Goal: Task Accomplishment & Management: Use online tool/utility

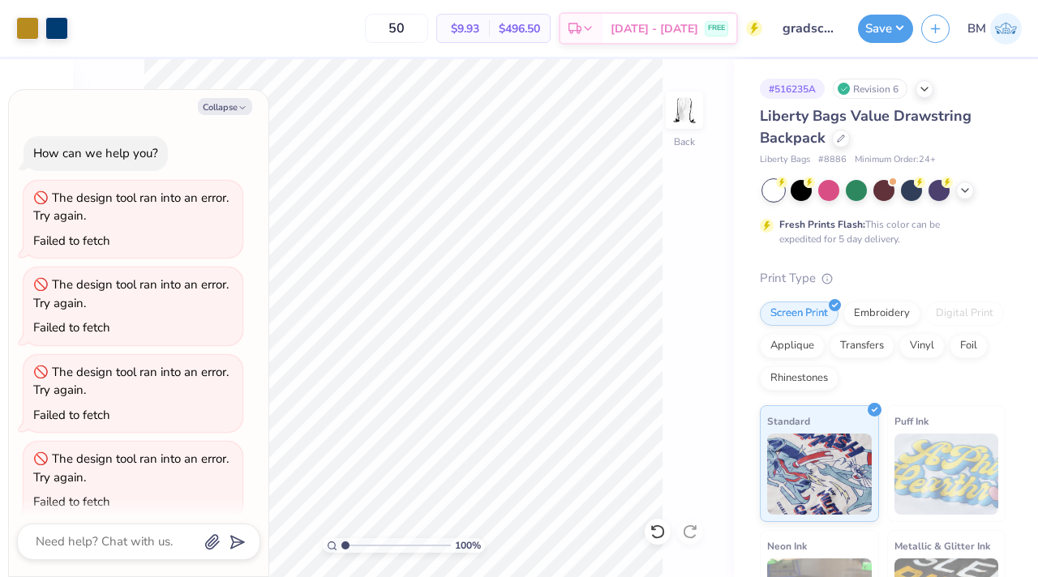
scroll to position [191, 0]
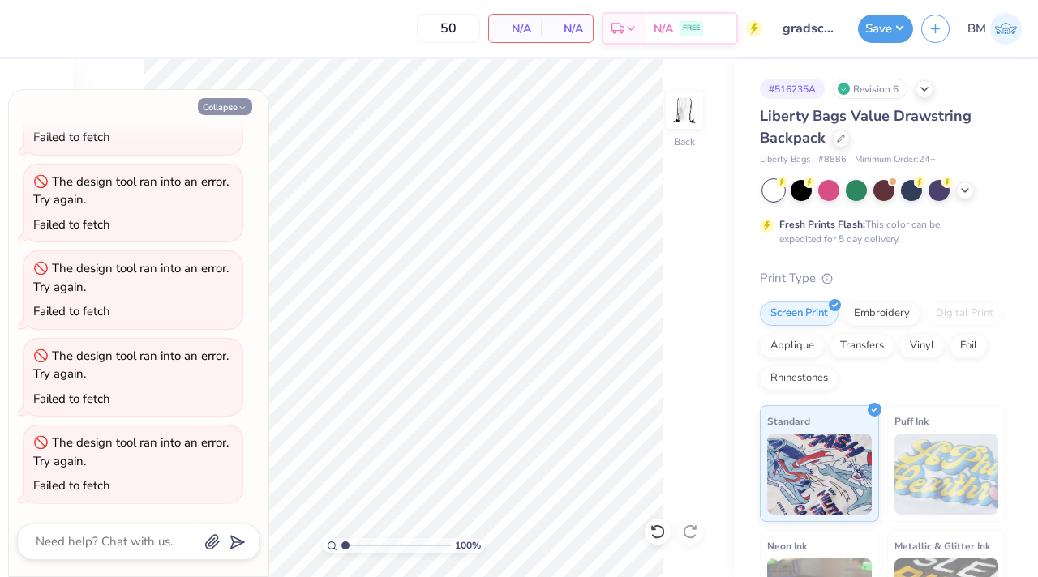
click at [233, 107] on button "Collapse" at bounding box center [225, 106] width 54 height 17
type textarea "x"
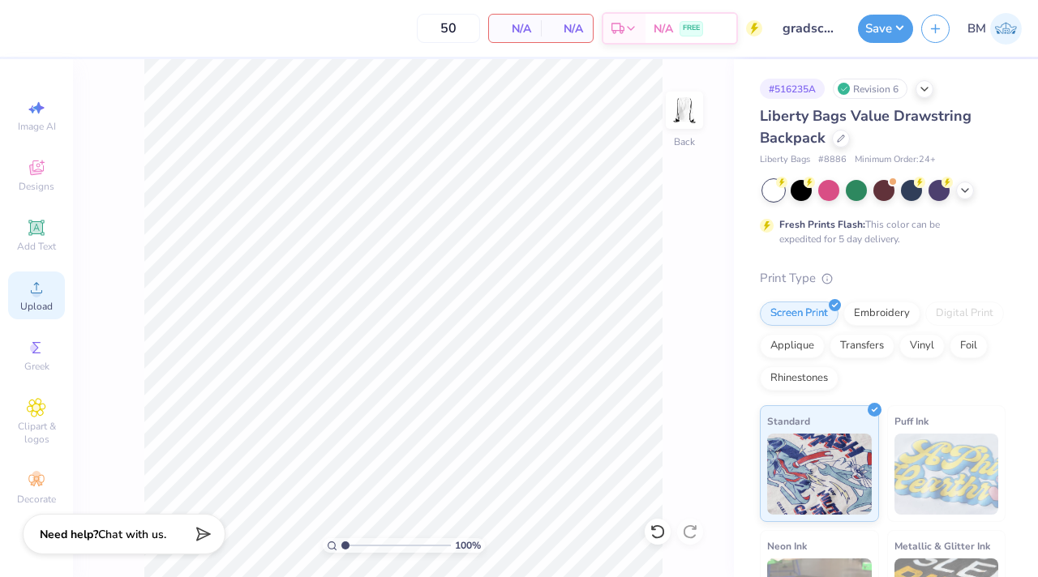
click at [38, 286] on icon at bounding box center [36, 287] width 19 height 19
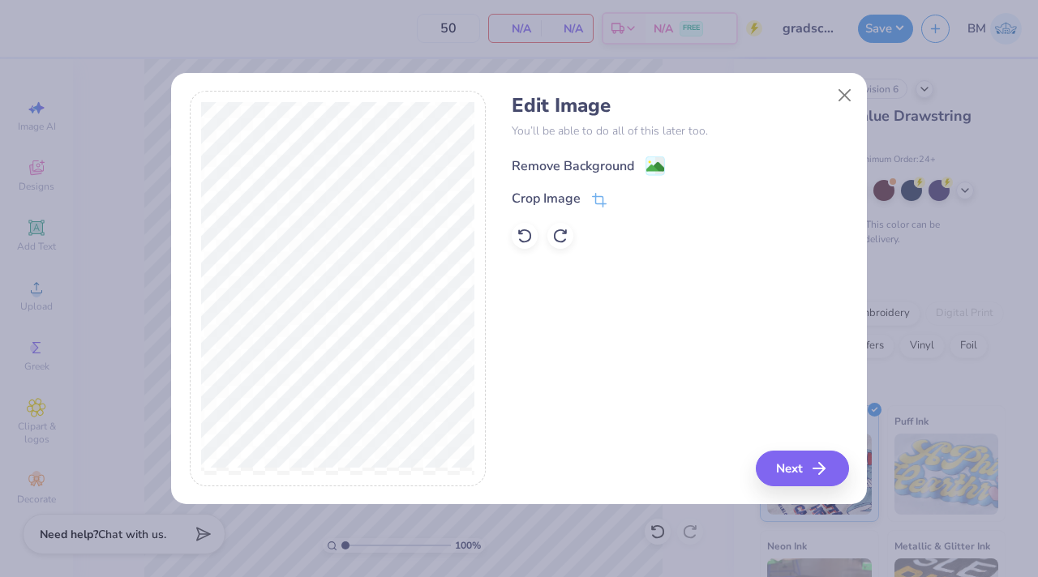
click at [610, 165] on div "Remove Background" at bounding box center [573, 165] width 122 height 19
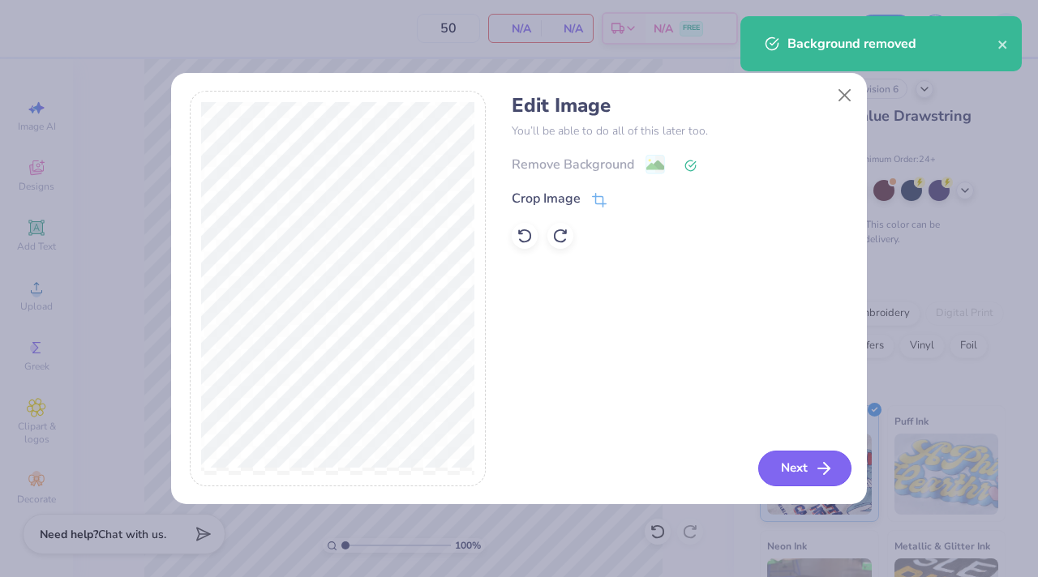
click at [779, 460] on button "Next" at bounding box center [804, 469] width 93 height 36
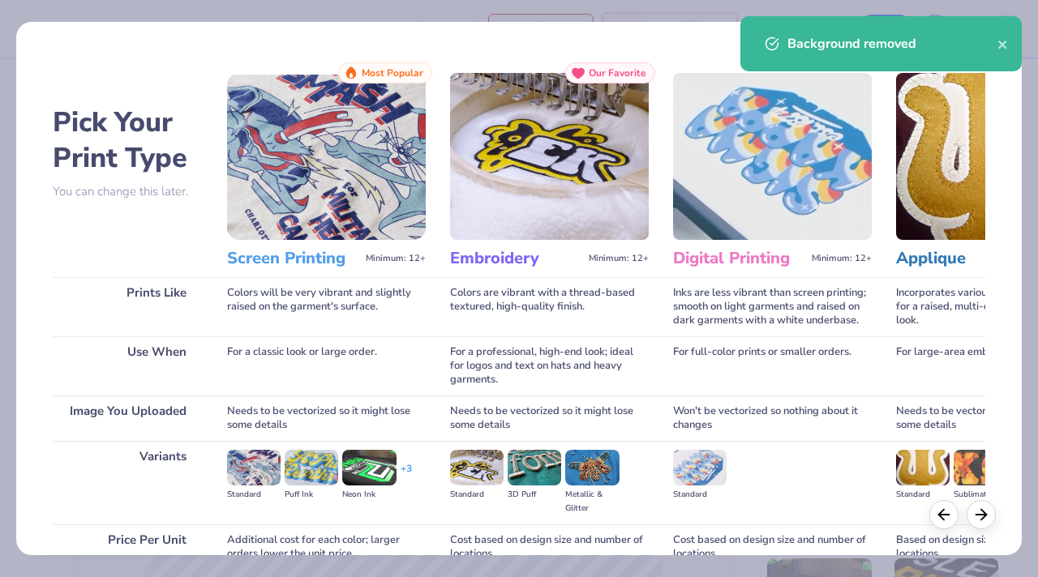
scroll to position [150, 0]
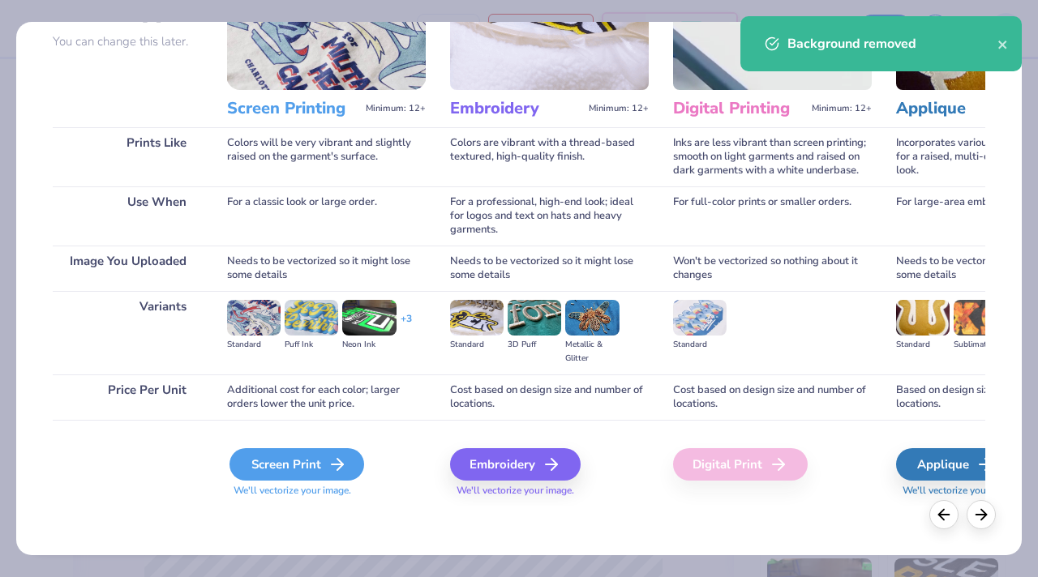
click at [310, 449] on div "Screen Print" at bounding box center [296, 464] width 135 height 32
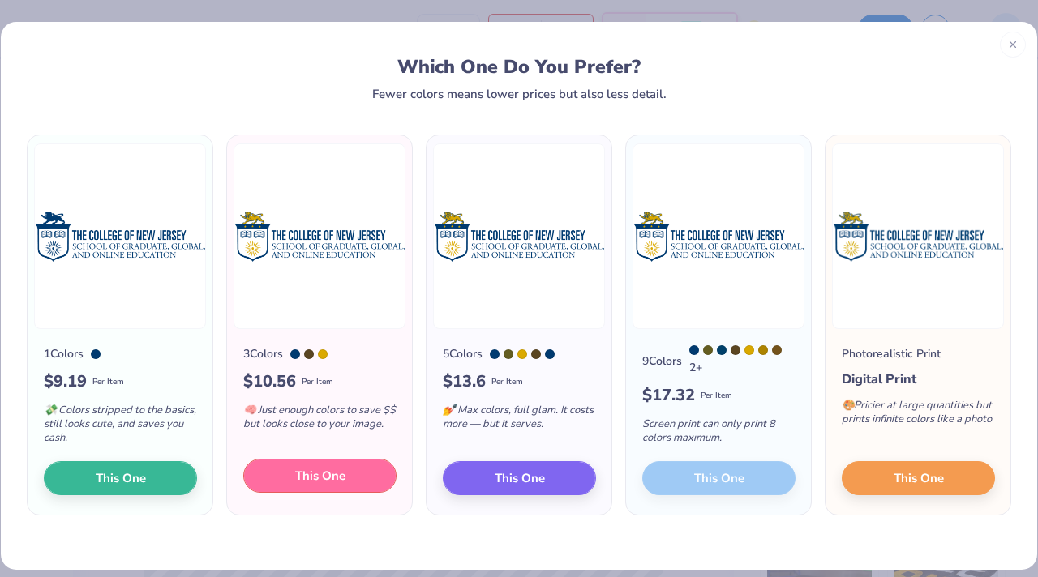
click at [322, 484] on span "This One" at bounding box center [320, 476] width 50 height 19
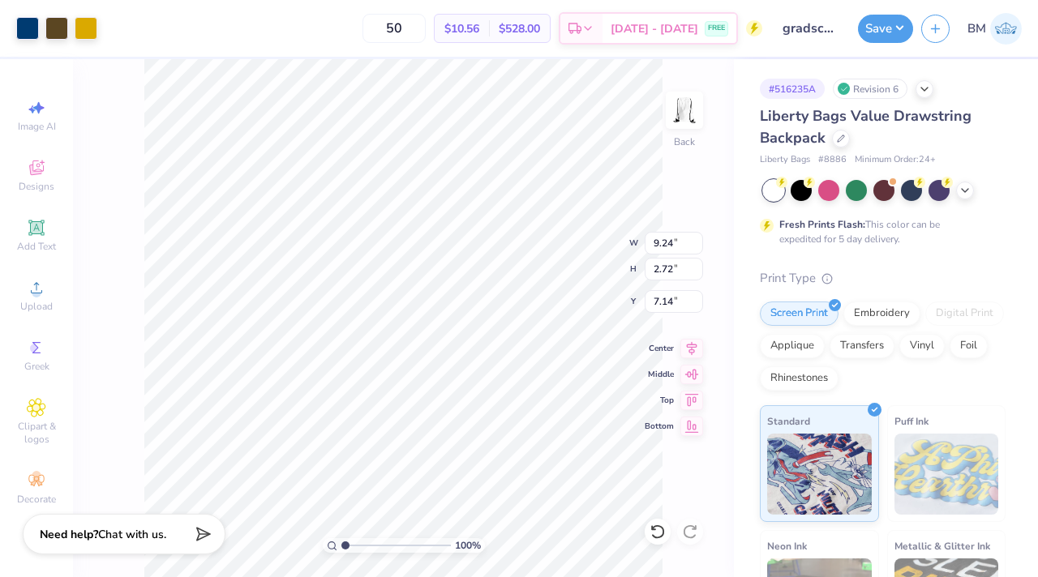
type input "4.59"
click at [871, 37] on button "Save" at bounding box center [885, 26] width 55 height 28
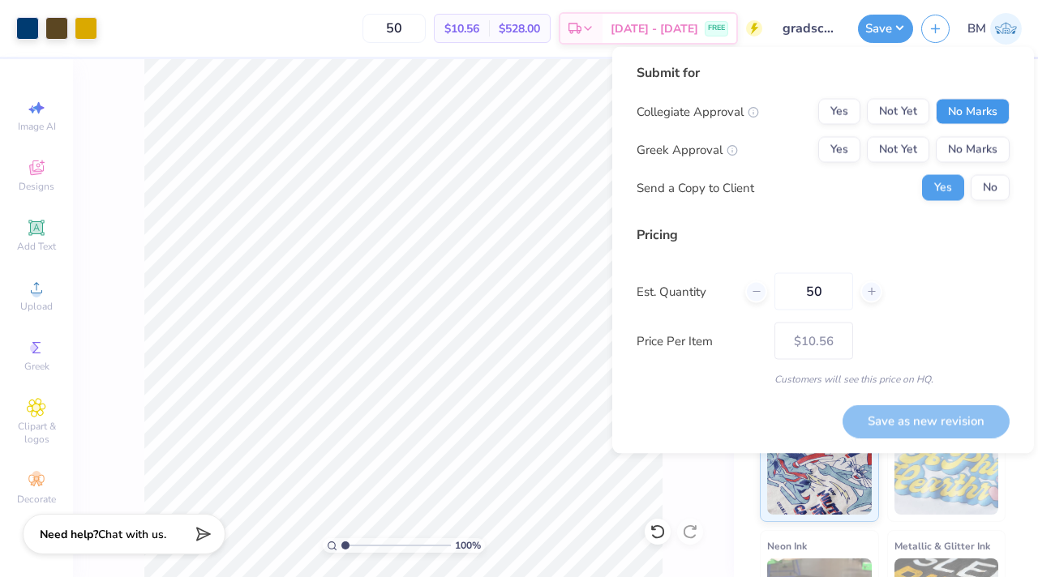
click at [970, 113] on button "No Marks" at bounding box center [973, 112] width 74 height 26
click at [970, 152] on button "No Marks" at bounding box center [973, 150] width 74 height 26
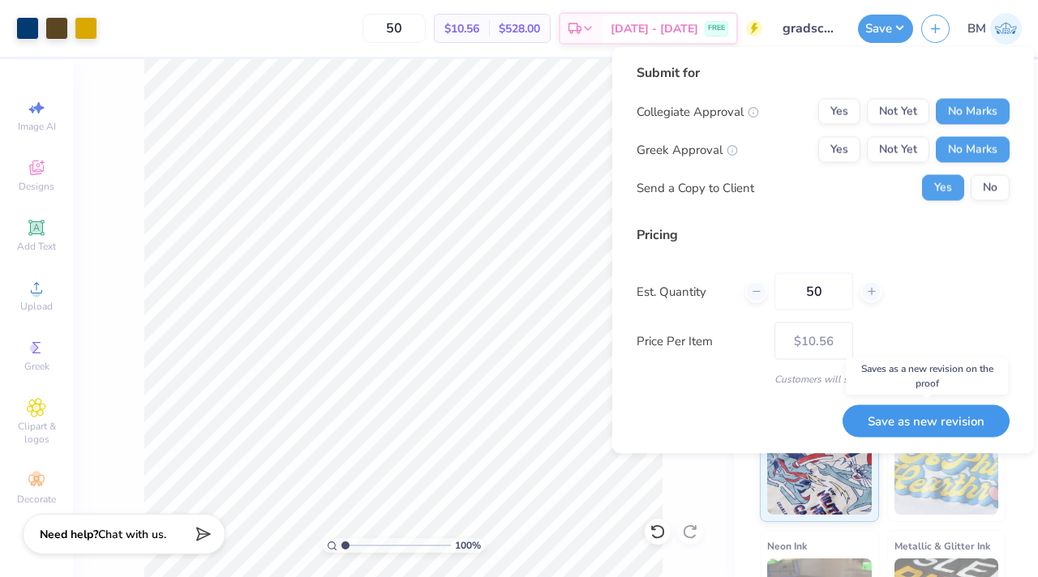
click at [969, 424] on button "Save as new revision" at bounding box center [925, 421] width 167 height 33
type input "$10.56"
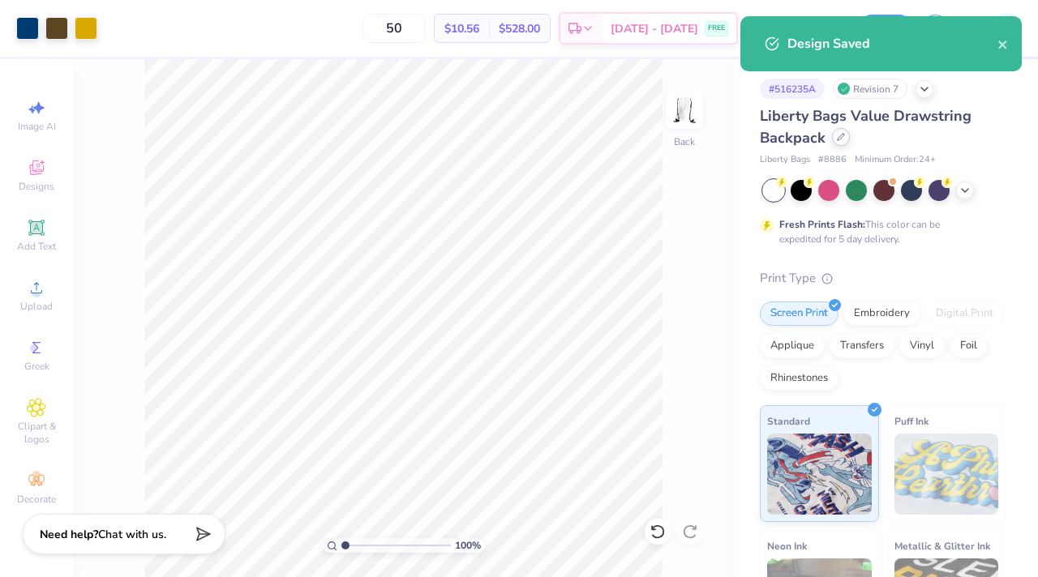
click at [840, 134] on icon at bounding box center [841, 137] width 8 height 8
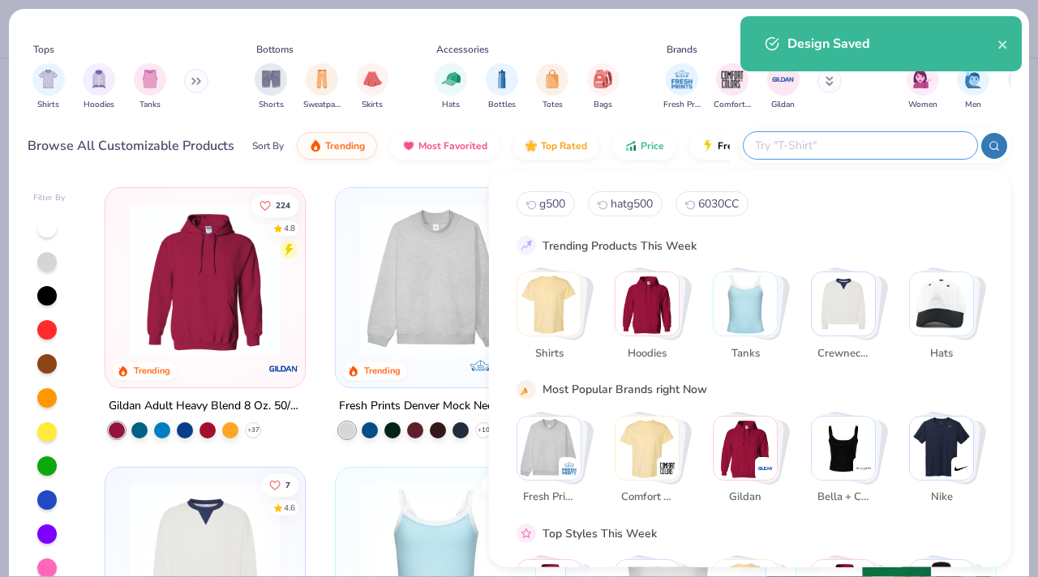
click at [851, 148] on input "text" at bounding box center [859, 145] width 212 height 19
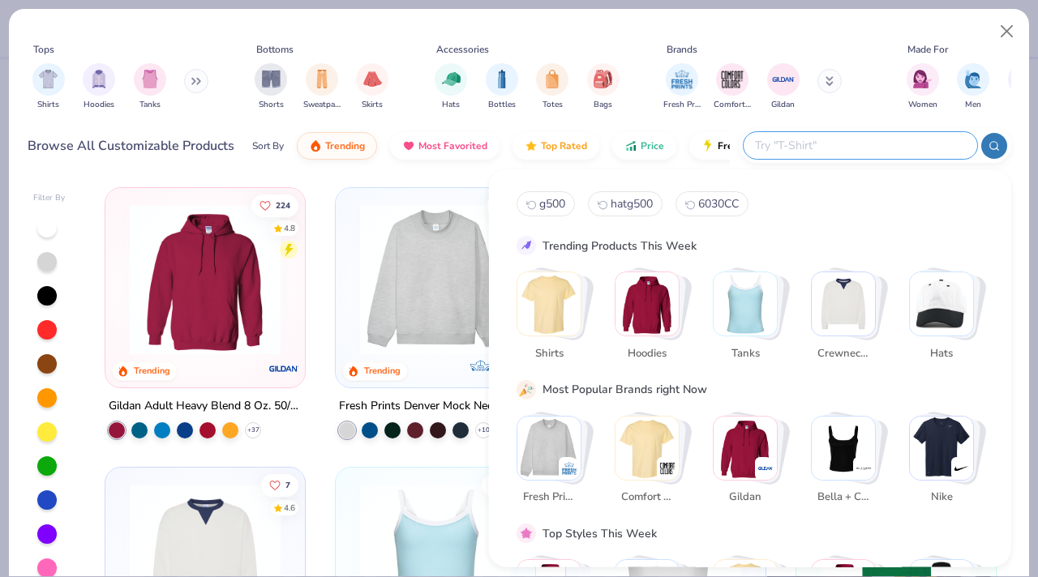
click at [738, 435] on img "Stack Card Button Gildan" at bounding box center [744, 447] width 63 height 63
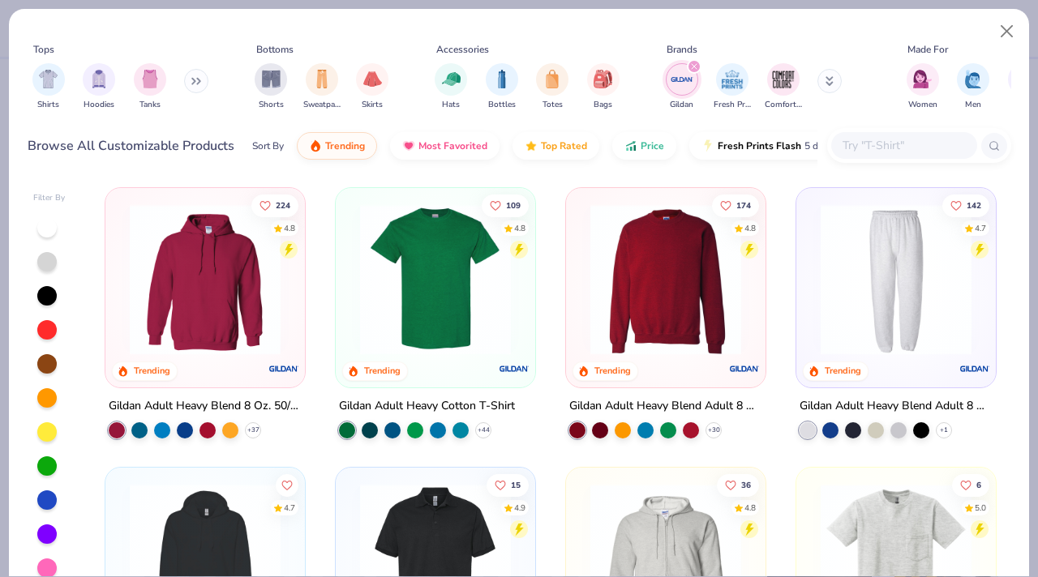
click at [443, 278] on img at bounding box center [435, 279] width 167 height 151
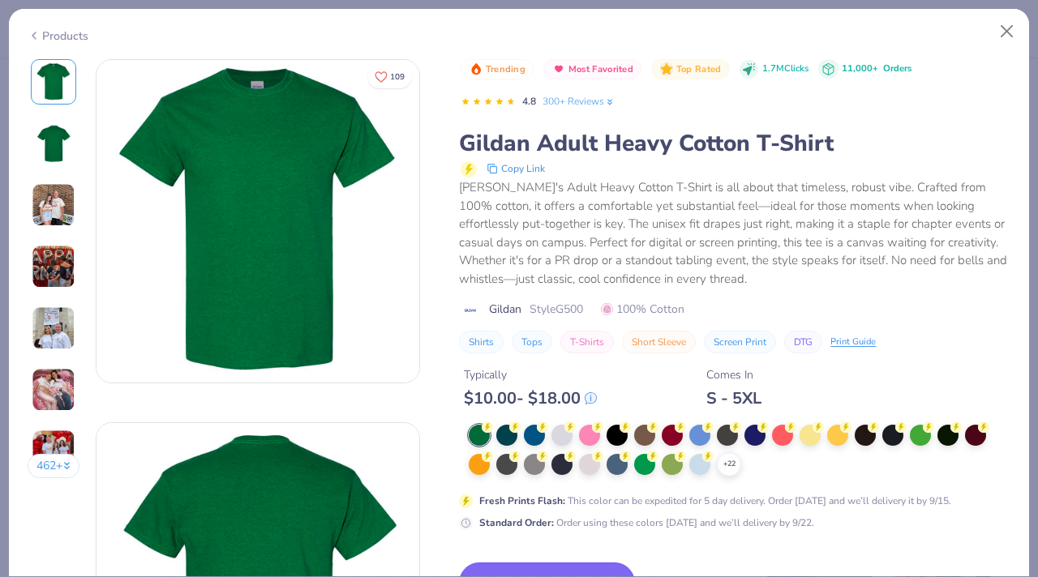
click at [546, 572] on button "Switch to This" at bounding box center [547, 583] width 176 height 41
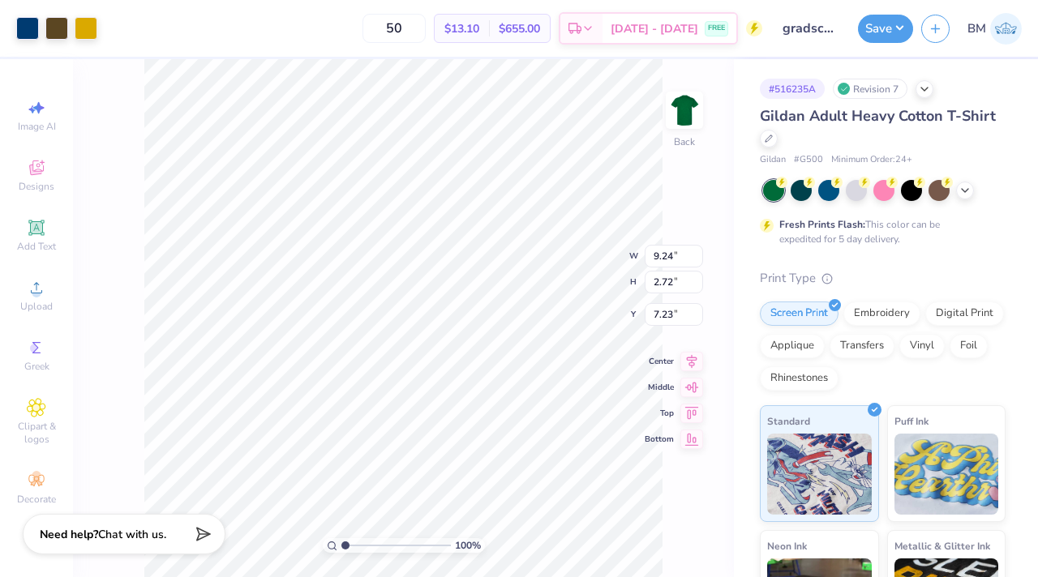
type input "2.39"
type input "12.80"
type input "3.76"
type input "3.00"
click at [960, 188] on icon at bounding box center [964, 188] width 13 height 13
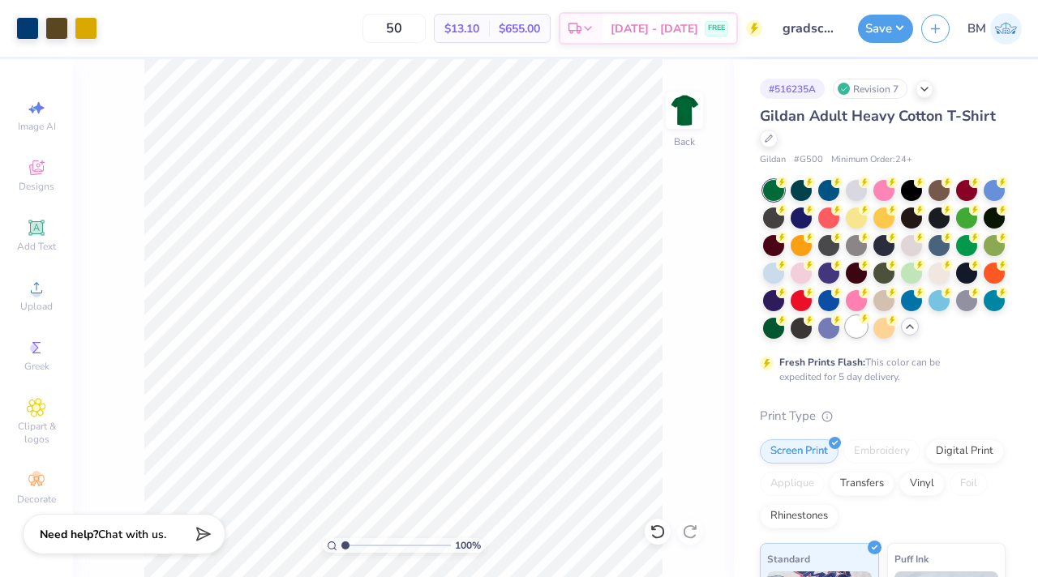
click at [852, 321] on div at bounding box center [856, 326] width 21 height 21
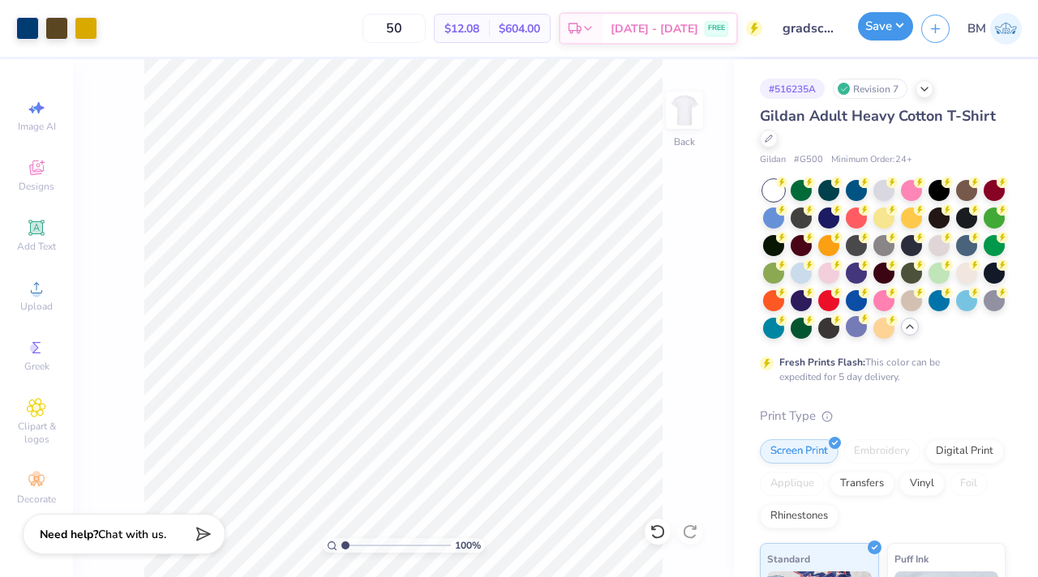
click at [878, 37] on button "Save" at bounding box center [885, 26] width 55 height 28
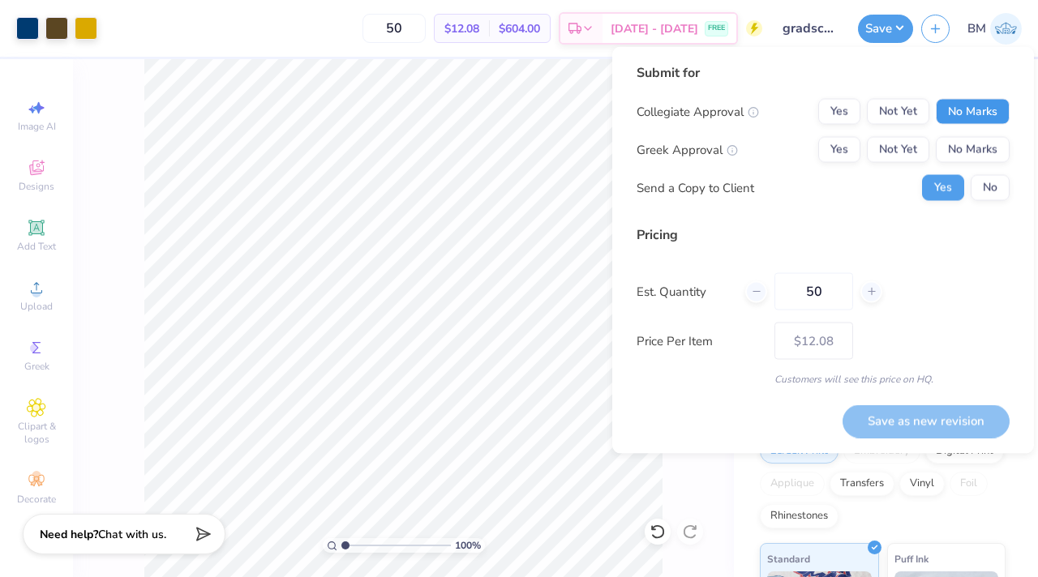
click at [957, 114] on button "No Marks" at bounding box center [973, 112] width 74 height 26
click at [957, 143] on button "No Marks" at bounding box center [973, 150] width 74 height 26
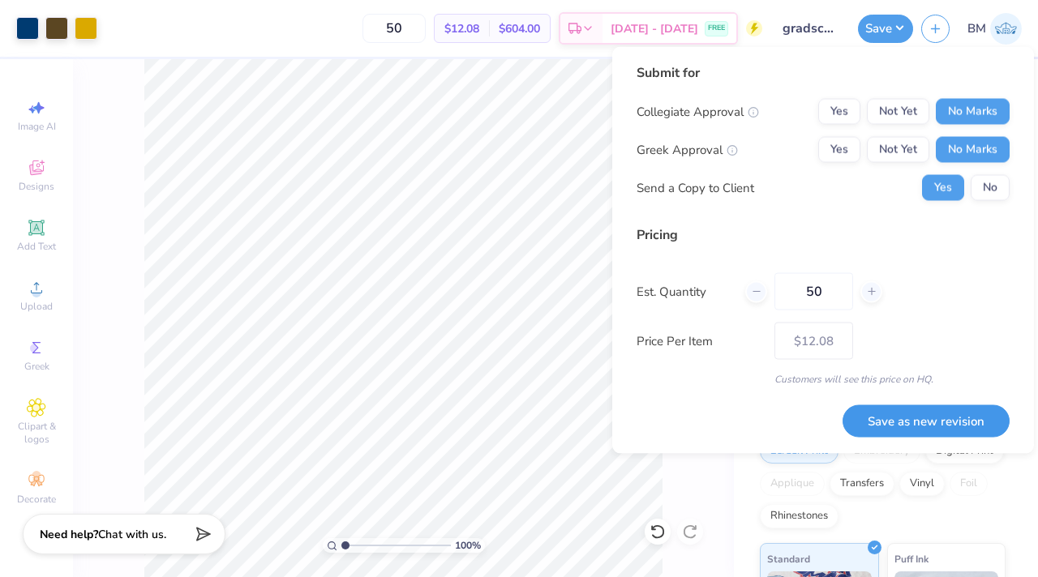
click at [928, 423] on button "Save as new revision" at bounding box center [925, 421] width 167 height 33
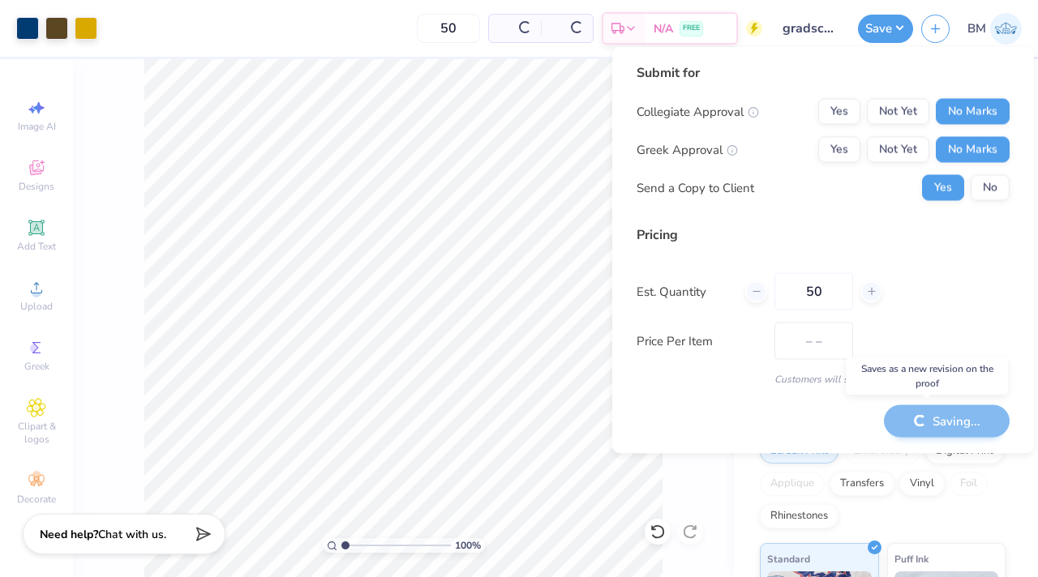
type input "$12.08"
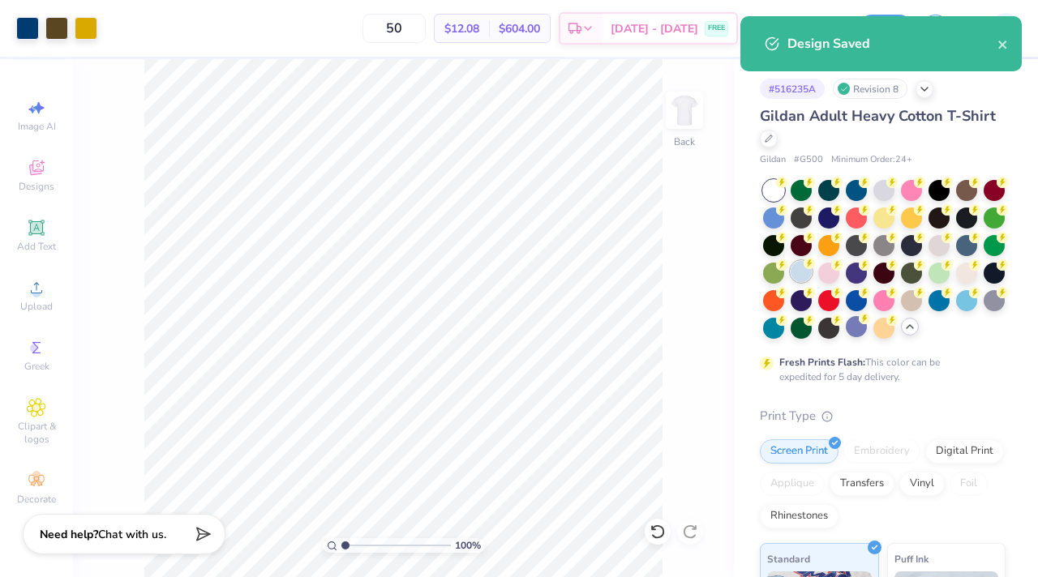
click at [799, 272] on div at bounding box center [800, 271] width 21 height 21
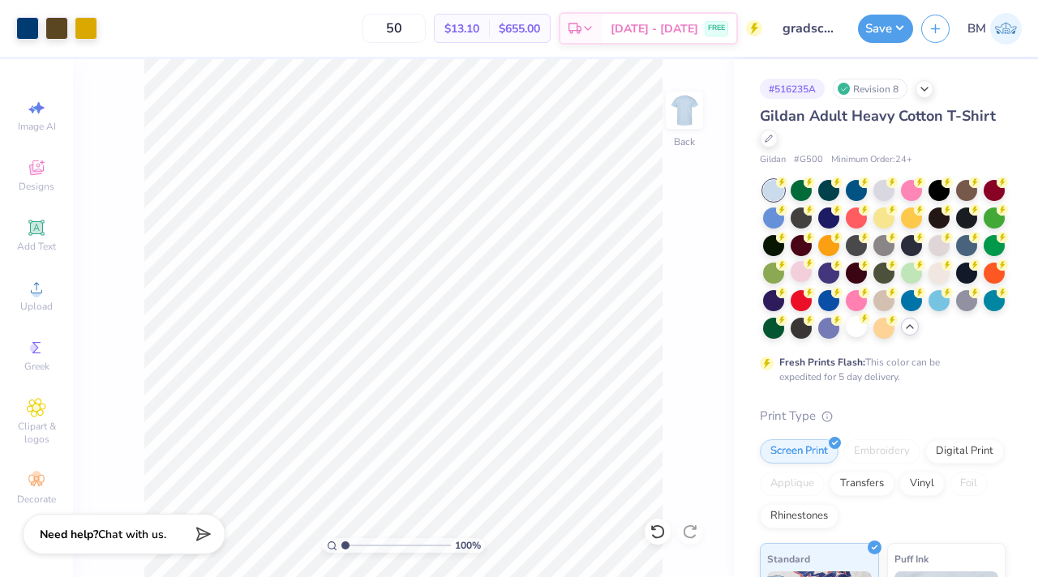
click at [854, 28] on div "Art colors 50 $13.10 Per Item $655.00 Total Est. Delivery [DATE] - [DATE] FREE …" at bounding box center [519, 28] width 1038 height 57
click at [870, 23] on button "Save" at bounding box center [885, 26] width 55 height 28
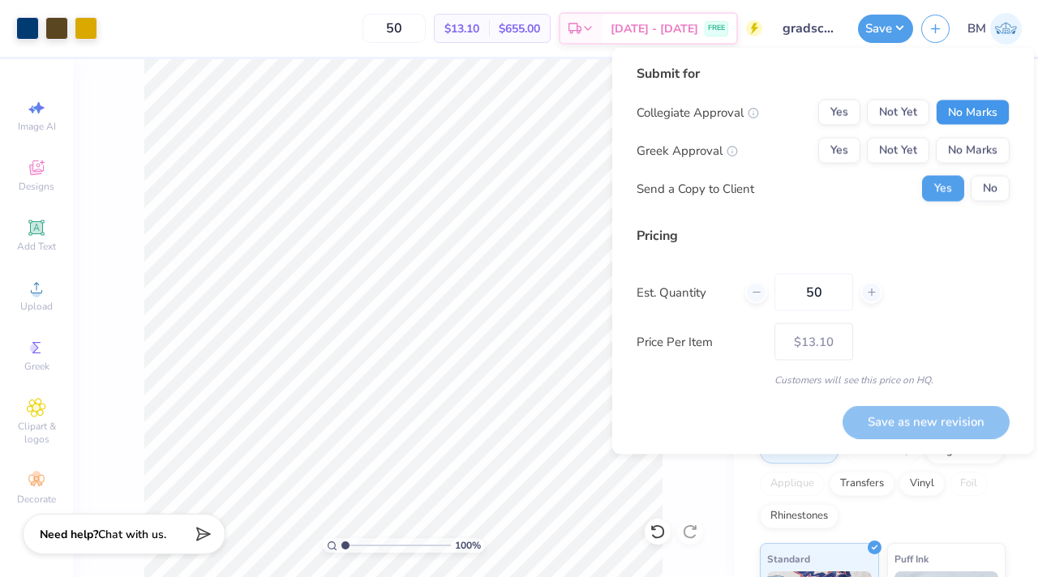
click at [961, 105] on button "No Marks" at bounding box center [973, 113] width 74 height 26
click at [961, 132] on div "Collegiate Approval Yes Not Yet No Marks Greek Approval Yes Not Yet No Marks Se…" at bounding box center [822, 151] width 373 height 102
click at [961, 154] on button "No Marks" at bounding box center [973, 151] width 74 height 26
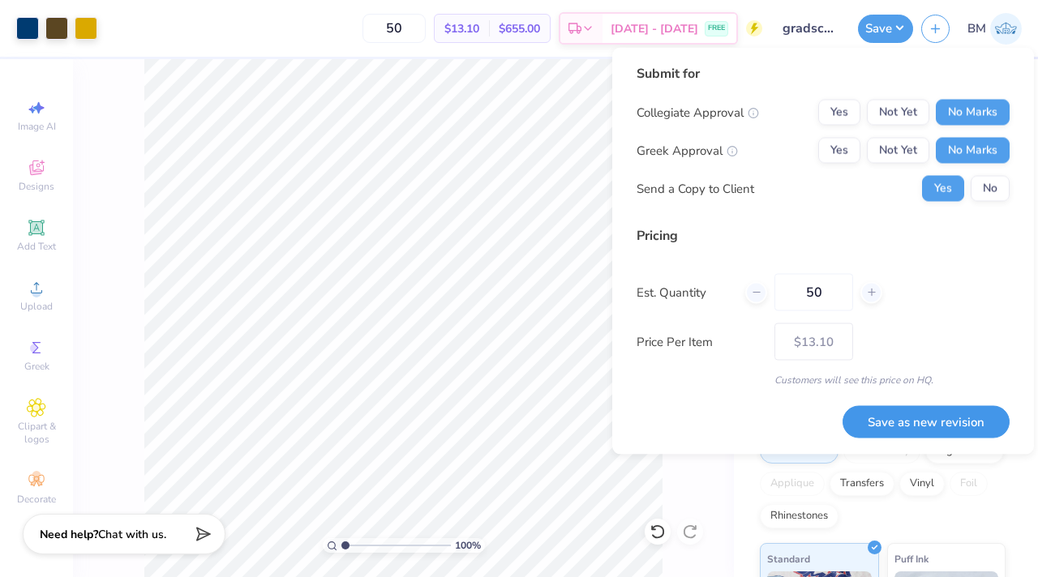
click at [941, 418] on button "Save as new revision" at bounding box center [925, 421] width 167 height 33
type input "$13.10"
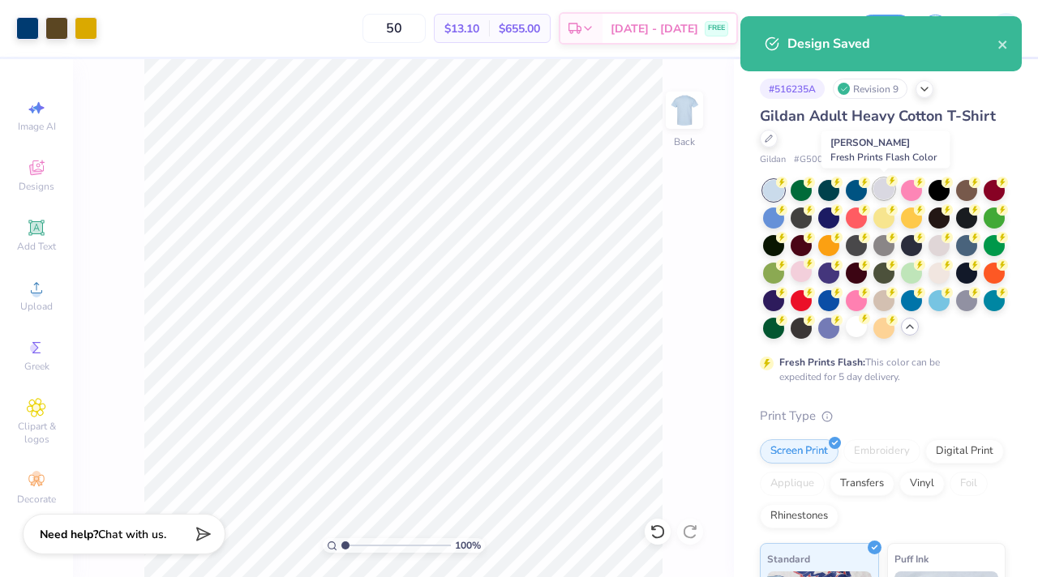
click at [880, 184] on div at bounding box center [883, 188] width 21 height 21
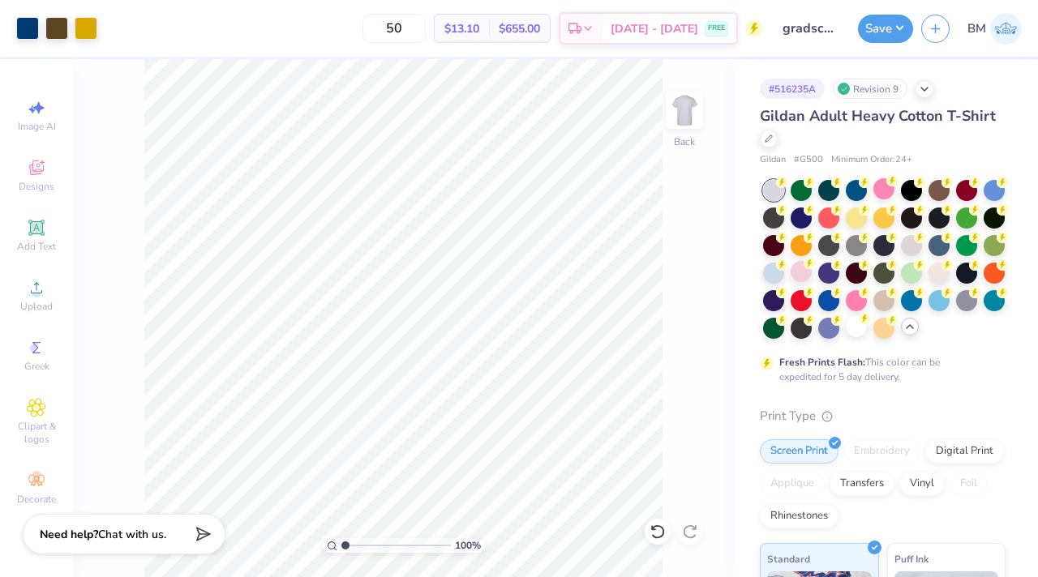
click at [1001, 47] on div "Design Saved" at bounding box center [881, 50] width 288 height 74
click at [896, 36] on button "Save" at bounding box center [885, 26] width 55 height 28
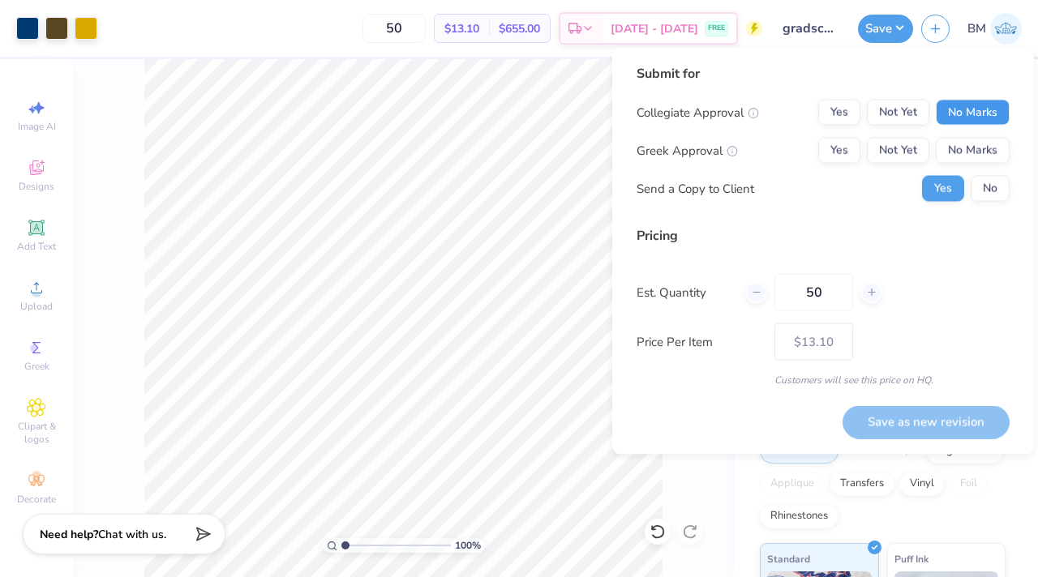
click at [970, 116] on button "No Marks" at bounding box center [973, 113] width 74 height 26
click at [969, 148] on button "No Marks" at bounding box center [973, 151] width 74 height 26
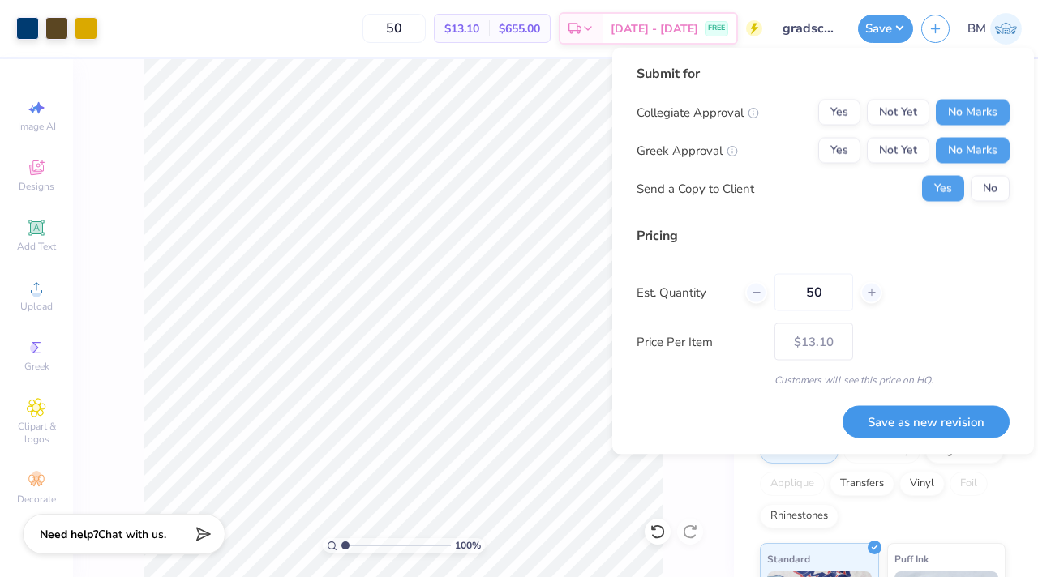
click at [942, 422] on button "Save as new revision" at bounding box center [925, 421] width 167 height 33
type input "$13.10"
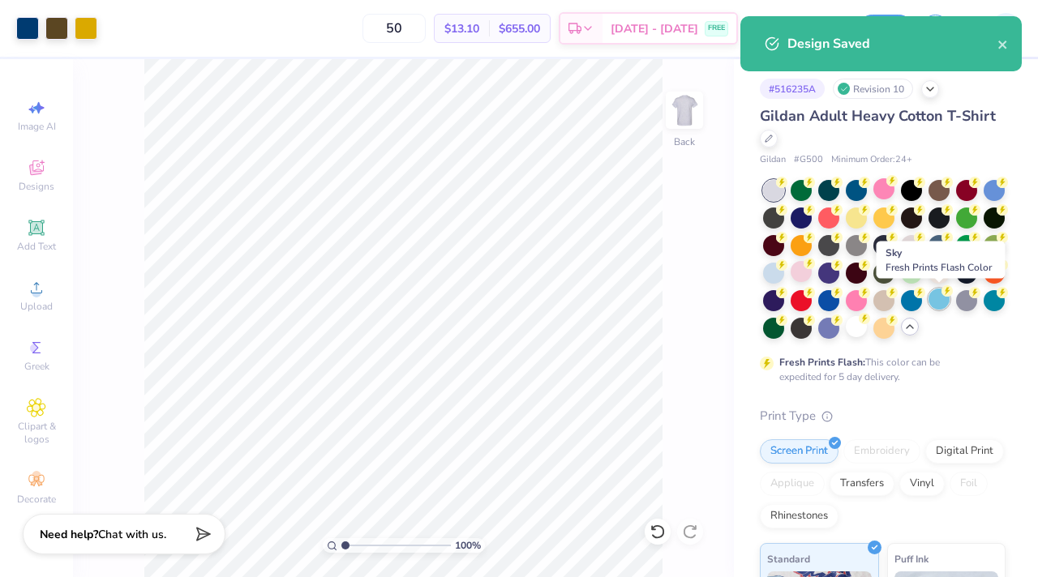
click at [935, 304] on div at bounding box center [938, 299] width 21 height 21
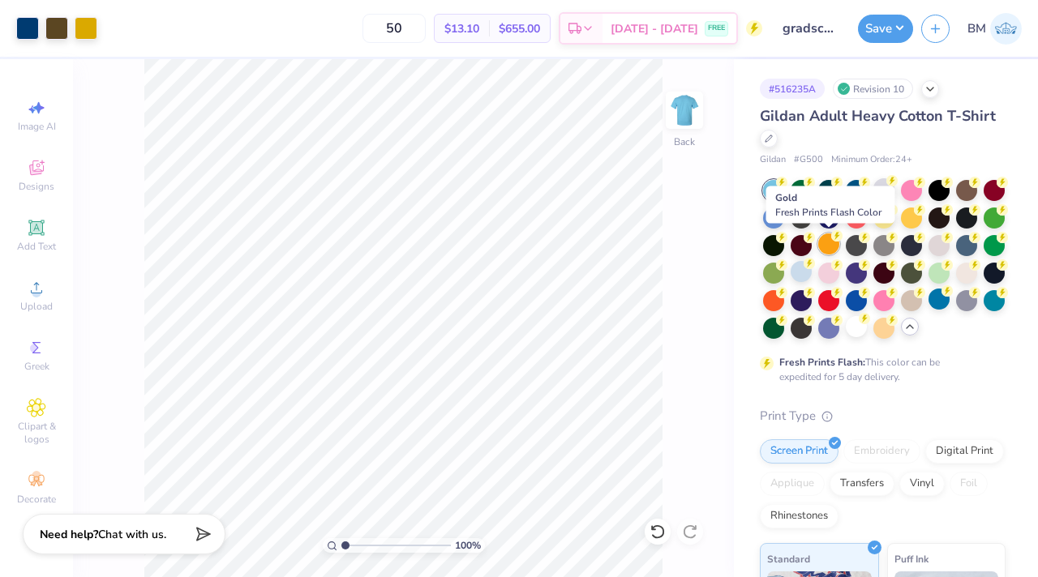
click at [834, 238] on circle at bounding box center [836, 235] width 11 height 11
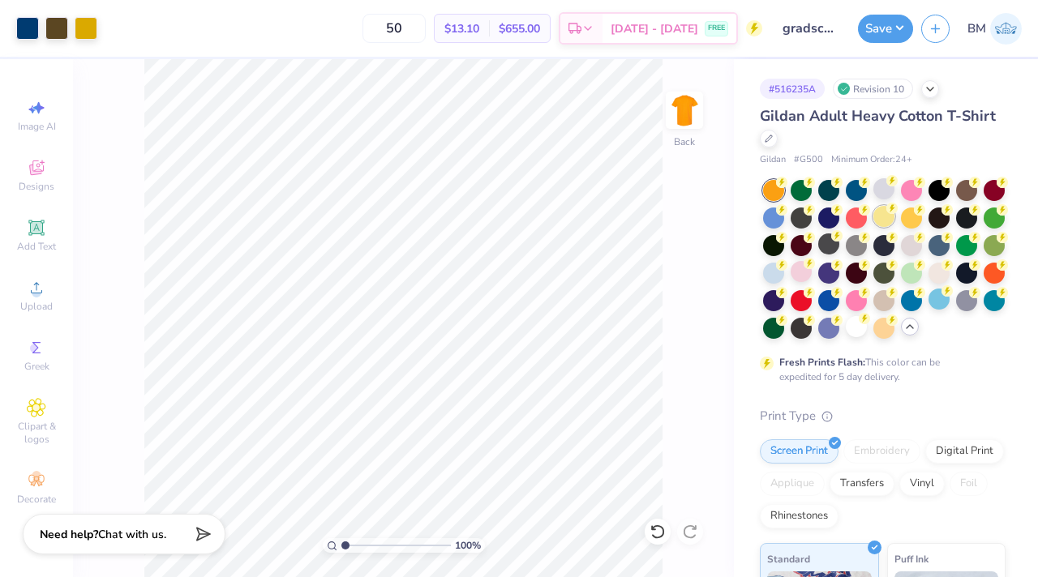
click at [884, 221] on div at bounding box center [883, 216] width 21 height 21
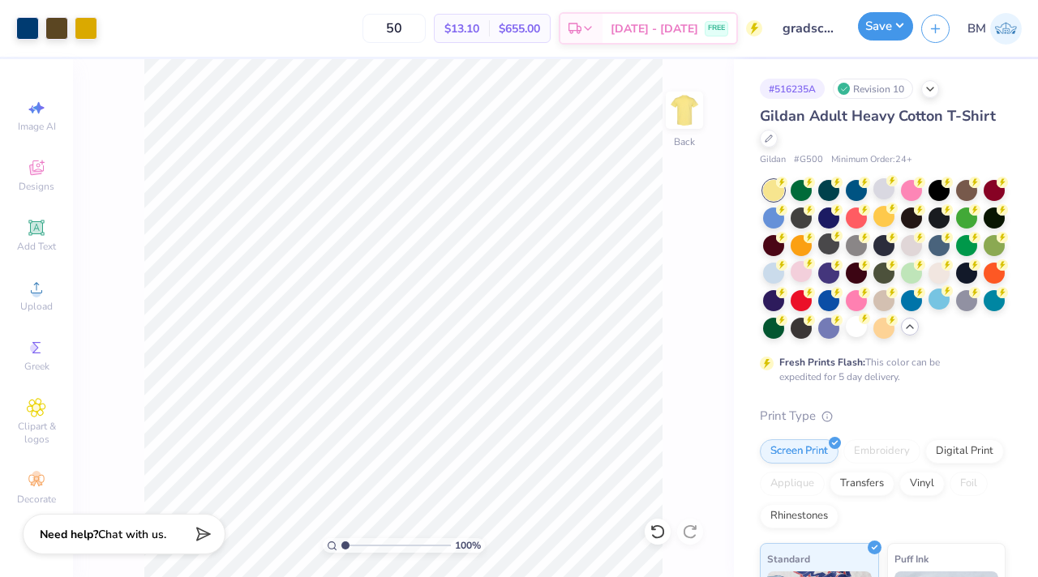
click at [880, 34] on button "Save" at bounding box center [885, 26] width 55 height 28
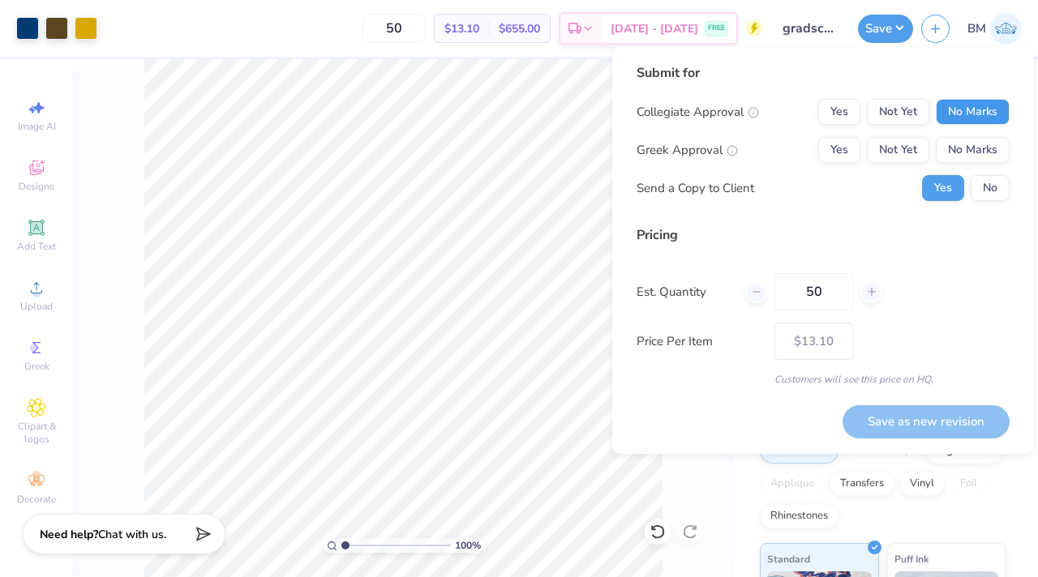
click at [963, 117] on button "No Marks" at bounding box center [973, 112] width 74 height 26
click at [966, 148] on button "No Marks" at bounding box center [973, 150] width 74 height 26
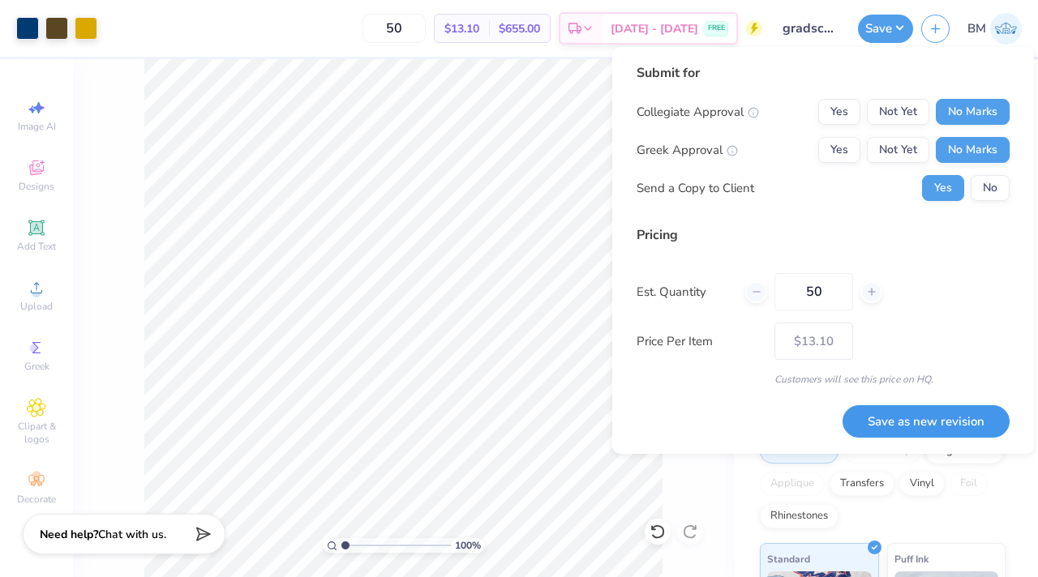
click at [927, 415] on button "Save as new revision" at bounding box center [925, 421] width 167 height 33
type input "$13.10"
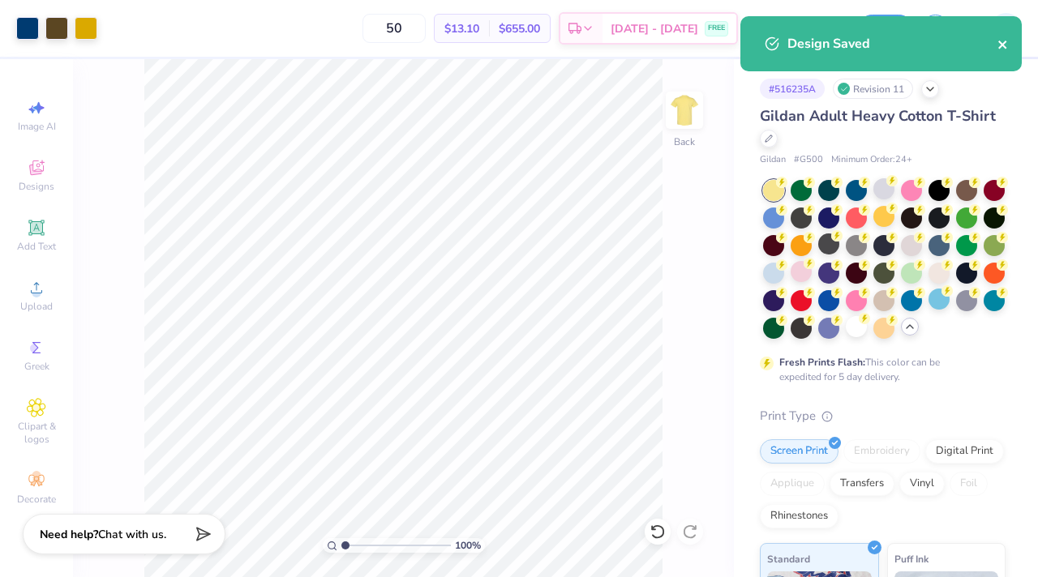
click at [1004, 53] on button "close" at bounding box center [1002, 43] width 11 height 19
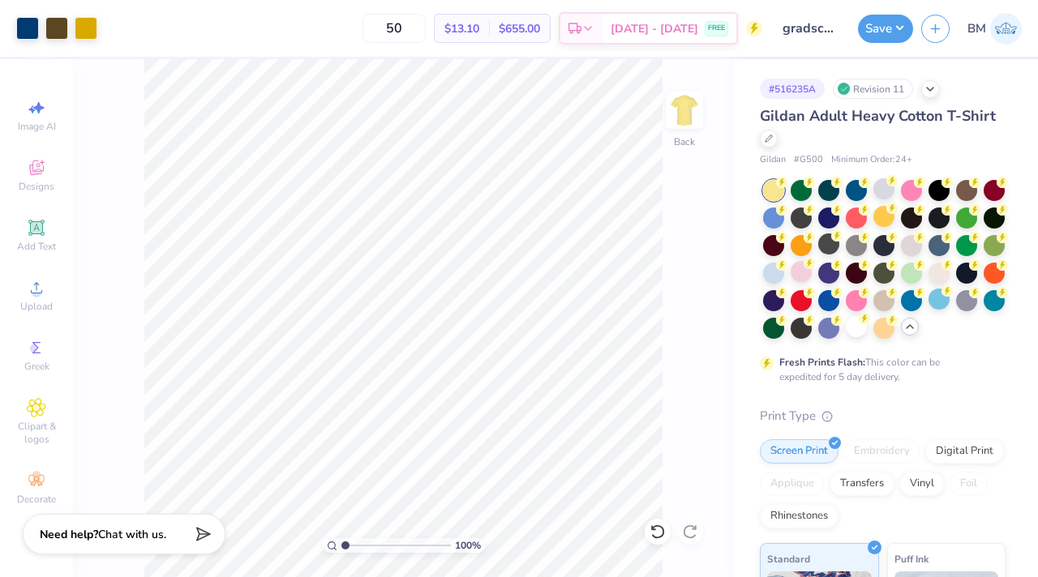
click at [777, 139] on div "Gildan Adult Heavy Cotton T-Shirt" at bounding box center [883, 127] width 246 height 44
click at [765, 139] on icon at bounding box center [768, 137] width 6 height 6
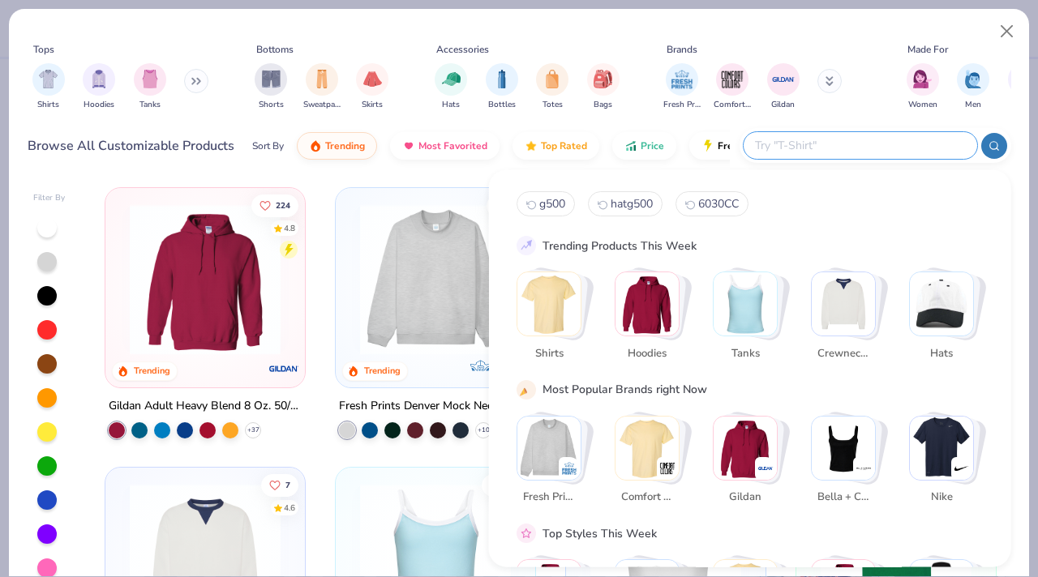
click at [867, 143] on input "text" at bounding box center [859, 145] width 212 height 19
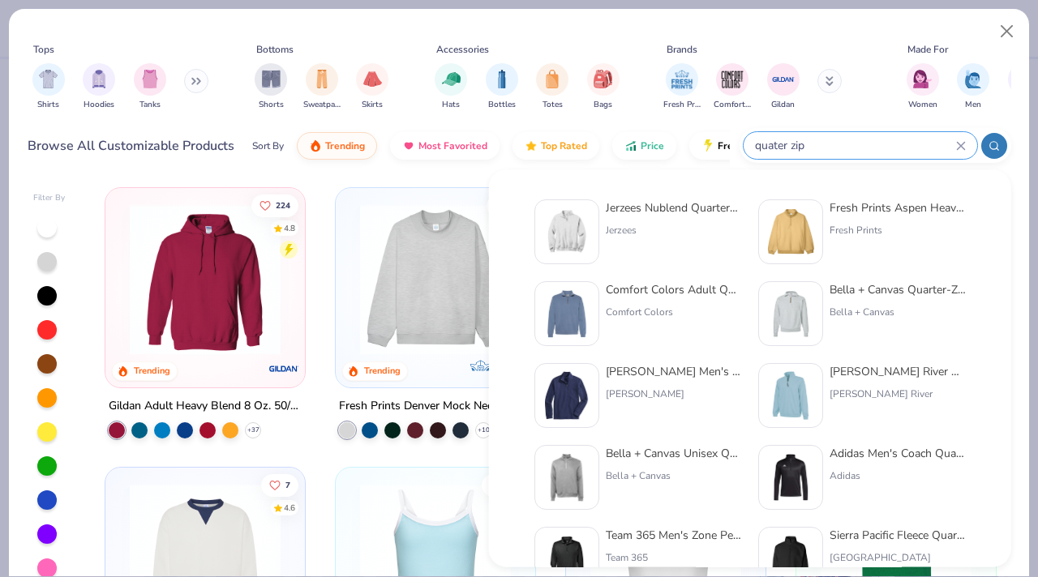
type input "quater zip"
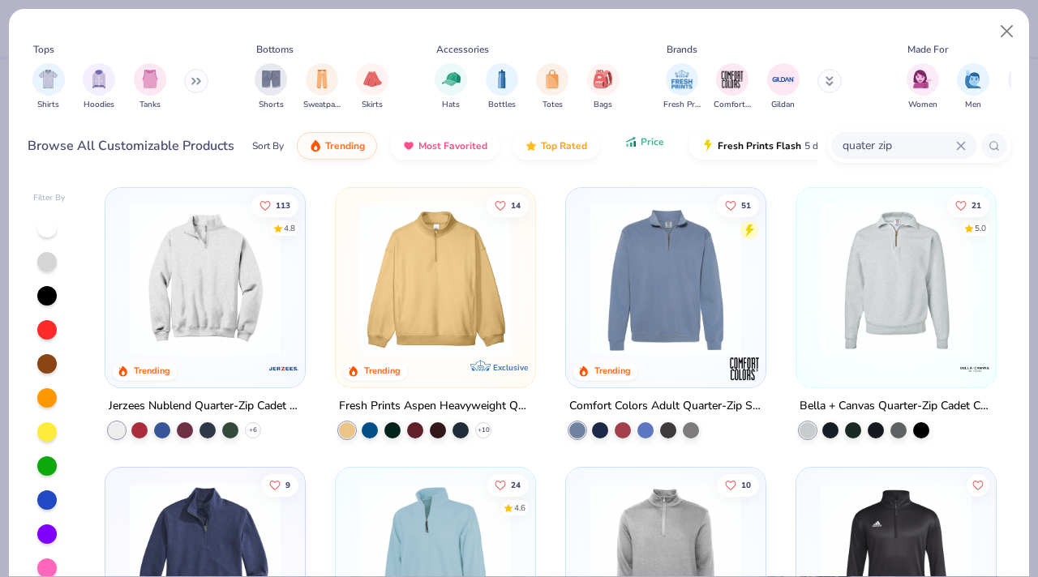
click at [632, 150] on button "Price" at bounding box center [644, 142] width 64 height 28
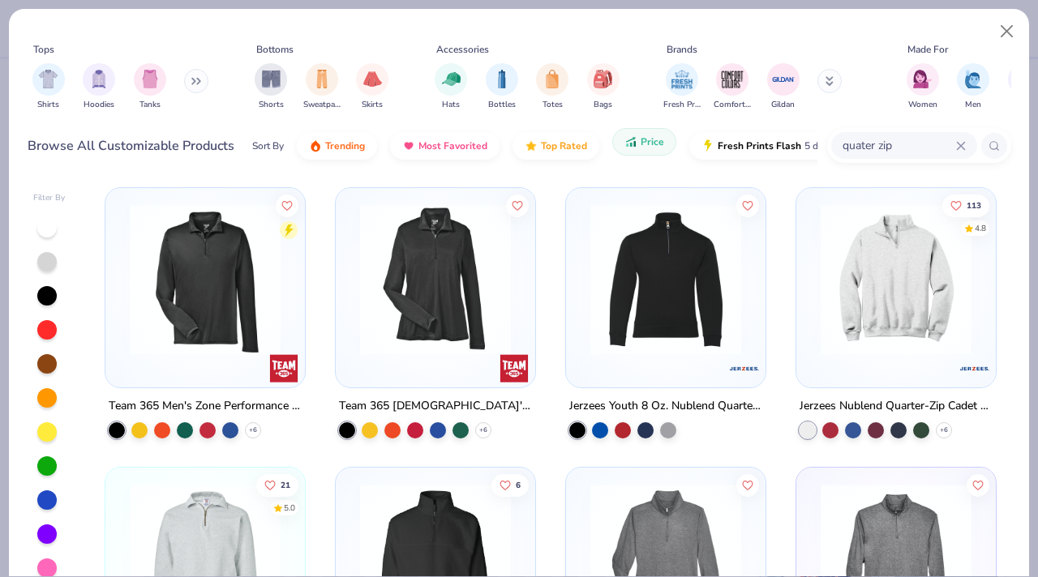
click at [632, 150] on button "Price" at bounding box center [644, 142] width 64 height 28
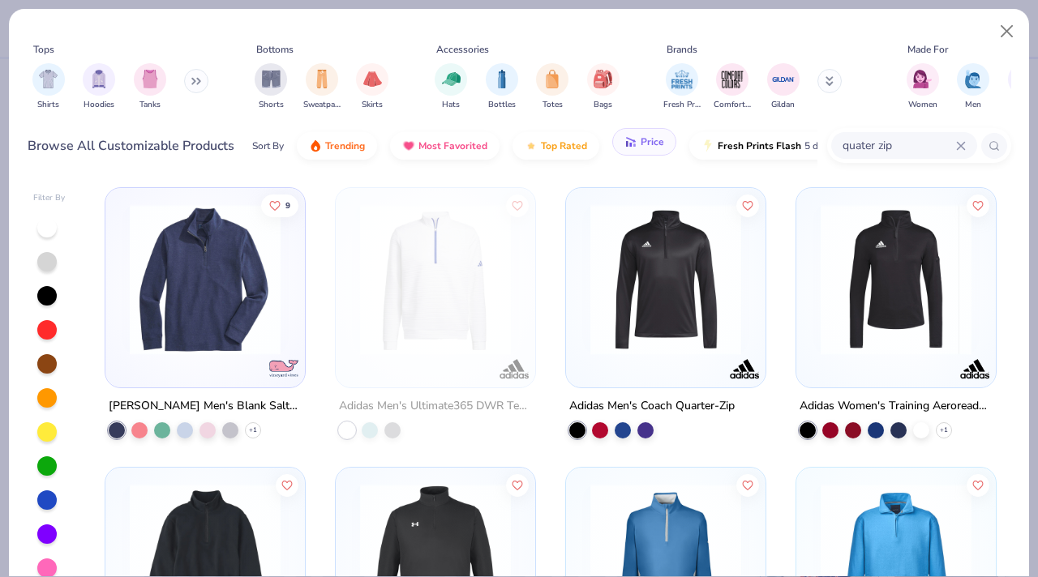
click at [632, 150] on button "Price" at bounding box center [644, 142] width 64 height 28
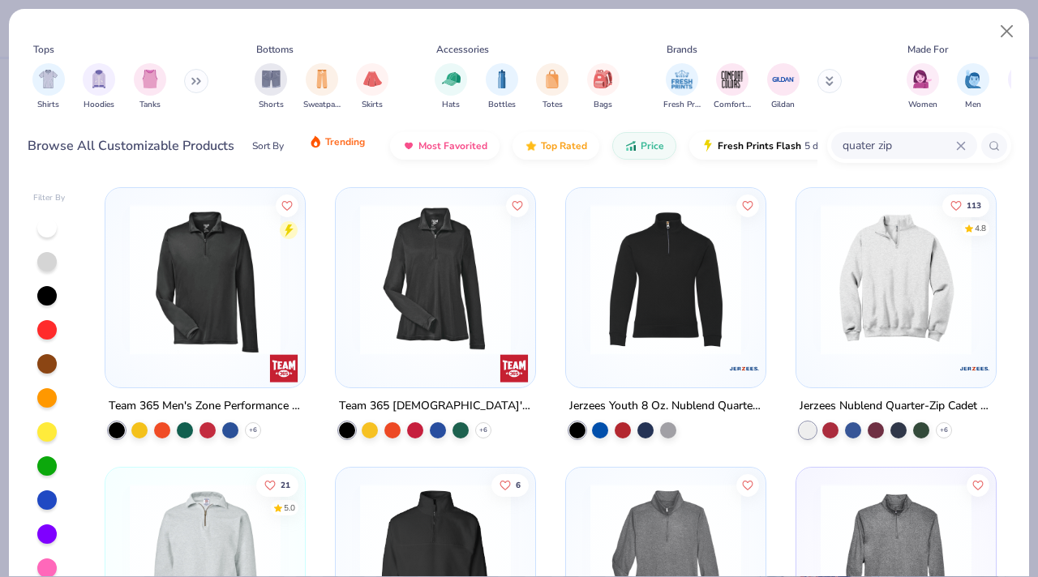
click at [330, 144] on span "Trending" at bounding box center [345, 141] width 40 height 13
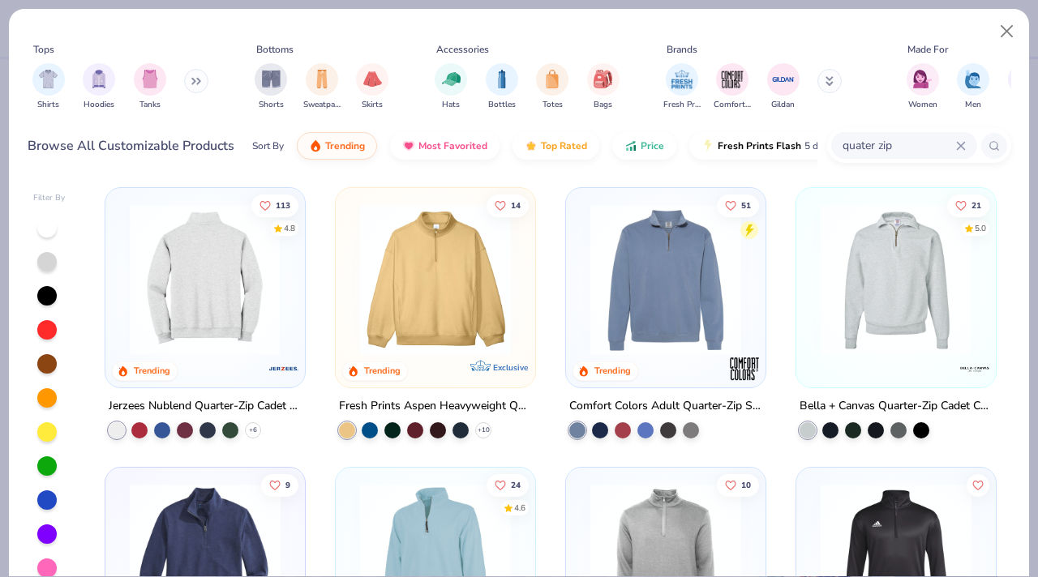
click at [213, 298] on img at bounding box center [205, 279] width 167 height 151
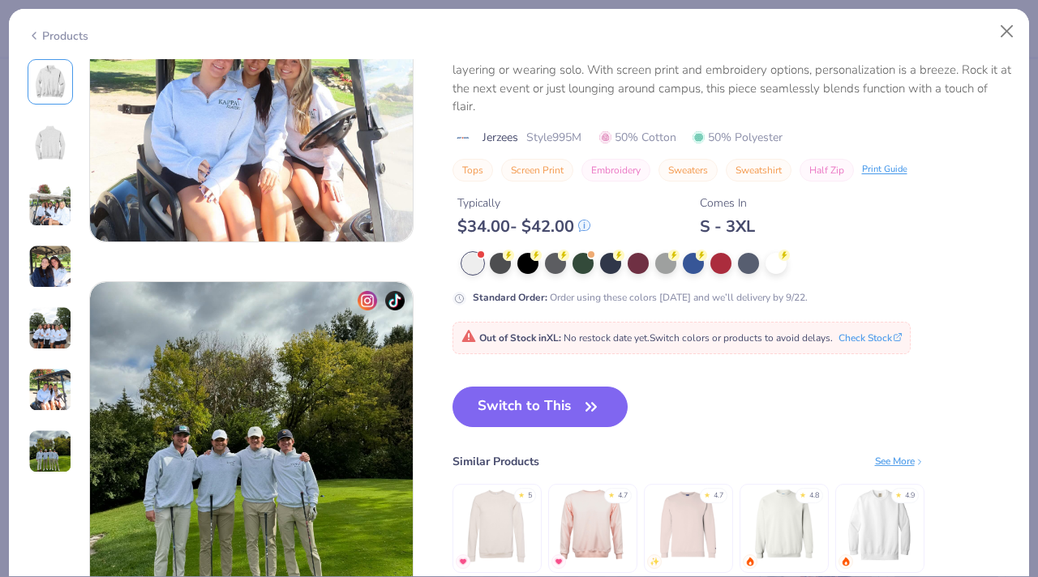
scroll to position [2203, 0]
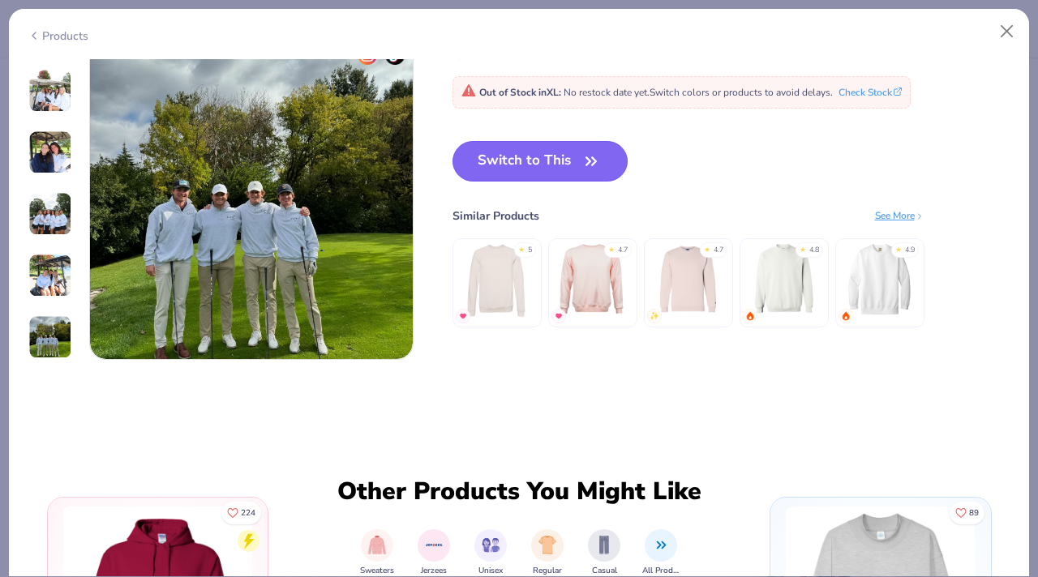
click at [507, 165] on button "Switch to This" at bounding box center [540, 161] width 176 height 41
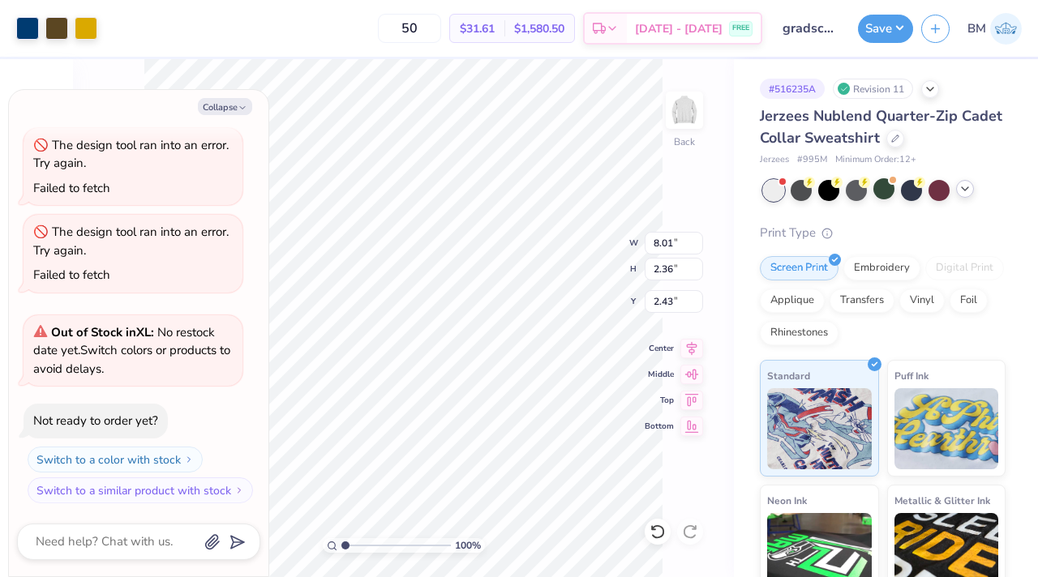
type textarea "x"
type input "6.47"
type input "1.90"
type input "2.89"
type textarea "x"
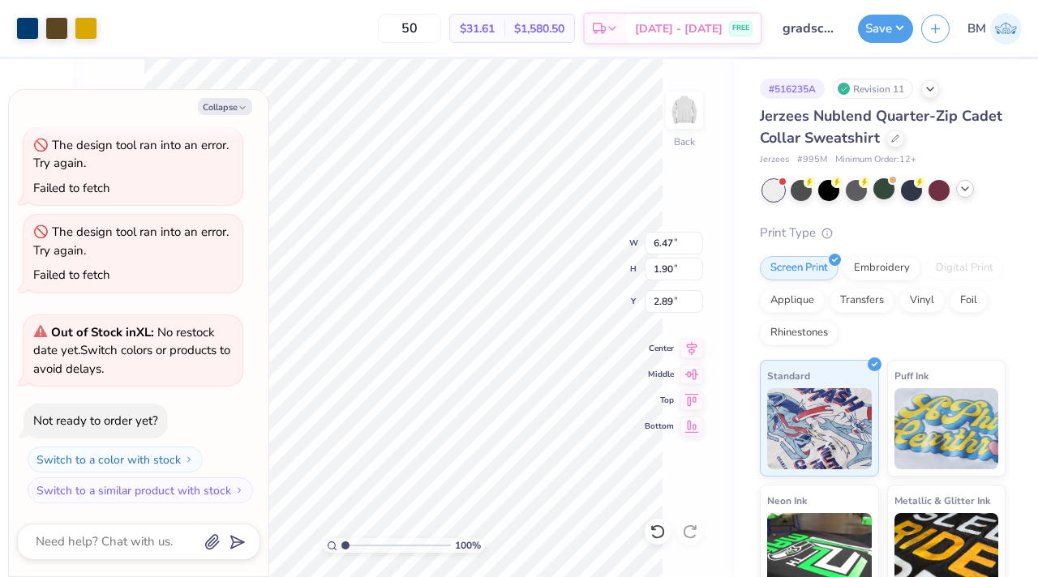
type input "2.56"
type textarea "x"
type input "3.00"
click at [883, 30] on button "Save" at bounding box center [885, 26] width 55 height 28
type textarea "x"
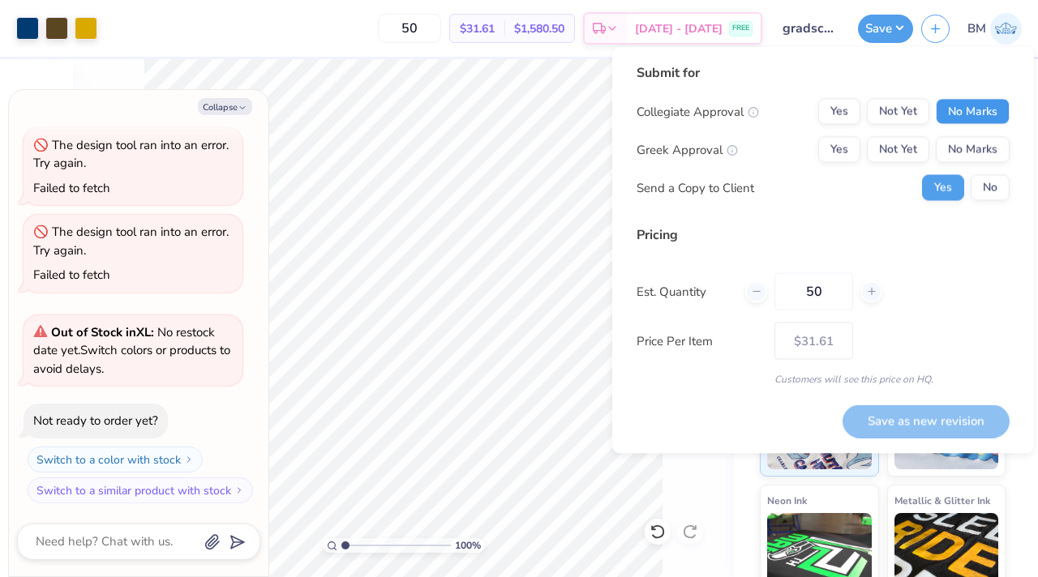
click at [980, 112] on button "No Marks" at bounding box center [973, 112] width 74 height 26
click at [976, 148] on button "No Marks" at bounding box center [973, 150] width 74 height 26
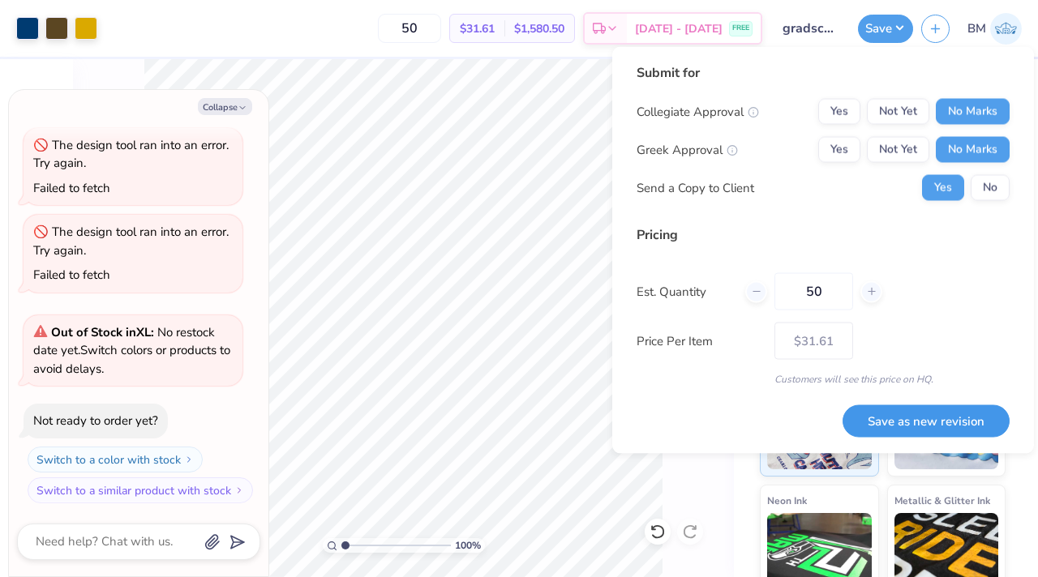
click at [947, 408] on button "Save as new revision" at bounding box center [925, 421] width 167 height 33
type input "$31.61"
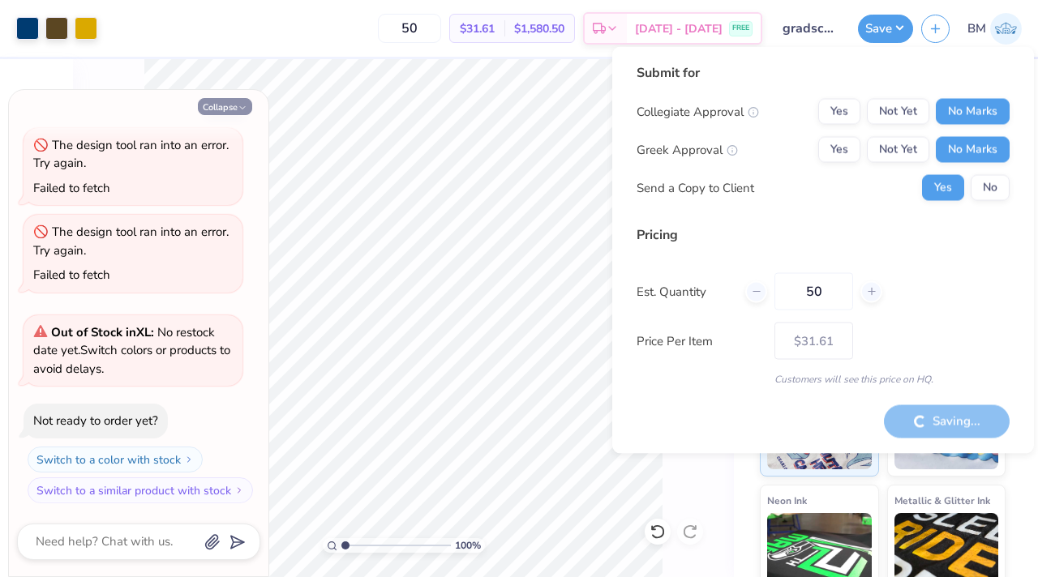
click at [228, 106] on button "Collapse" at bounding box center [225, 106] width 54 height 17
type textarea "x"
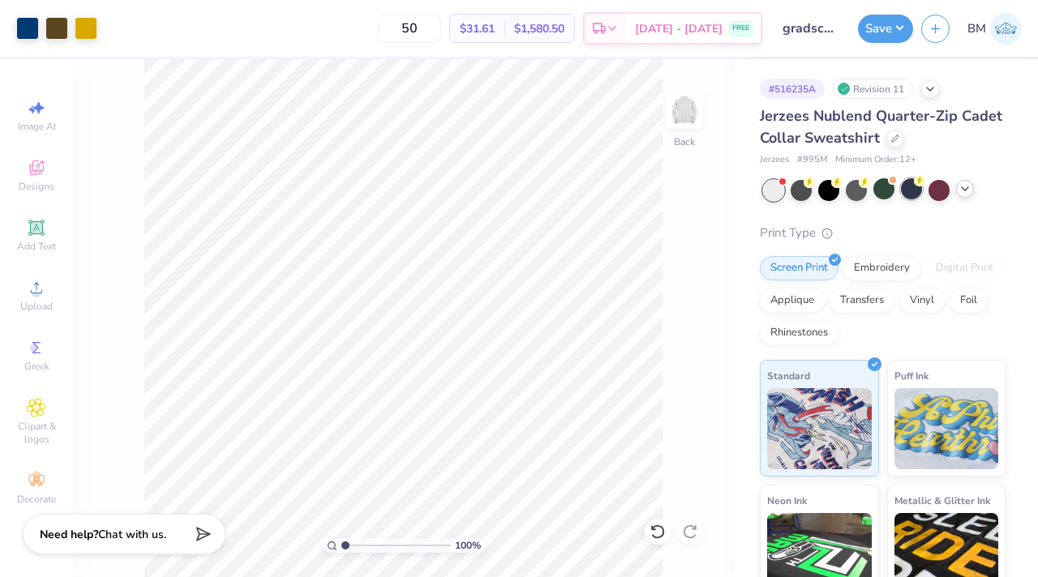
click at [908, 191] on div at bounding box center [911, 188] width 21 height 21
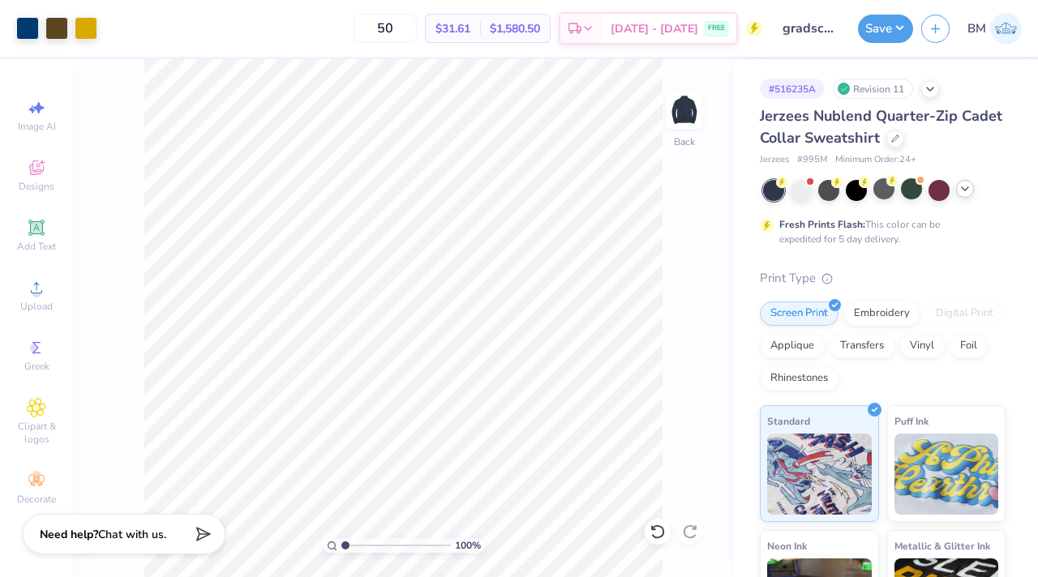
click at [966, 195] on div at bounding box center [965, 189] width 18 height 18
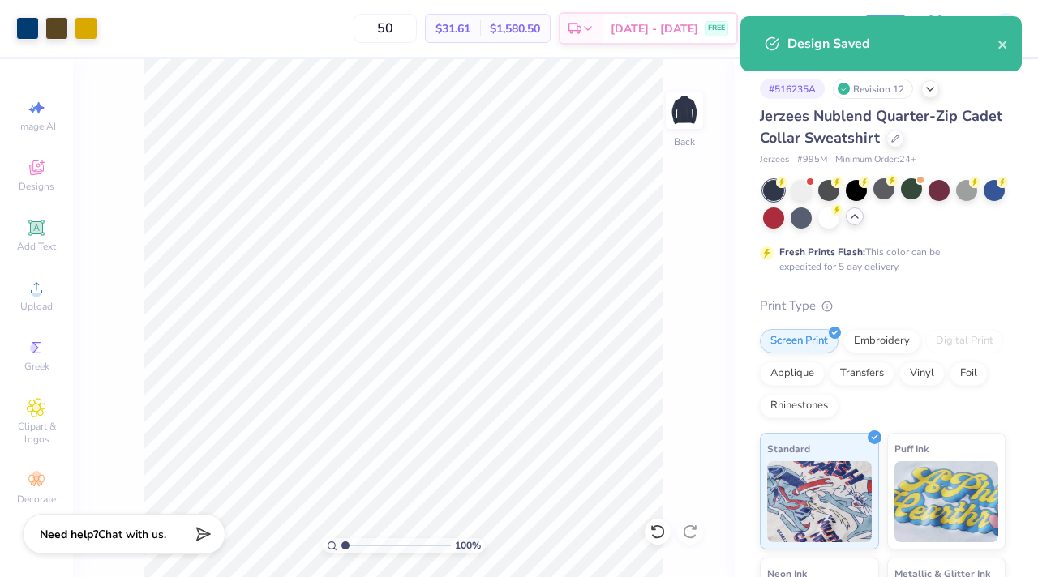
click at [830, 231] on div "Fresh Prints Flash: This color can be expedited for 5 day delivery." at bounding box center [883, 227] width 246 height 94
click at [830, 223] on div at bounding box center [828, 216] width 21 height 21
click at [1003, 41] on icon "close" at bounding box center [1002, 44] width 11 height 13
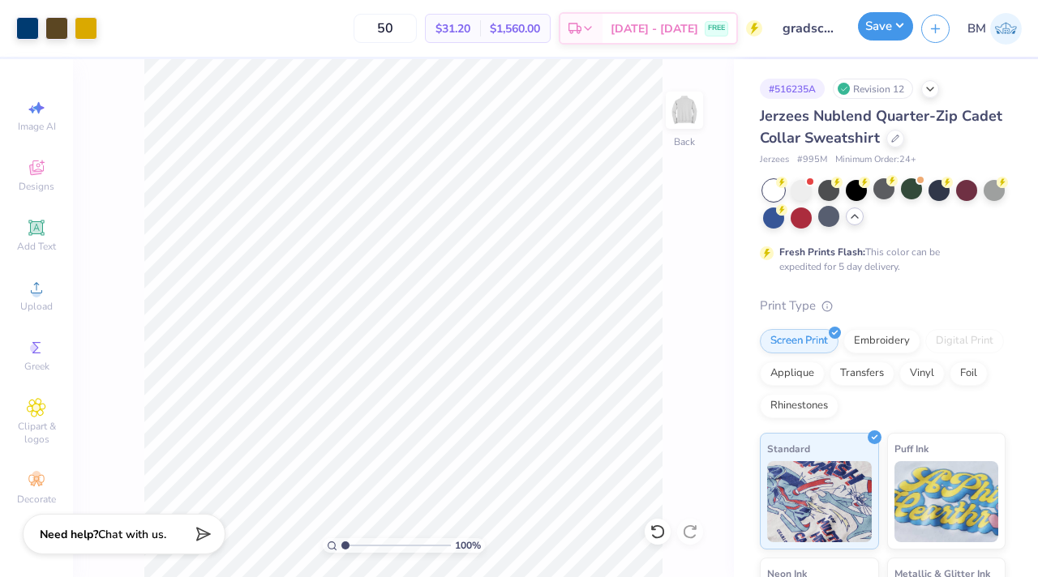
click at [893, 28] on button "Save" at bounding box center [885, 26] width 55 height 28
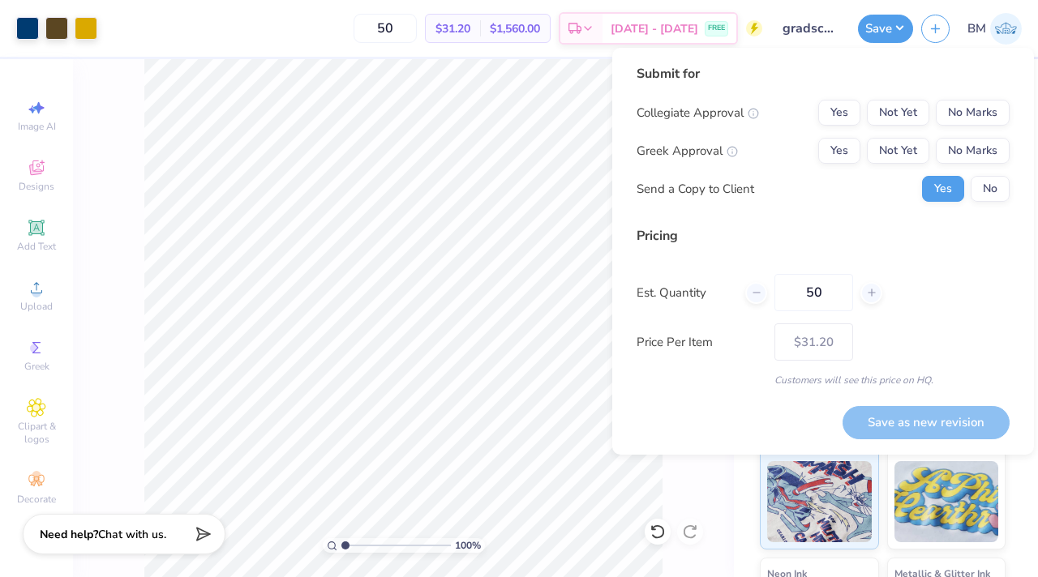
click at [979, 95] on div "Submit for Collegiate Approval Yes Not Yet No Marks Greek Approval Yes Not Yet …" at bounding box center [822, 139] width 373 height 150
click at [979, 126] on div "Collegiate Approval Yes Not Yet No Marks Greek Approval Yes Not Yet No Marks Se…" at bounding box center [822, 151] width 373 height 102
click at [973, 106] on button "No Marks" at bounding box center [973, 113] width 74 height 26
click at [979, 139] on button "No Marks" at bounding box center [973, 151] width 74 height 26
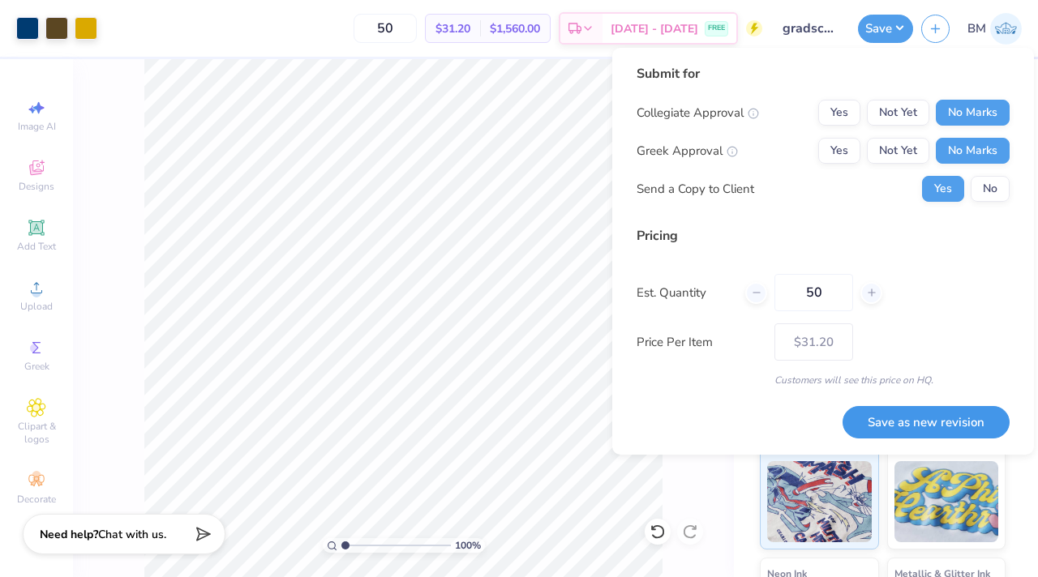
click at [942, 414] on button "Save as new revision" at bounding box center [925, 422] width 167 height 33
type input "$31.20"
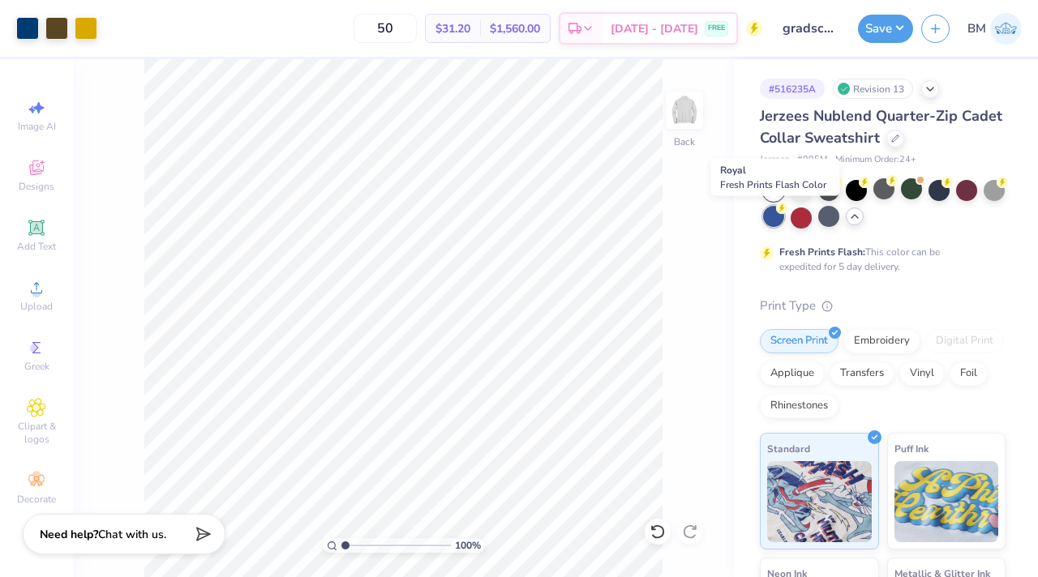
click at [773, 212] on div at bounding box center [773, 216] width 21 height 21
click at [829, 226] on div at bounding box center [828, 216] width 21 height 21
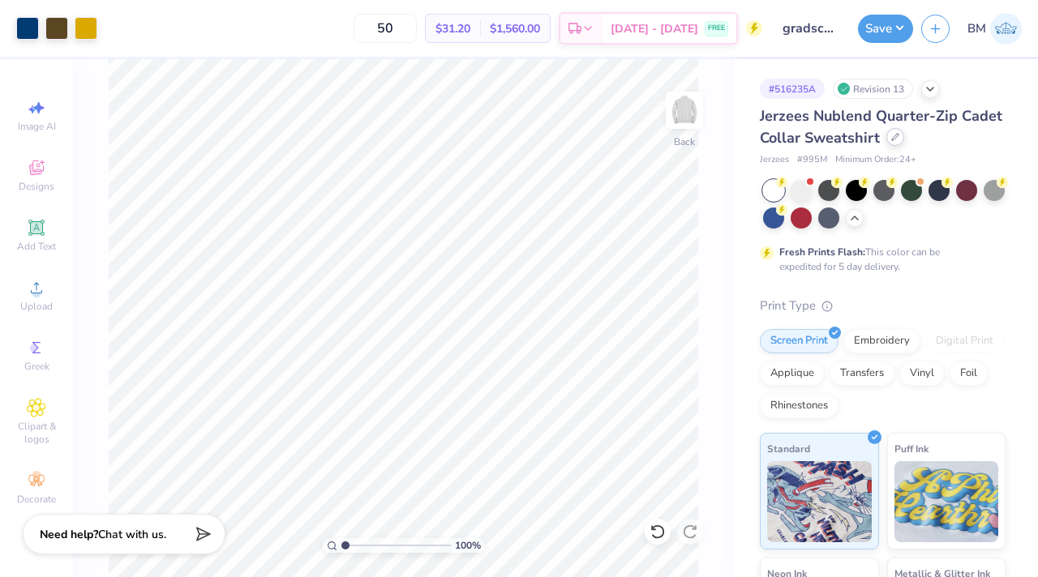
click at [895, 141] on div at bounding box center [895, 137] width 18 height 18
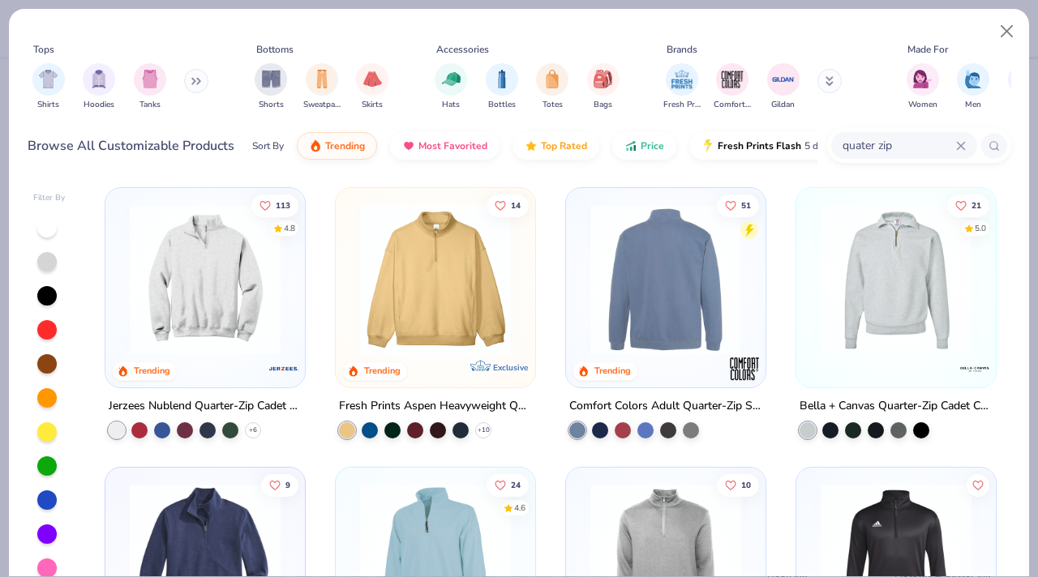
click at [865, 300] on img at bounding box center [895, 279] width 167 height 151
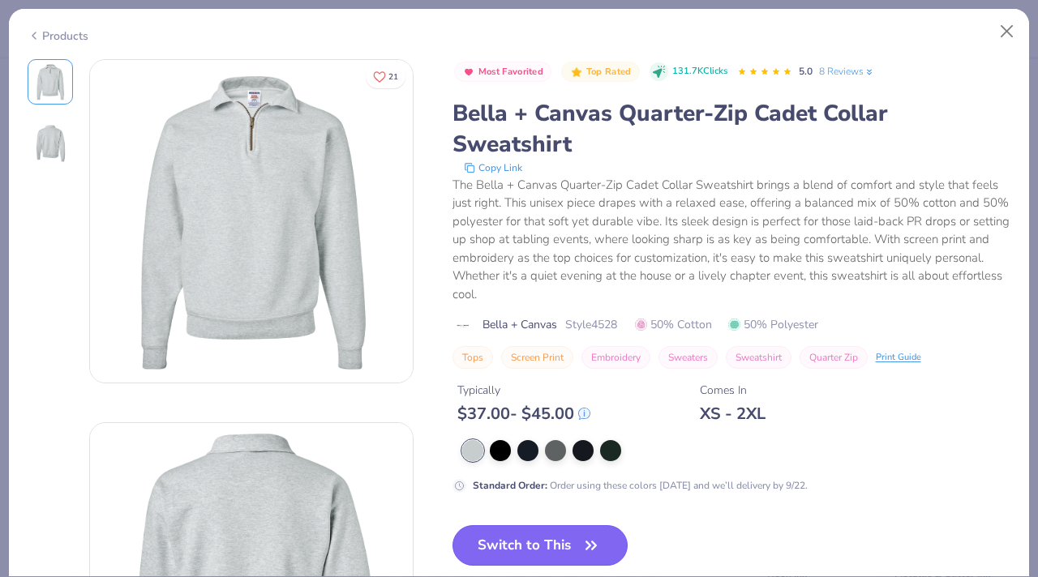
click at [498, 536] on button "Switch to This" at bounding box center [540, 545] width 176 height 41
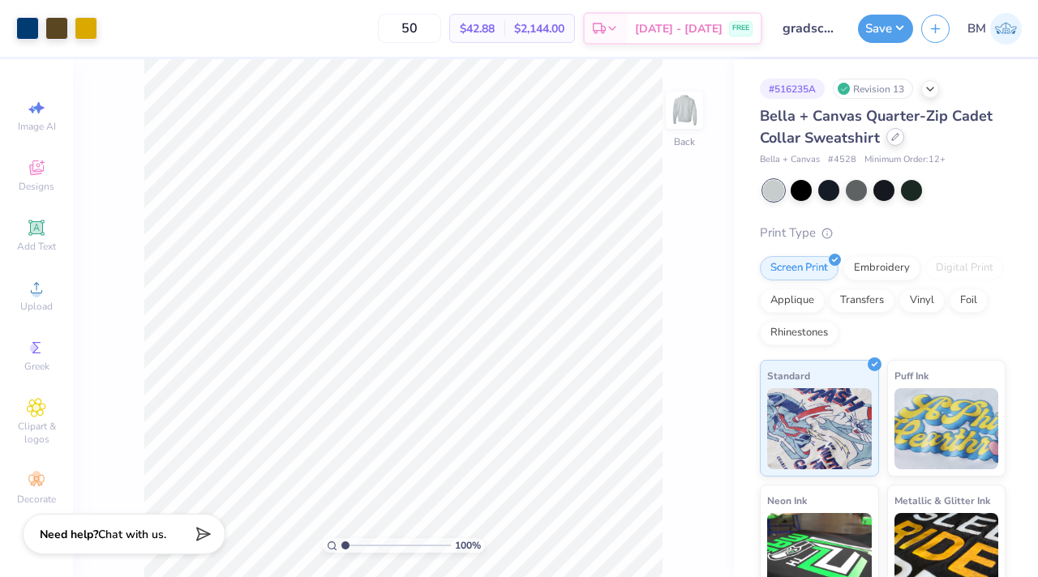
click at [897, 142] on div at bounding box center [895, 137] width 18 height 18
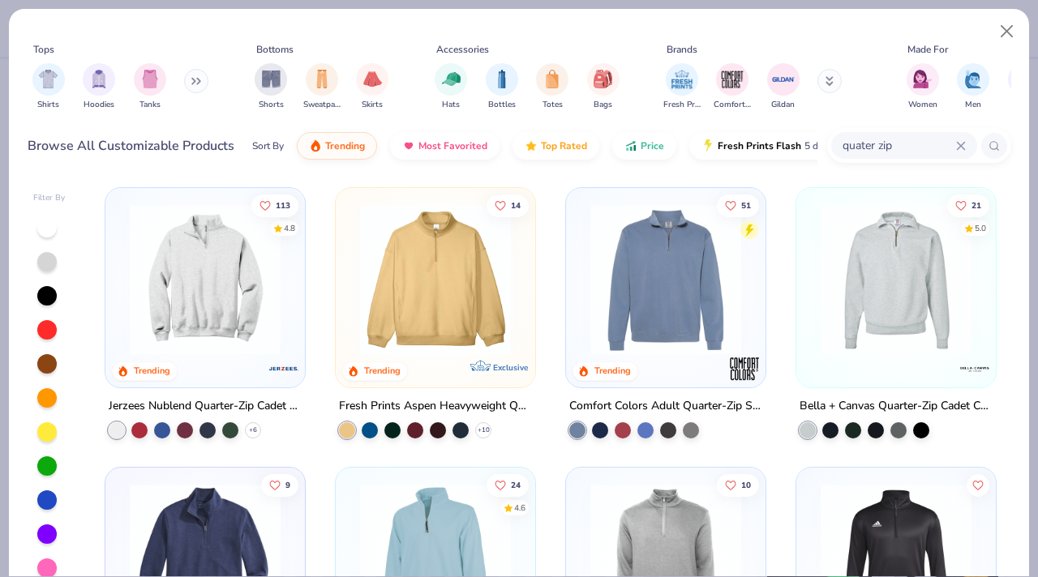
click at [725, 289] on img at bounding box center [665, 279] width 167 height 151
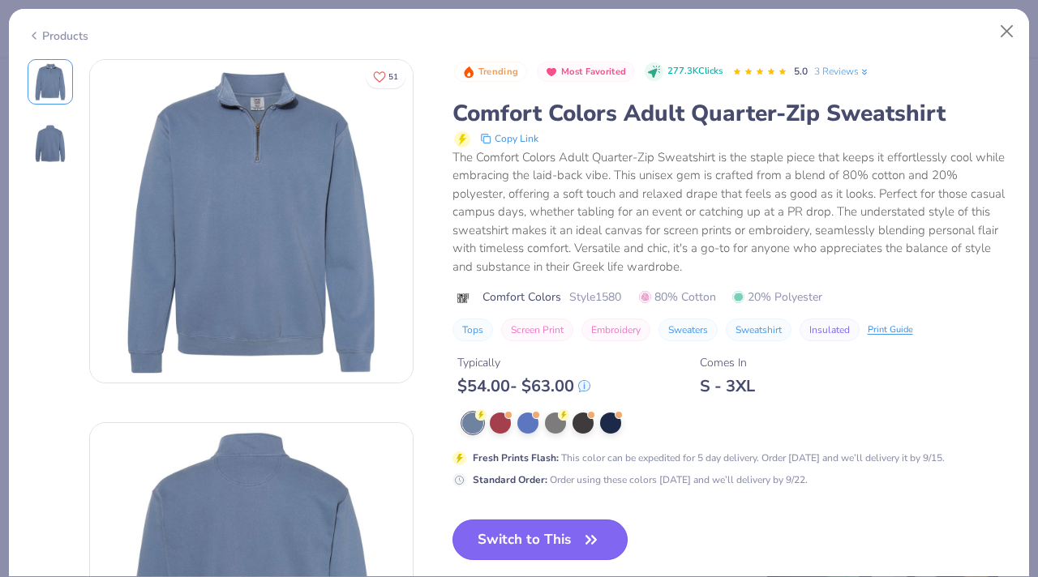
click at [542, 529] on button "Switch to This" at bounding box center [540, 540] width 176 height 41
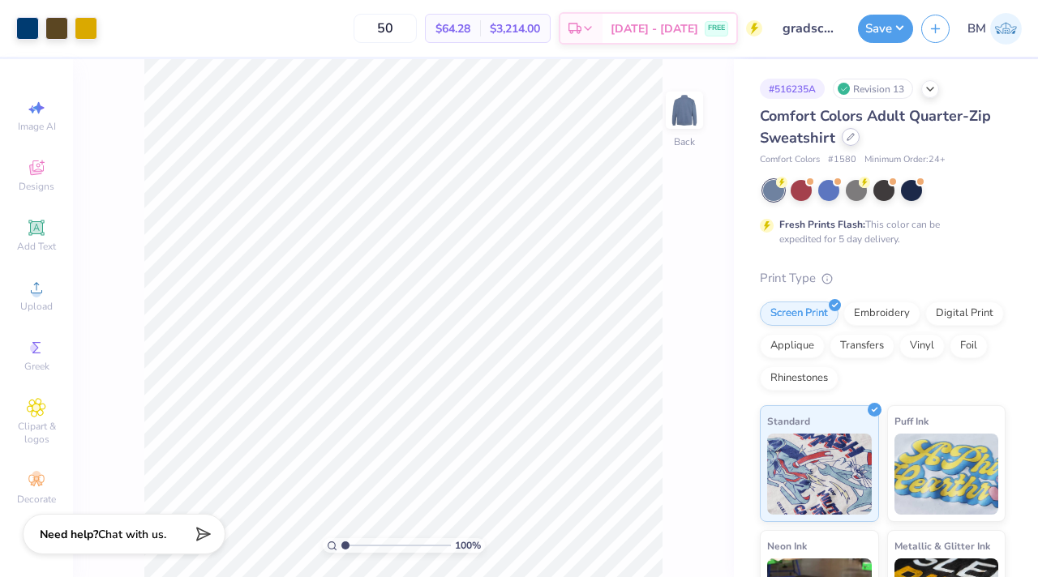
click at [847, 138] on icon at bounding box center [850, 137] width 8 height 8
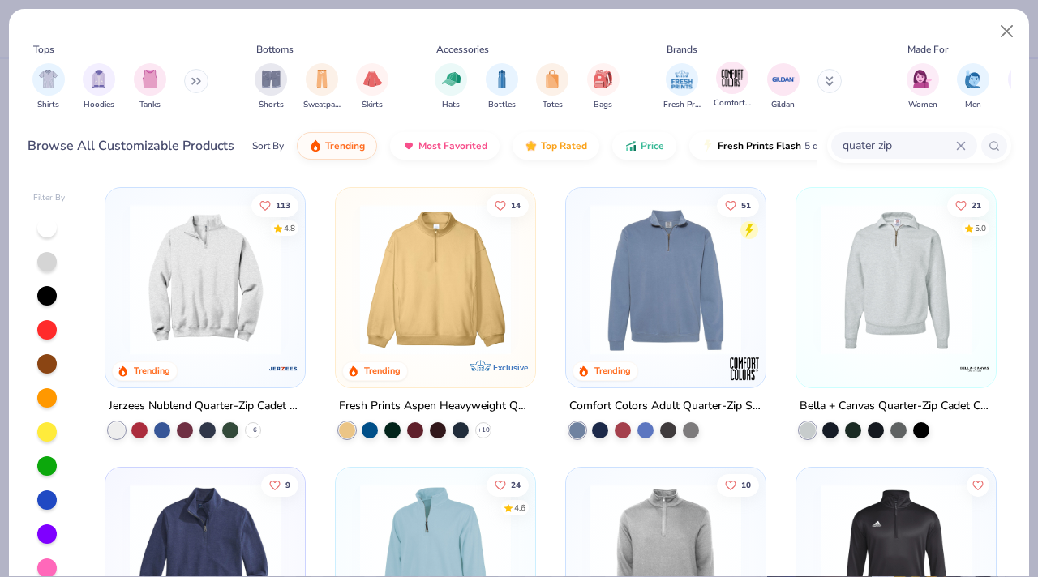
click at [715, 83] on div "Comfort Colors" at bounding box center [731, 86] width 37 height 48
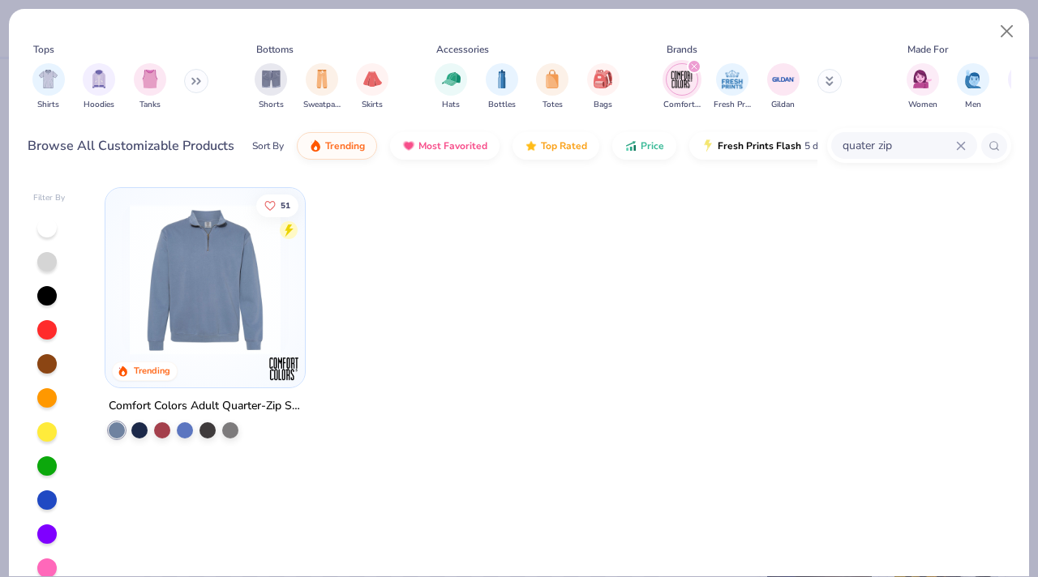
click at [694, 70] on icon "filter for Comfort Colors" at bounding box center [694, 66] width 6 height 6
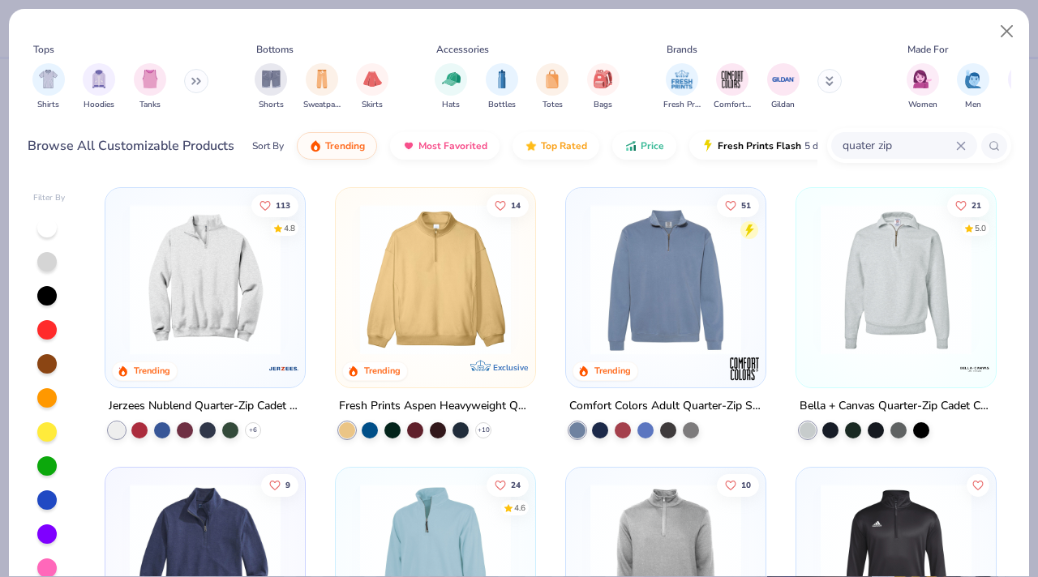
click at [962, 145] on icon at bounding box center [961, 146] width 10 height 10
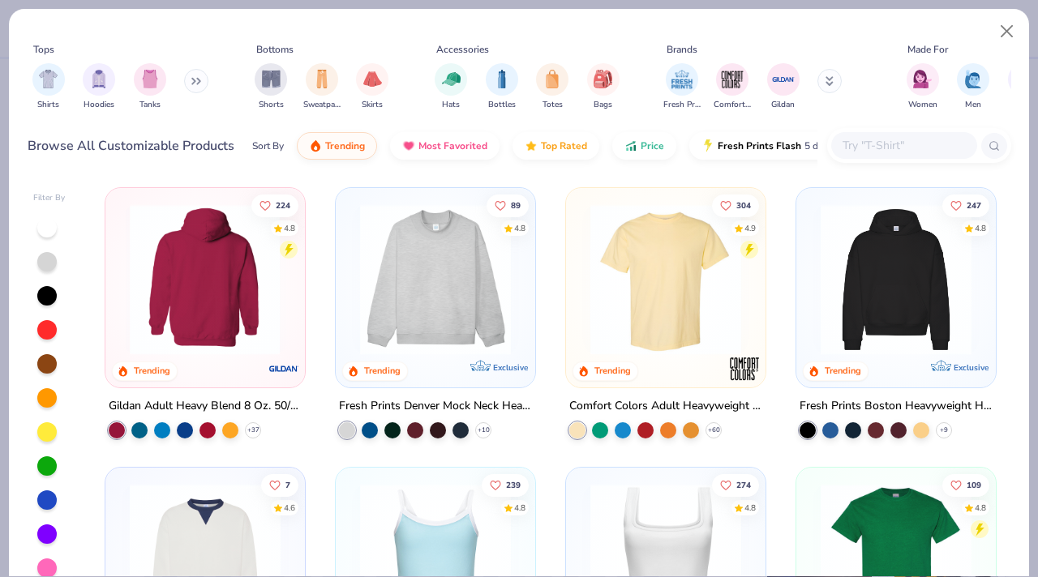
click at [189, 295] on img at bounding box center [205, 279] width 167 height 151
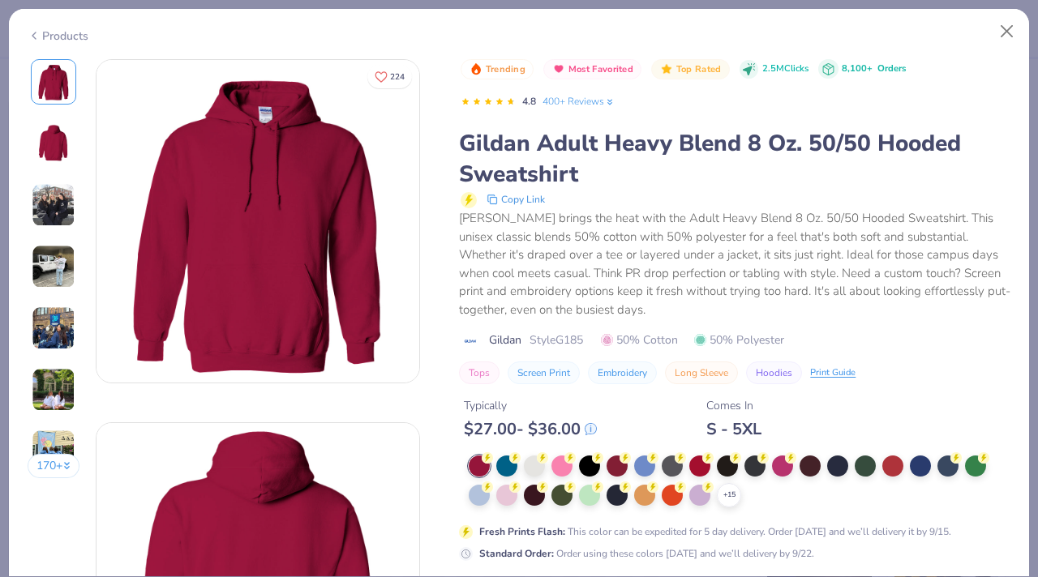
scroll to position [489, 0]
click at [534, 468] on div at bounding box center [534, 464] width 21 height 21
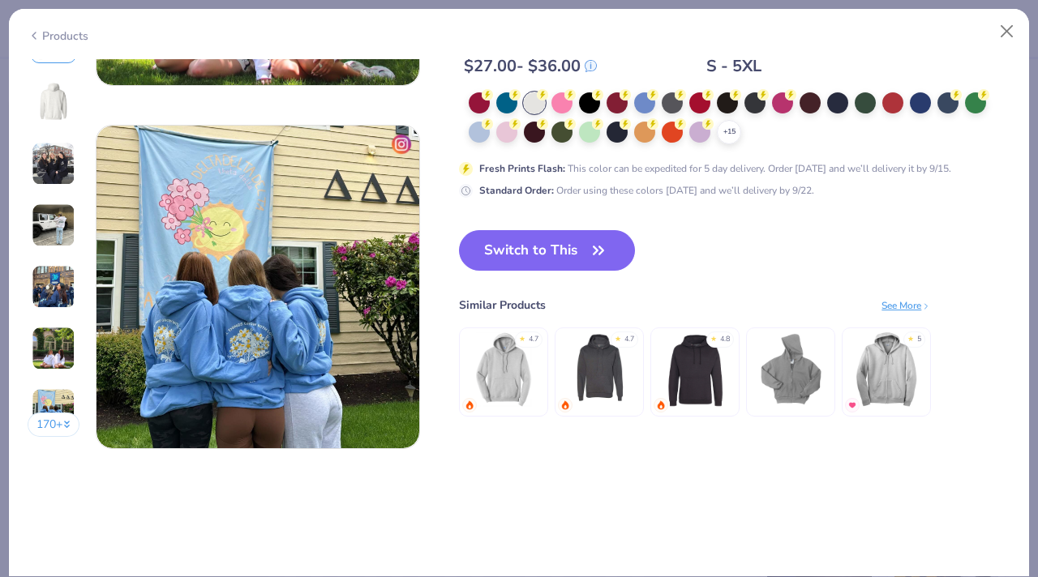
scroll to position [2127, 0]
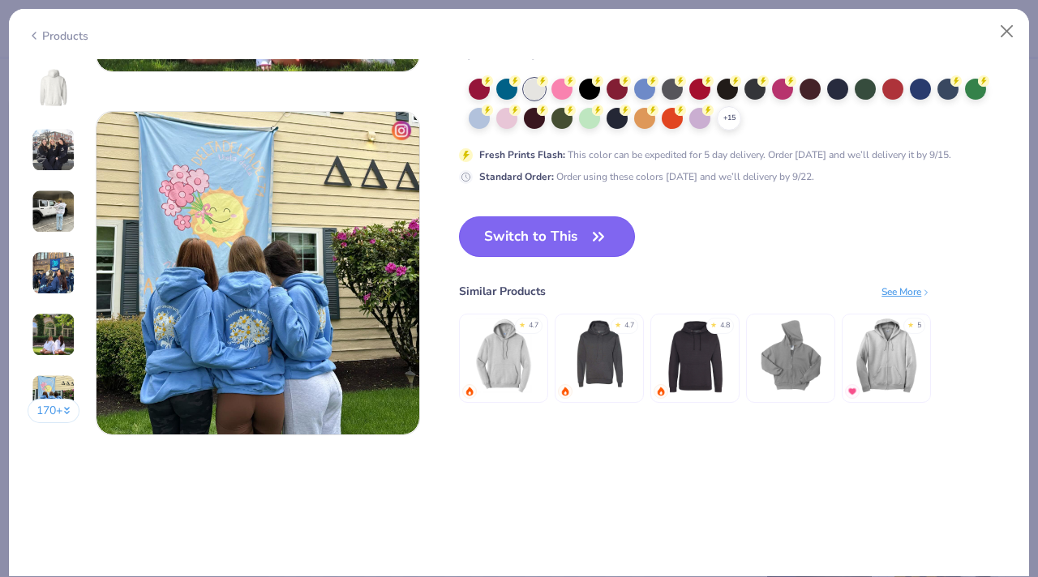
click at [542, 239] on button "Switch to This" at bounding box center [547, 236] width 176 height 41
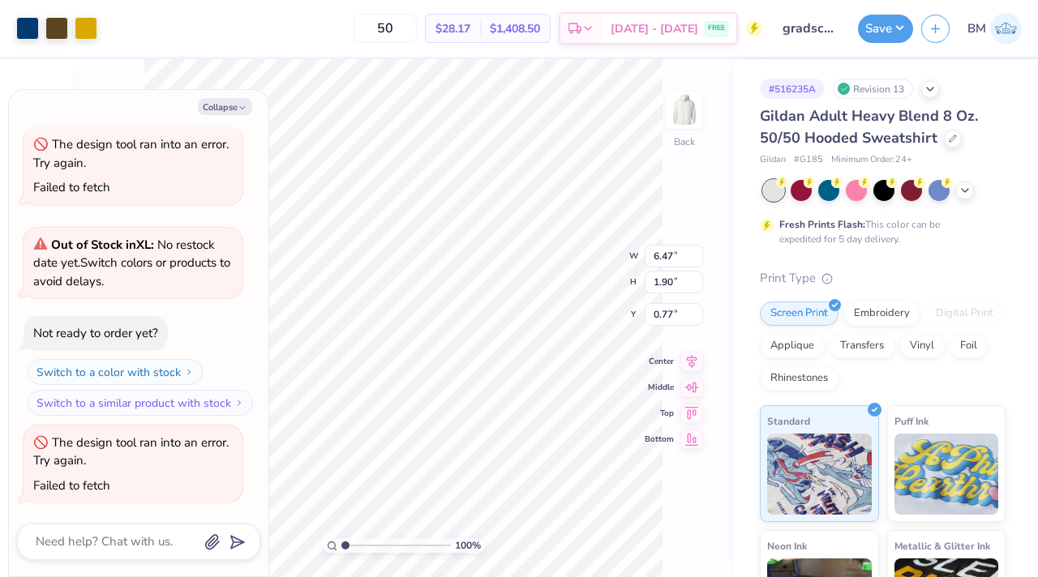
type textarea "x"
type input "4.12"
type textarea "x"
type input "10.34"
type input "3.04"
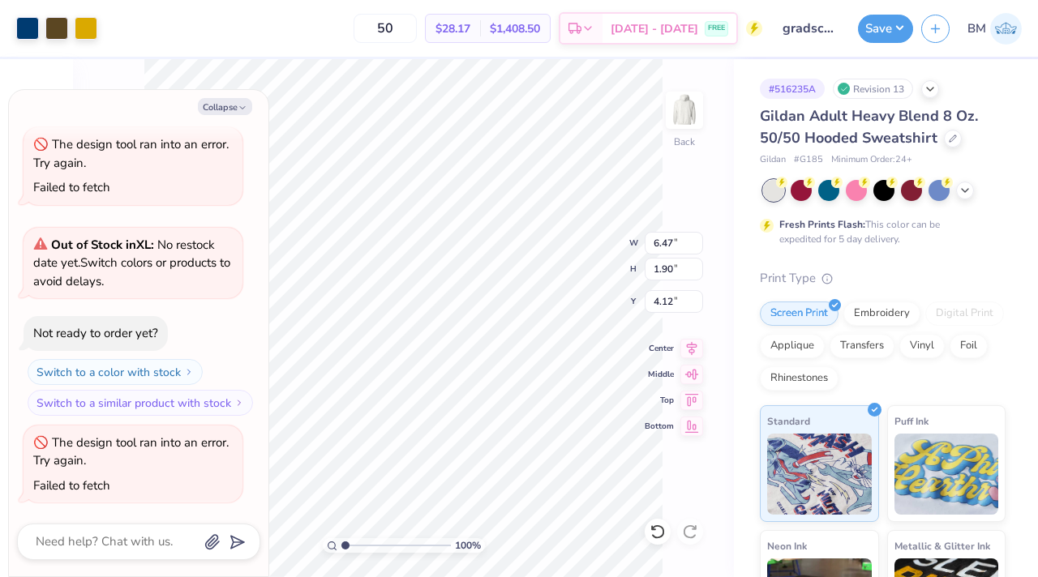
type input "2.98"
type textarea "x"
type input "2.69"
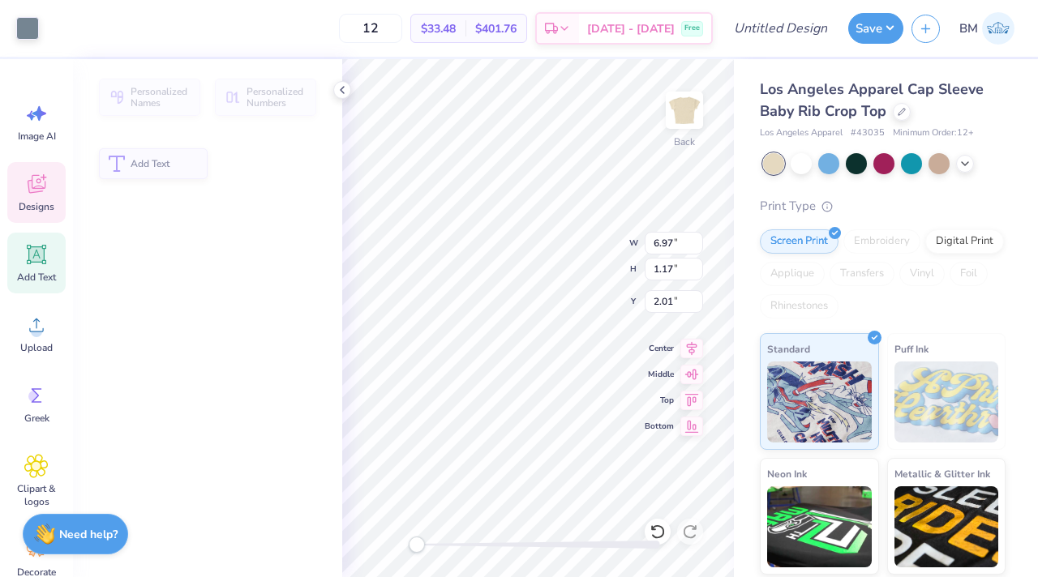
type input "1.17"
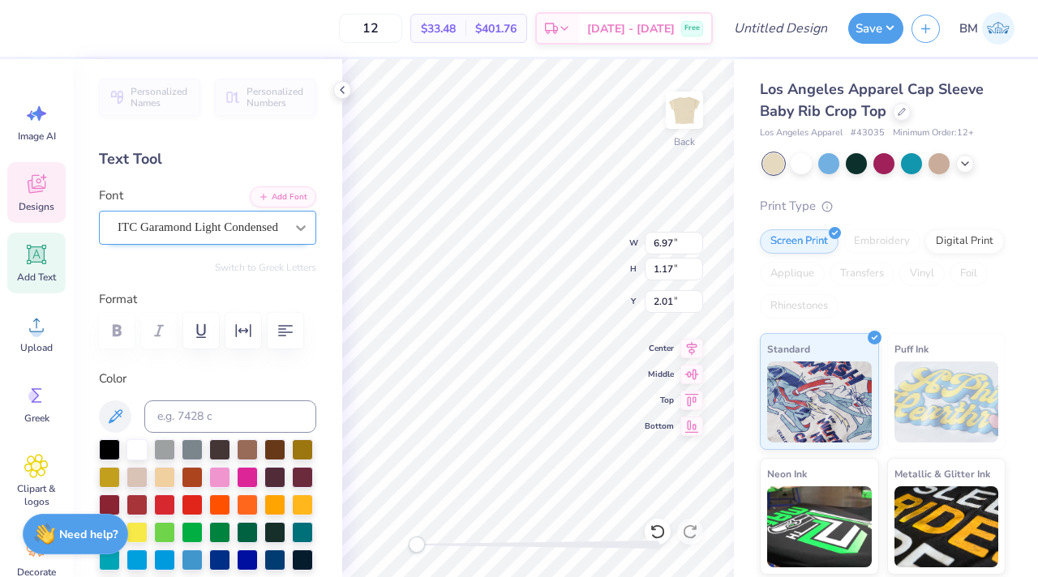
click at [288, 235] on div at bounding box center [300, 227] width 29 height 29
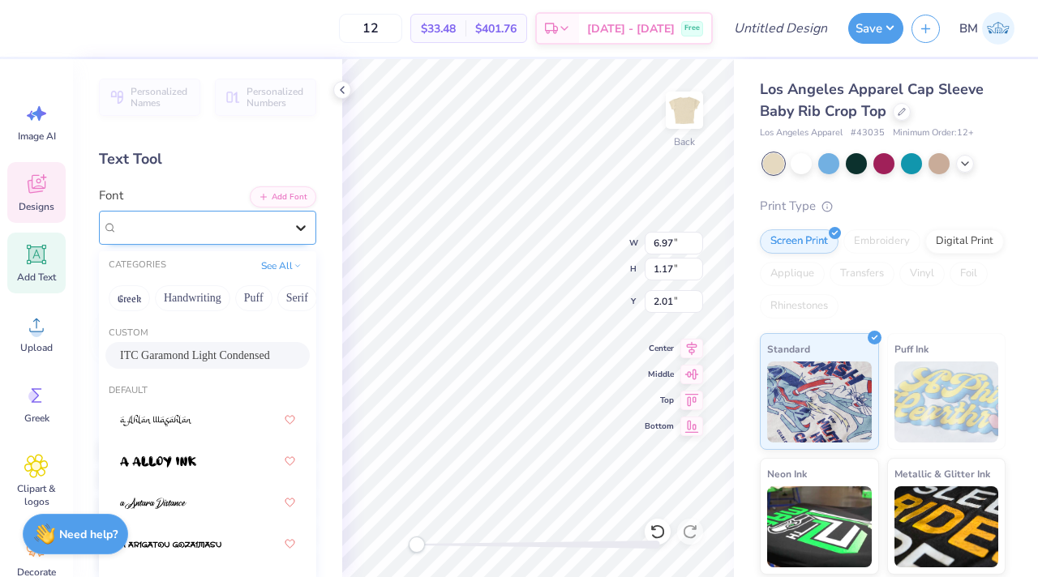
click at [288, 235] on div at bounding box center [300, 227] width 29 height 29
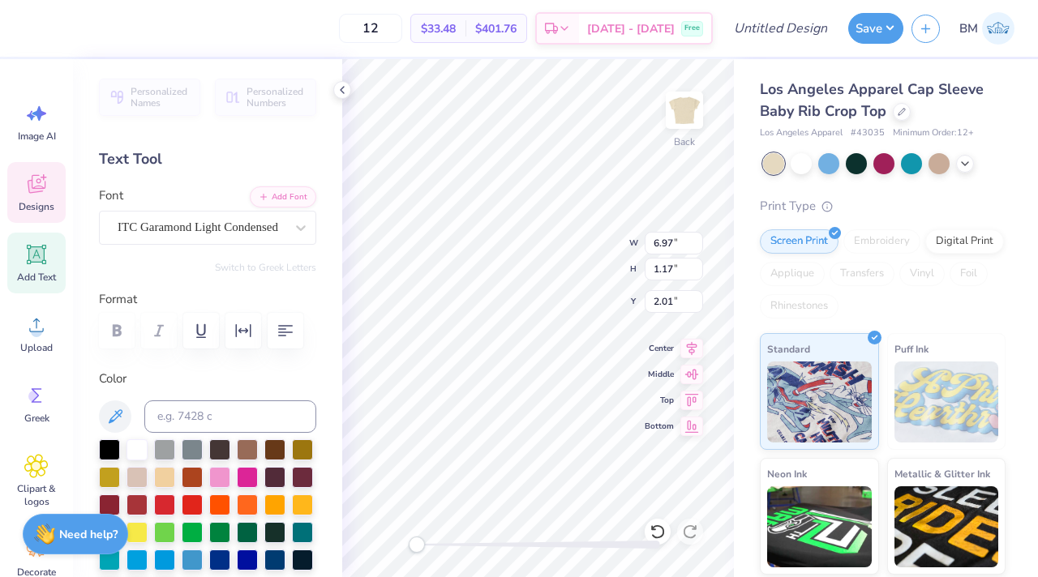
scroll to position [0, 2]
type textarea "TPA x KDR"
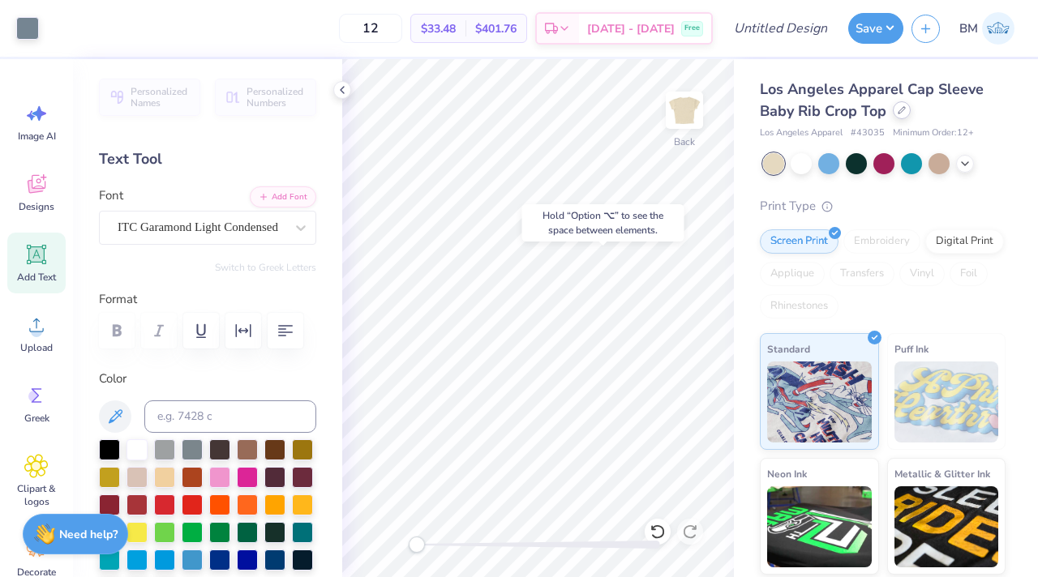
click at [904, 114] on div at bounding box center [902, 110] width 18 height 18
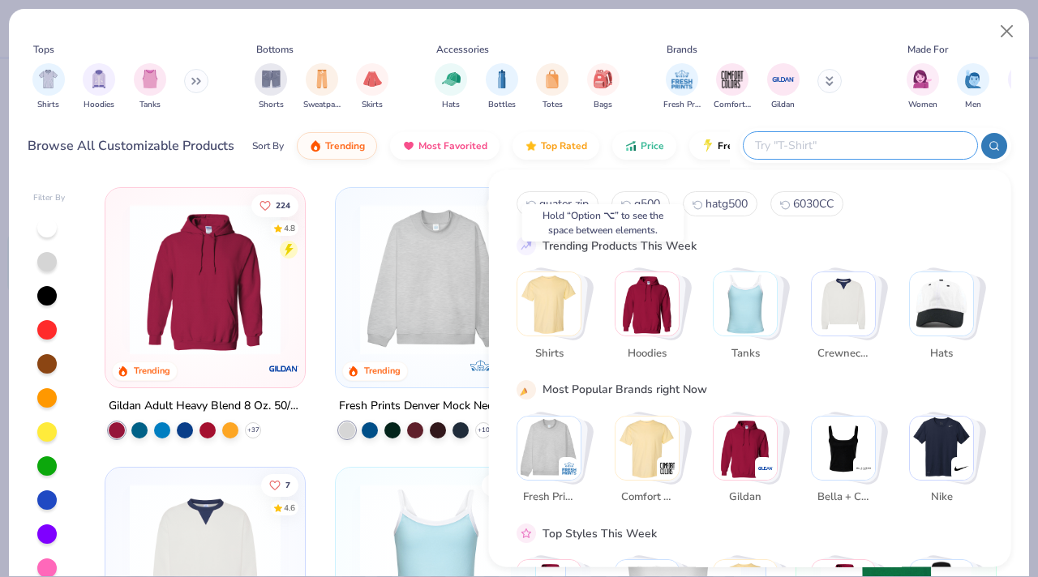
click at [880, 144] on input "text" at bounding box center [859, 145] width 212 height 19
click at [649, 207] on span "g500" at bounding box center [647, 203] width 26 height 15
type input "g500"
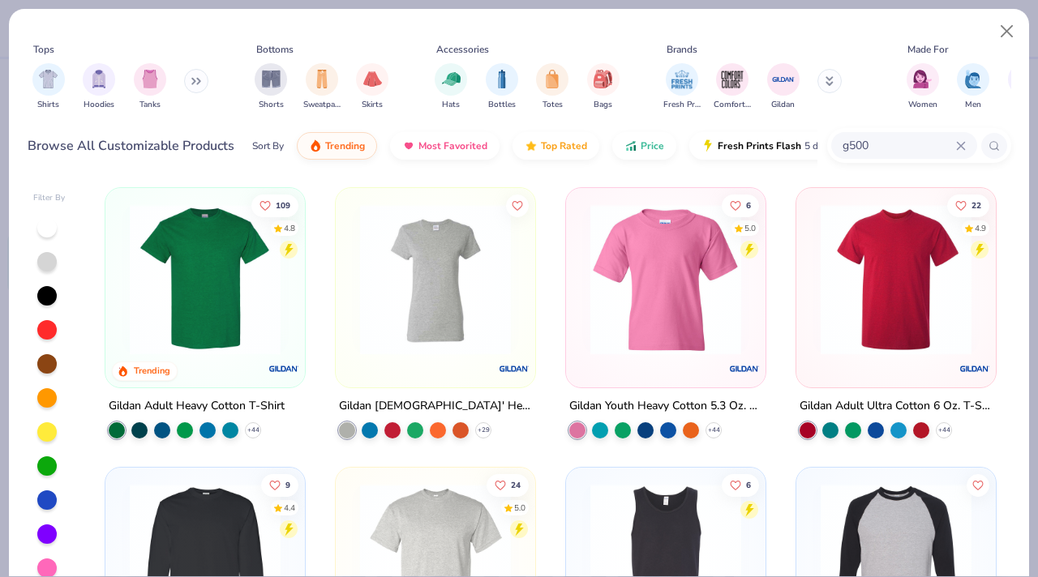
click at [212, 319] on img at bounding box center [205, 279] width 167 height 151
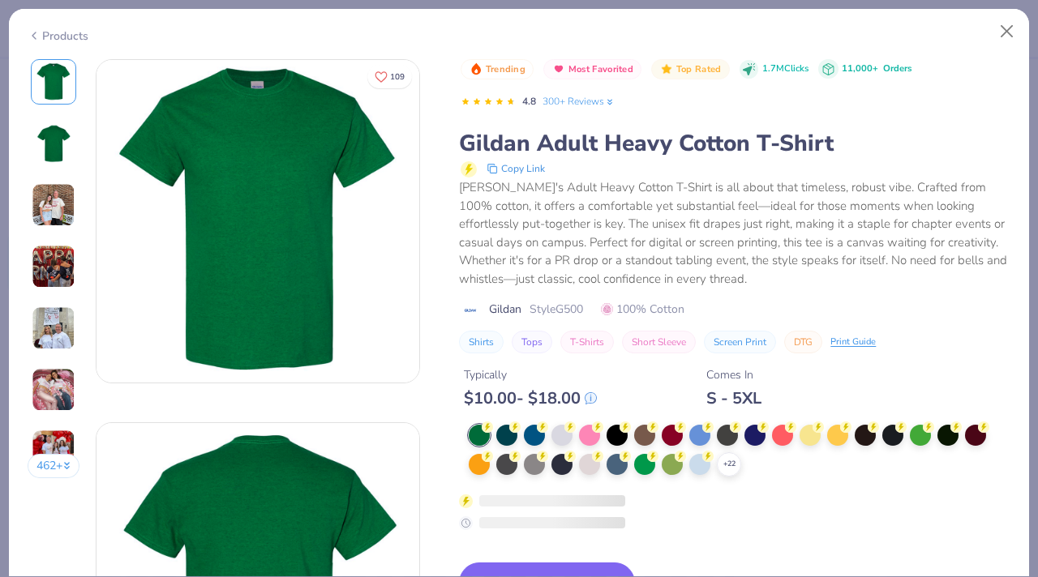
click at [533, 548] on div "Trending Most Favorited Top Rated 1.7M Clicks 11,000+ Orders 4.8 300+ Reviews G…" at bounding box center [734, 420] width 551 height 723
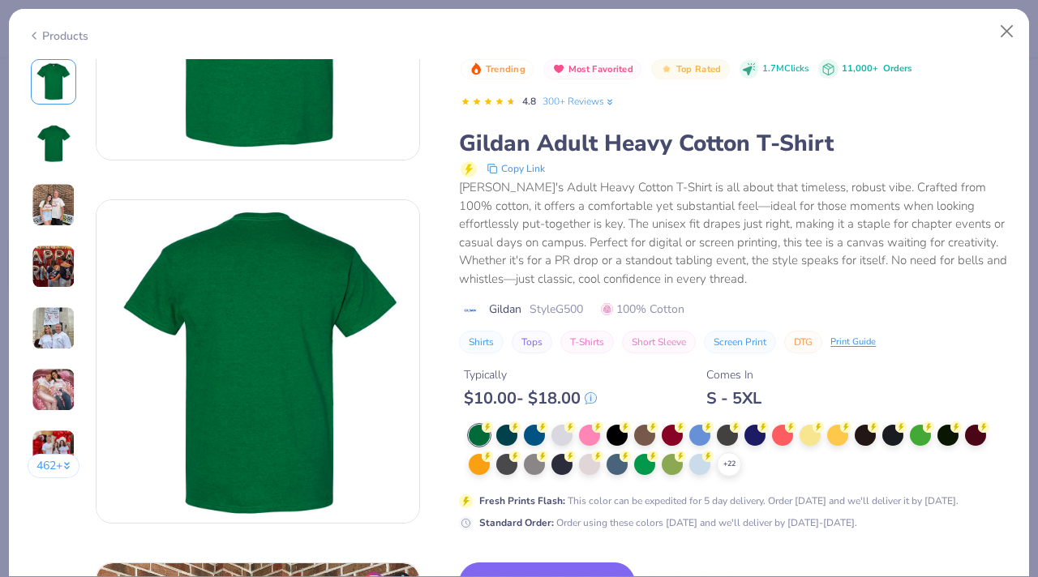
scroll to position [222, 0]
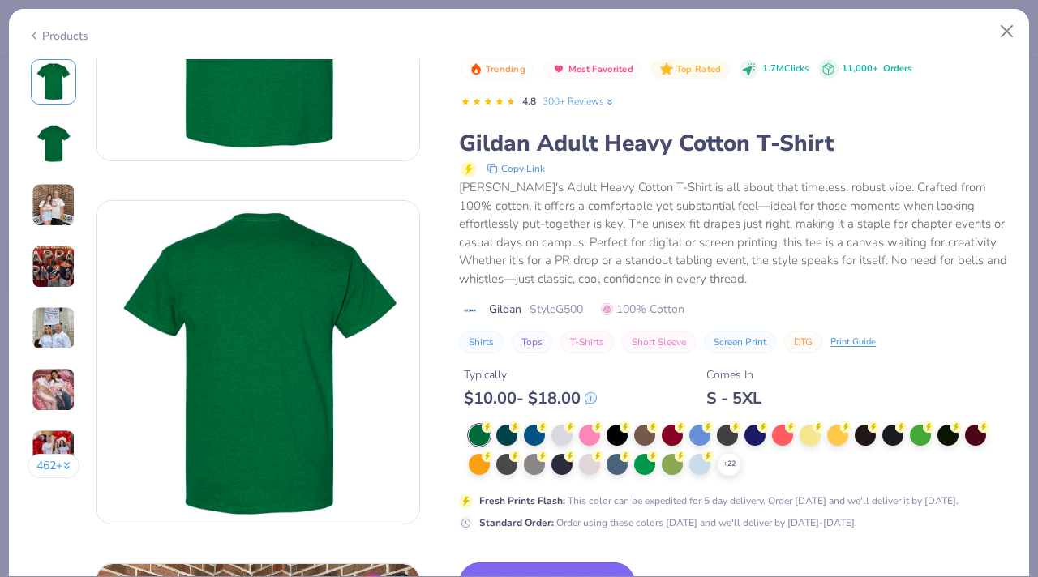
click at [554, 565] on button "Switch to This" at bounding box center [547, 583] width 176 height 41
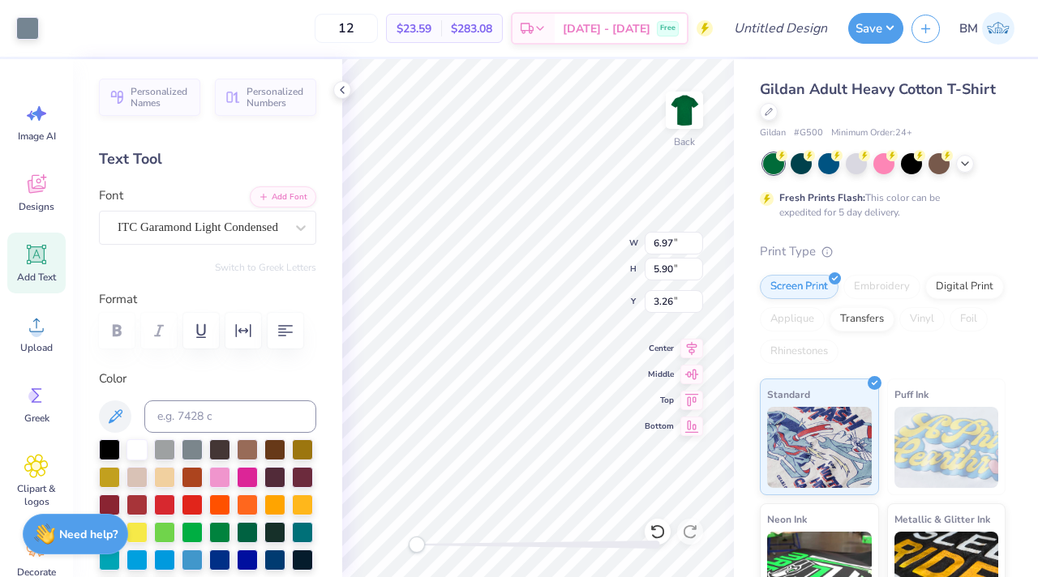
type input "3.26"
type input "12.60"
type input "7.66"
type input "2.97"
click at [657, 525] on icon at bounding box center [657, 532] width 16 height 16
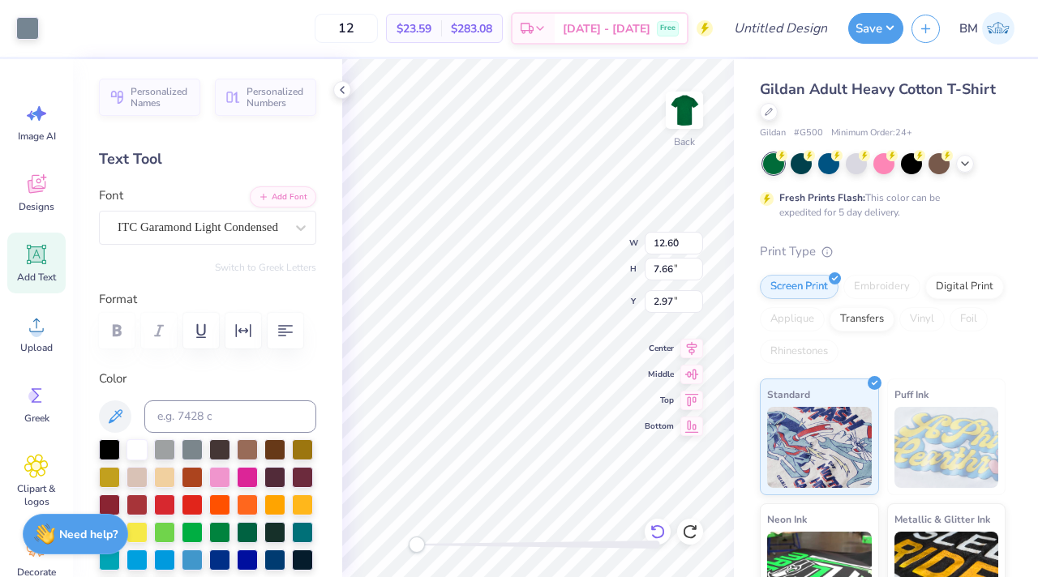
type input "6.63"
type input "4.51"
type input "3.26"
type input "11.55"
type input "7.15"
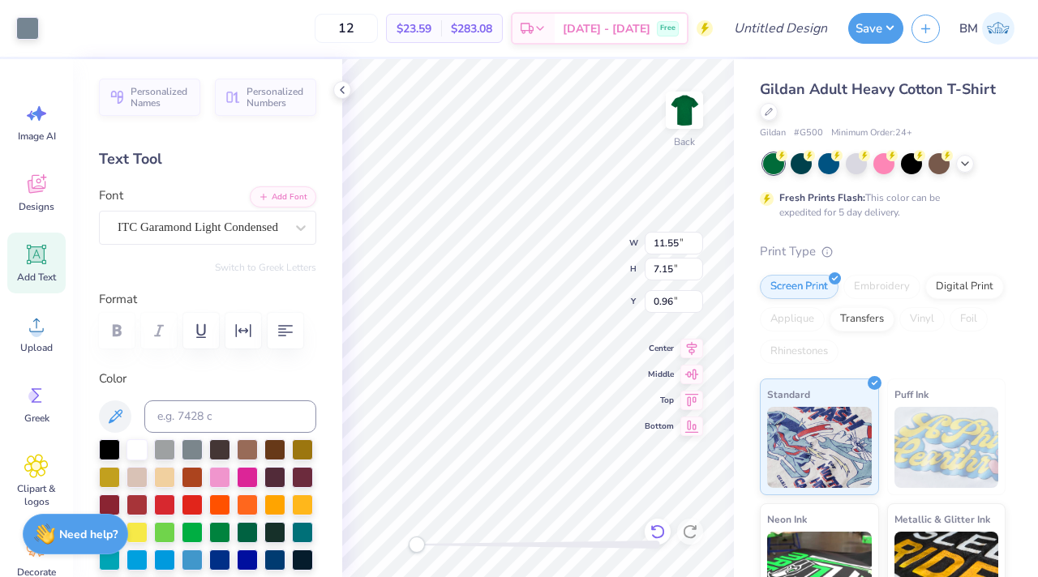
type input "3.00"
click at [967, 165] on icon at bounding box center [964, 162] width 13 height 13
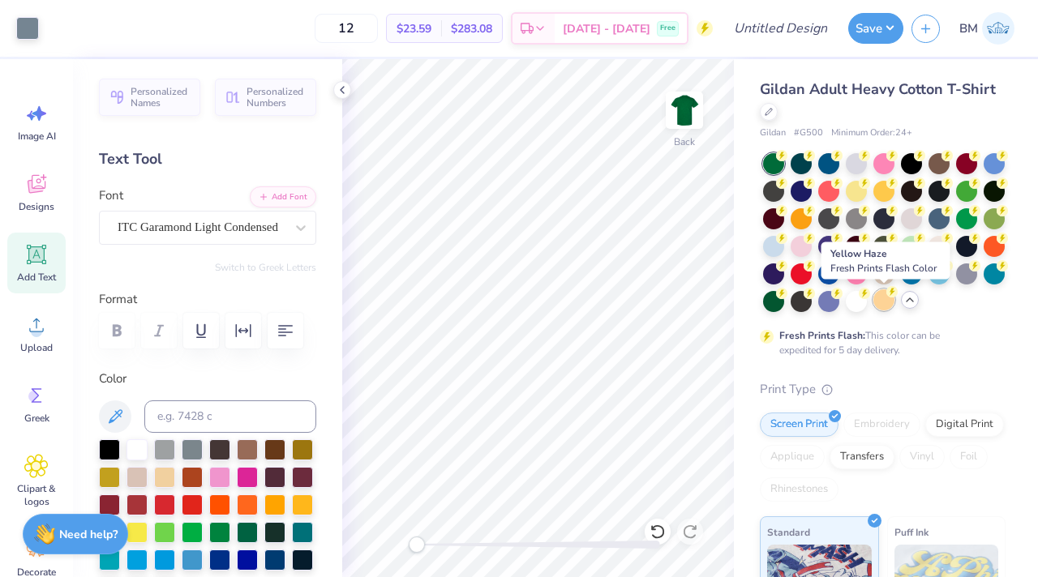
click at [885, 301] on div at bounding box center [883, 299] width 21 height 21
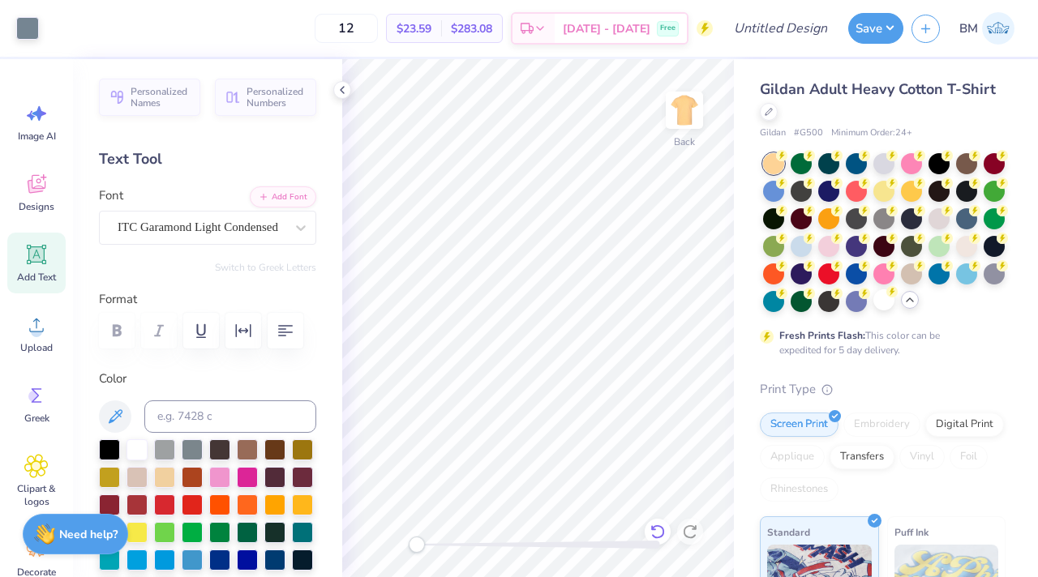
click at [657, 525] on icon at bounding box center [657, 532] width 14 height 15
type input "4.44"
type input "13.56"
type input "15.18"
type input "4.66"
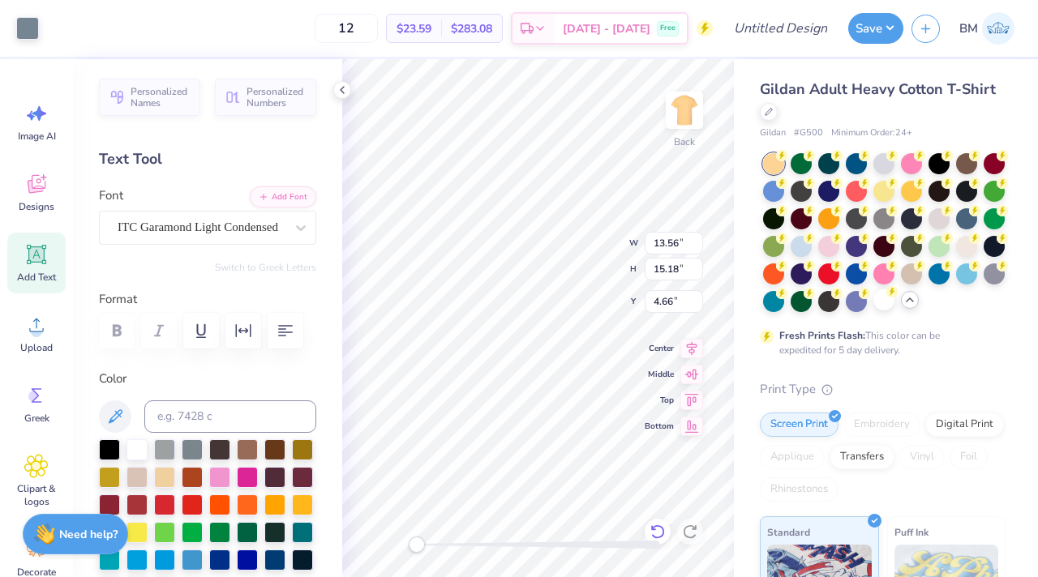
click at [653, 536] on icon at bounding box center [657, 532] width 14 height 15
type input "11.28"
type input "14.95"
type input "1.36"
type input "3.00"
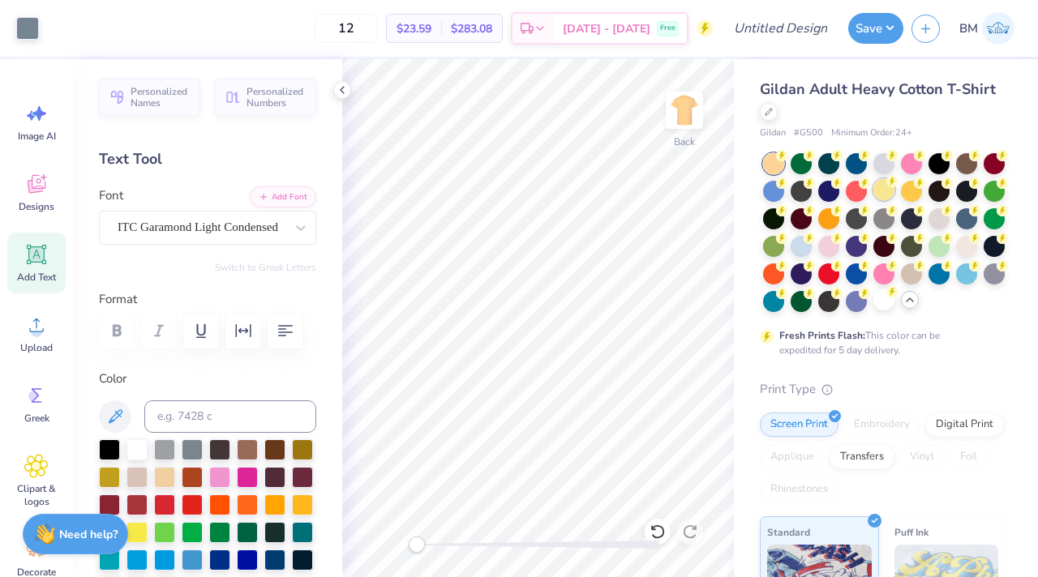
click at [880, 191] on div at bounding box center [883, 189] width 21 height 21
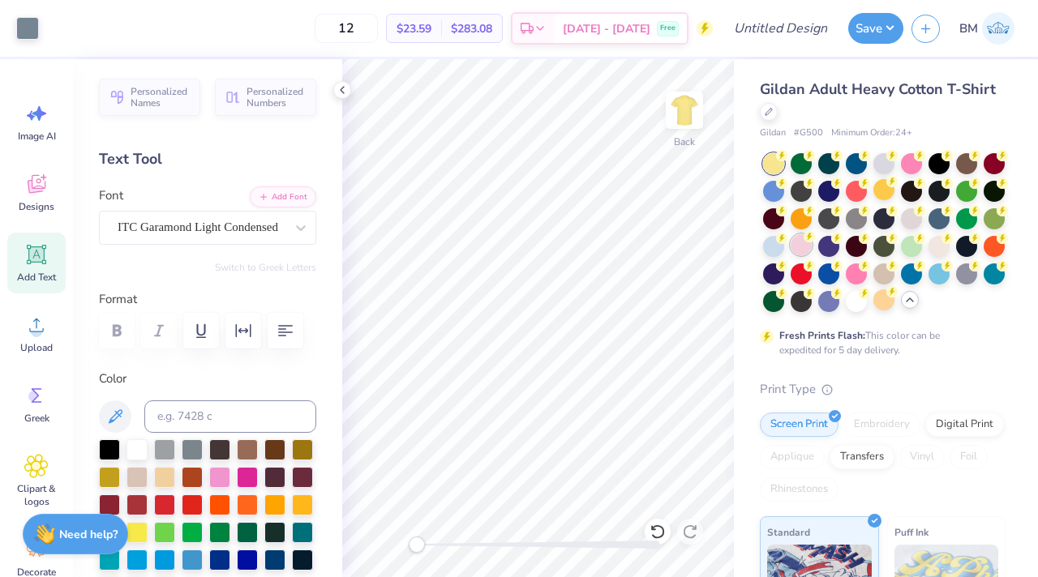
click at [794, 251] on div at bounding box center [800, 244] width 21 height 21
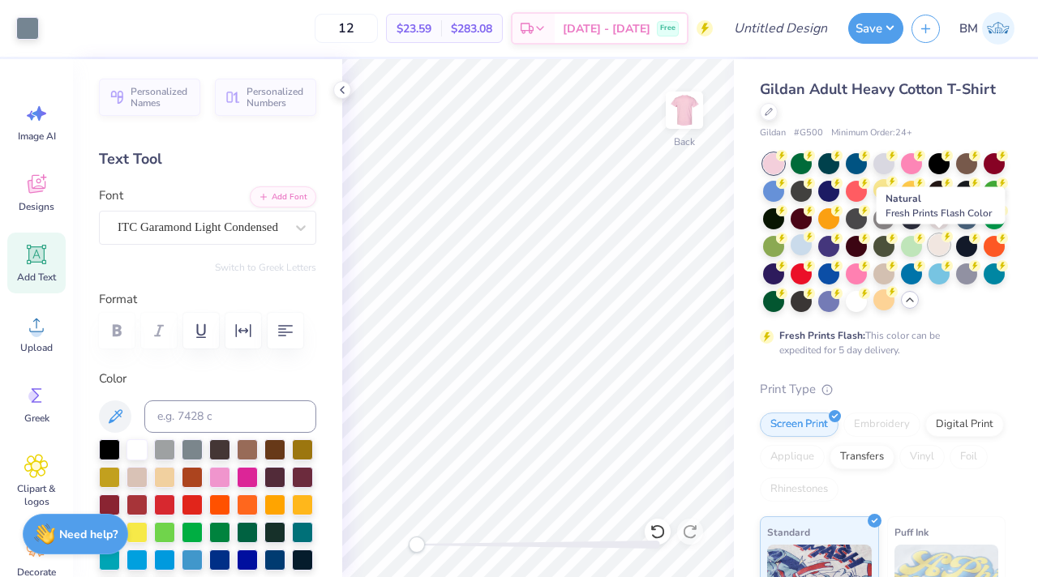
click at [937, 252] on div at bounding box center [938, 244] width 21 height 21
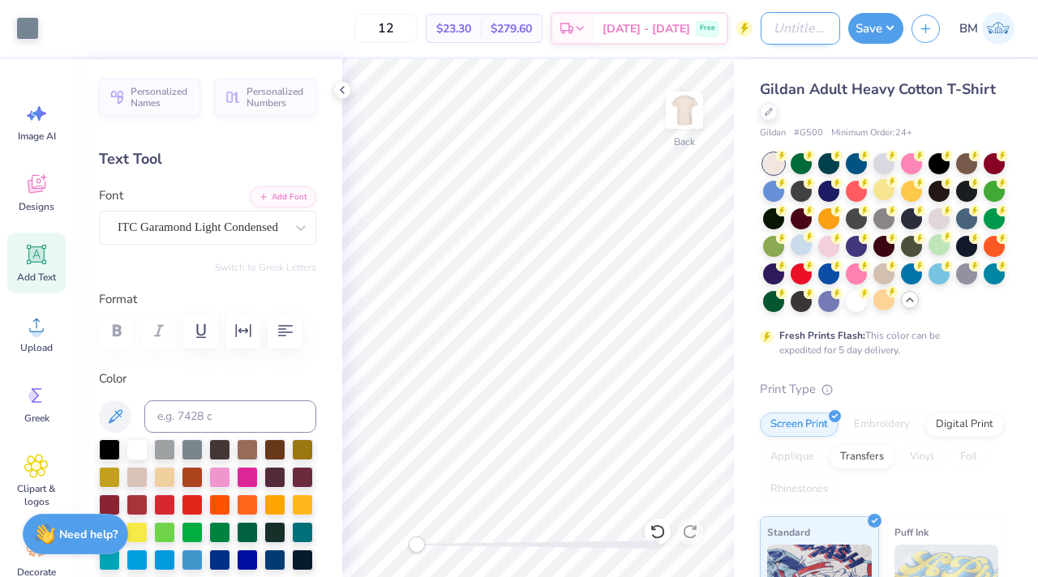
click at [801, 22] on input "Design Title" at bounding box center [799, 28] width 79 height 32
type input "tpakdr hoco"
click at [867, 28] on button "Save" at bounding box center [875, 26] width 55 height 31
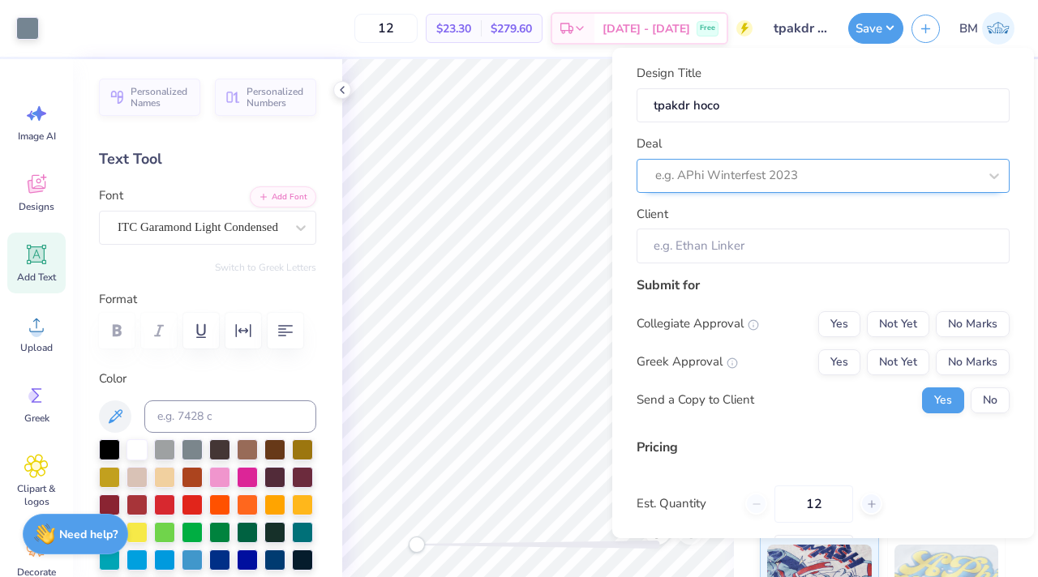
click at [834, 183] on div at bounding box center [816, 176] width 323 height 22
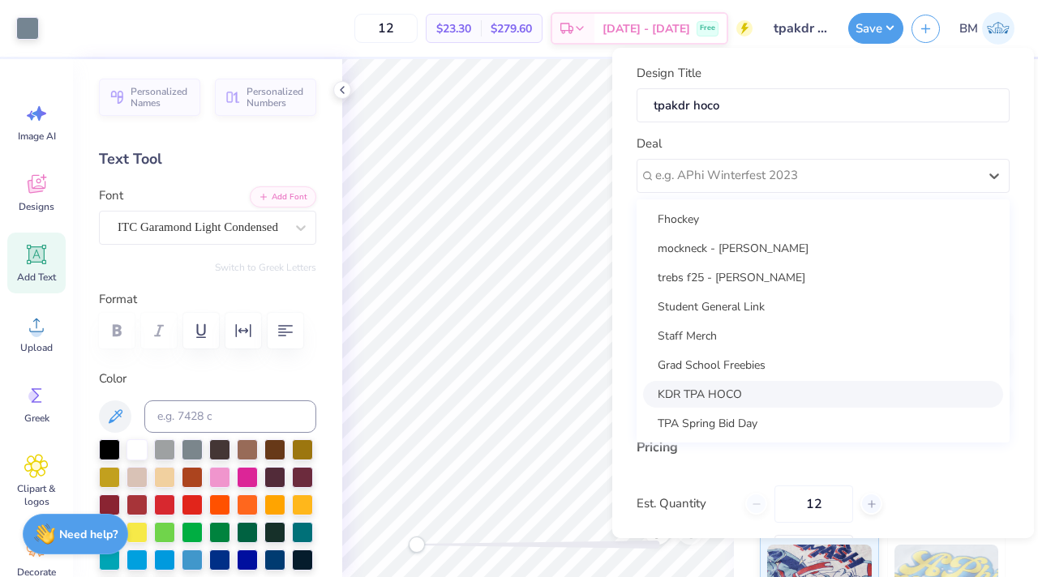
click at [775, 397] on div "KDR TPA HOCO" at bounding box center [823, 394] width 360 height 27
type input "Bella Moitoso"
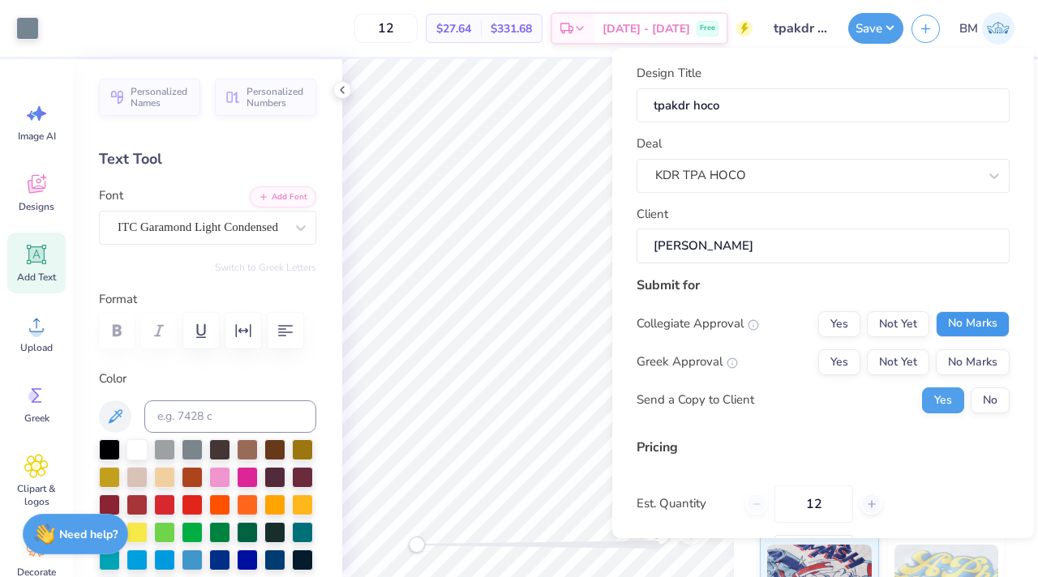
click at [954, 324] on button "No Marks" at bounding box center [973, 324] width 74 height 26
click at [965, 357] on button "No Marks" at bounding box center [973, 362] width 74 height 26
type input "$23.30"
click at [417, 24] on input "12" at bounding box center [385, 28] width 63 height 29
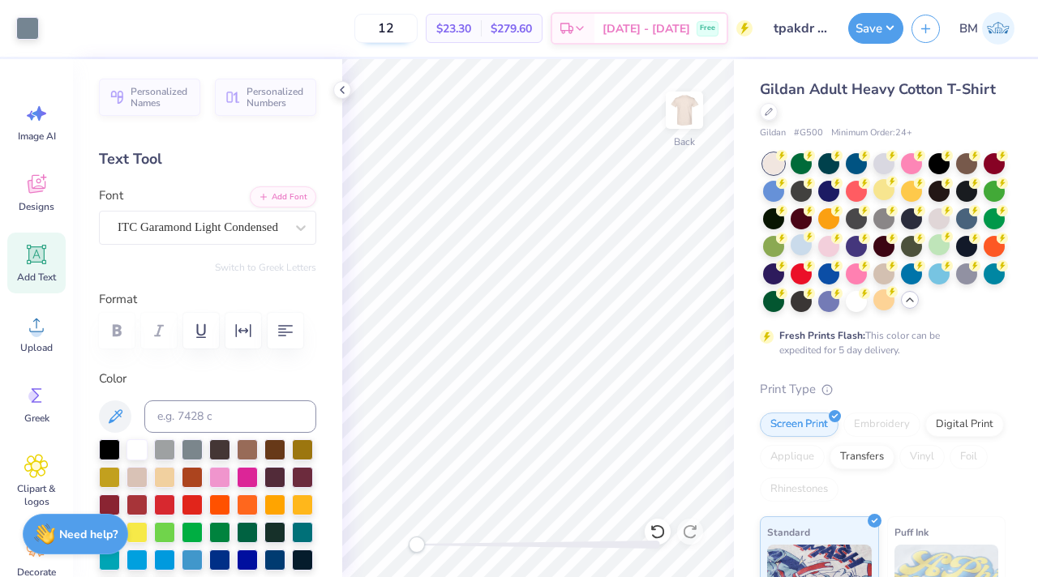
click at [417, 24] on input "12" at bounding box center [385, 28] width 63 height 29
drag, startPoint x: 417, startPoint y: 24, endPoint x: 387, endPoint y: 24, distance: 30.0
click at [387, 24] on input "12" at bounding box center [385, 28] width 63 height 29
type input "40"
click at [859, 34] on button "Save" at bounding box center [875, 26] width 55 height 31
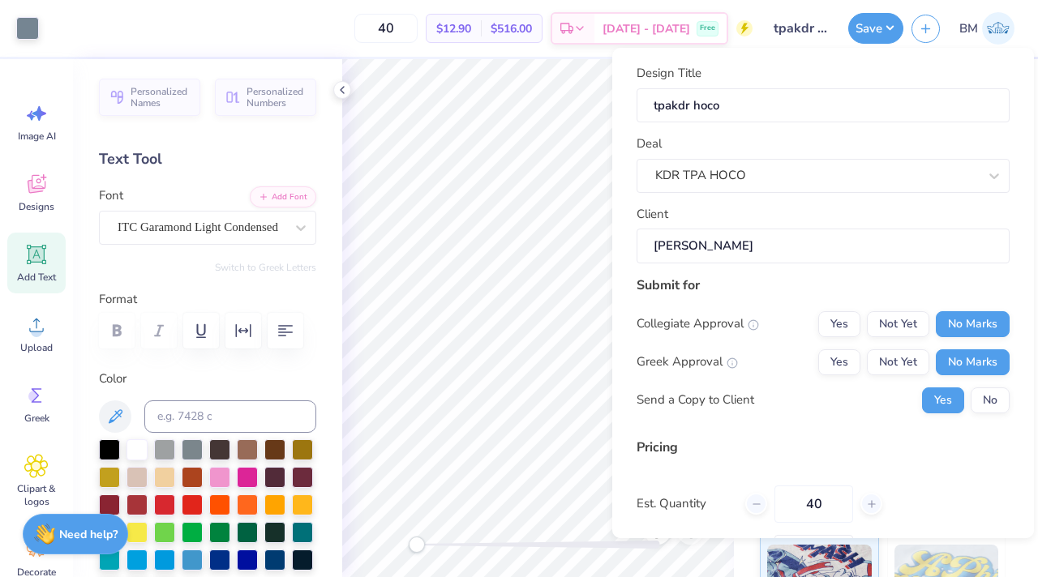
scroll to position [127, 0]
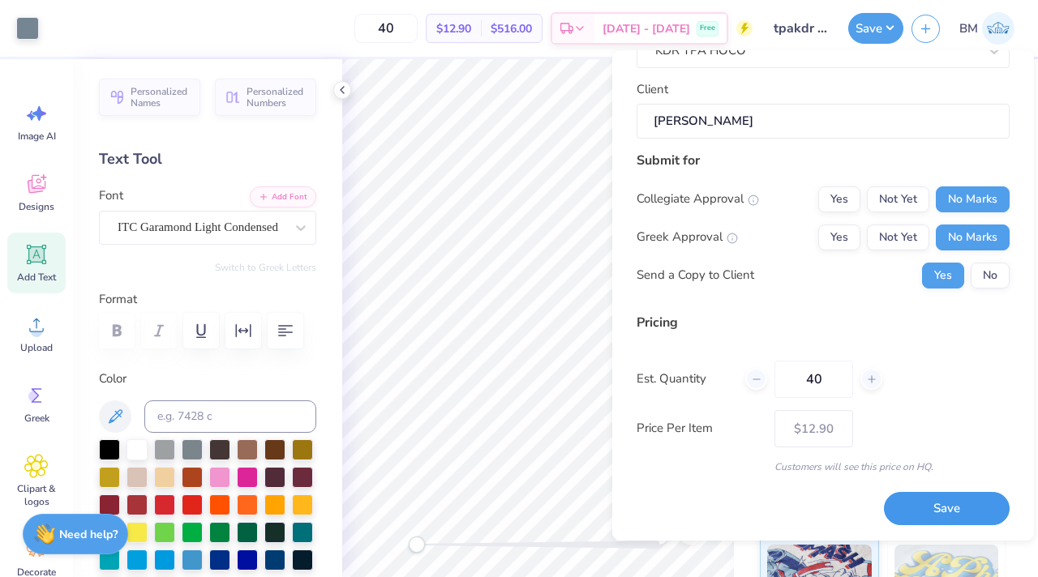
click at [940, 503] on button "Save" at bounding box center [947, 508] width 126 height 33
type input "$12.90"
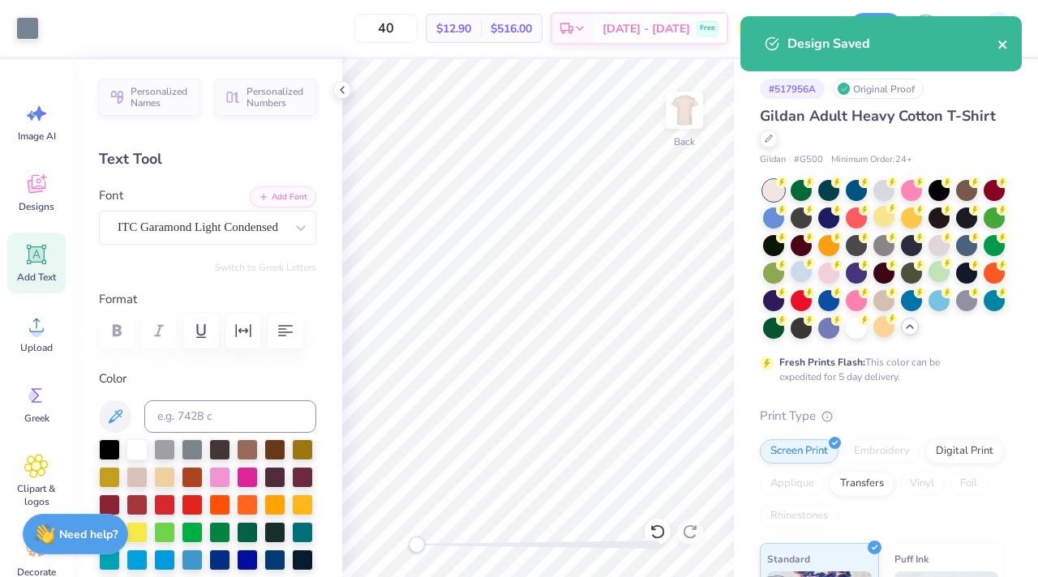
click at [997, 45] on icon "close" at bounding box center [1002, 44] width 11 height 13
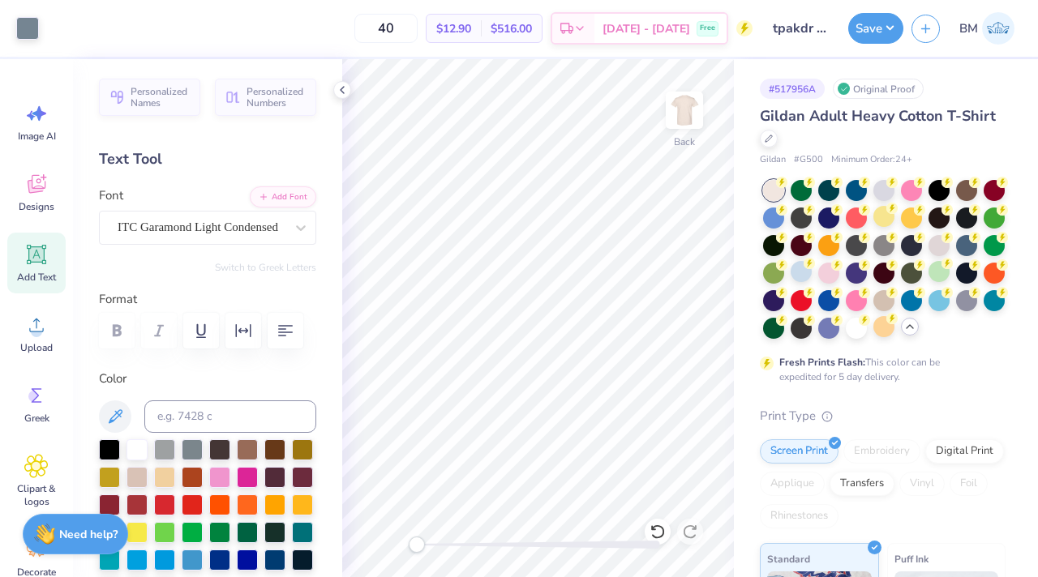
click at [997, 45] on div "Save BM" at bounding box center [943, 28] width 190 height 57
click at [995, 31] on img at bounding box center [998, 28] width 32 height 32
click at [992, 33] on img at bounding box center [998, 28] width 32 height 32
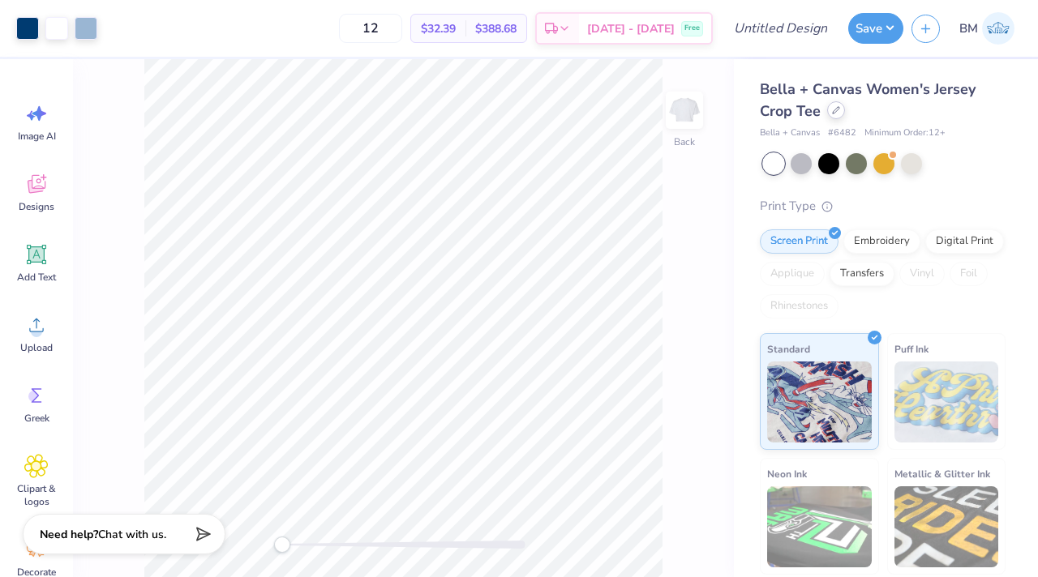
click at [836, 118] on div at bounding box center [836, 110] width 18 height 18
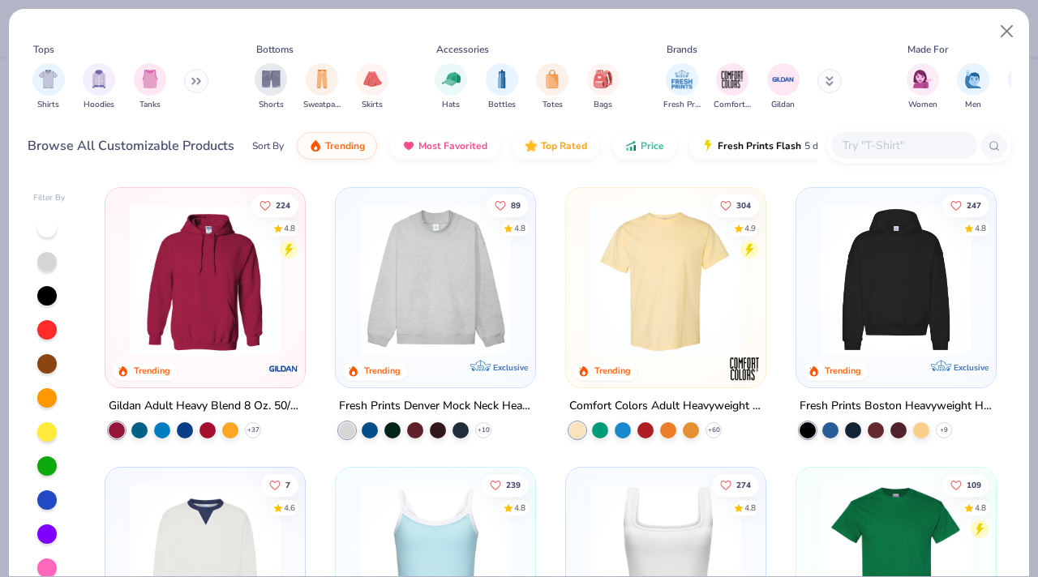
click at [881, 143] on input "text" at bounding box center [903, 145] width 125 height 19
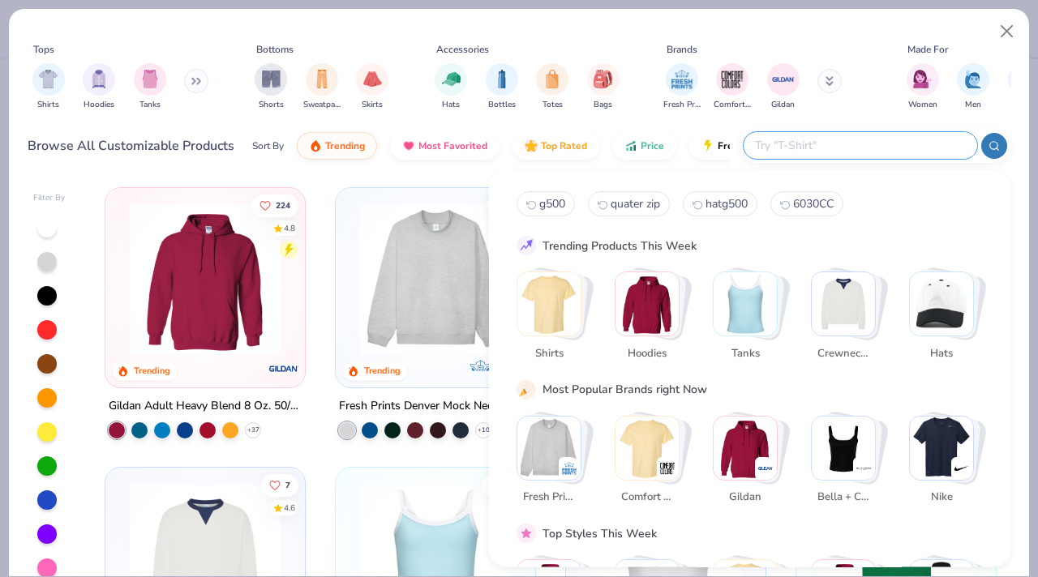
click at [650, 456] on img "Stack Card Button Comfort Colors" at bounding box center [646, 447] width 63 height 63
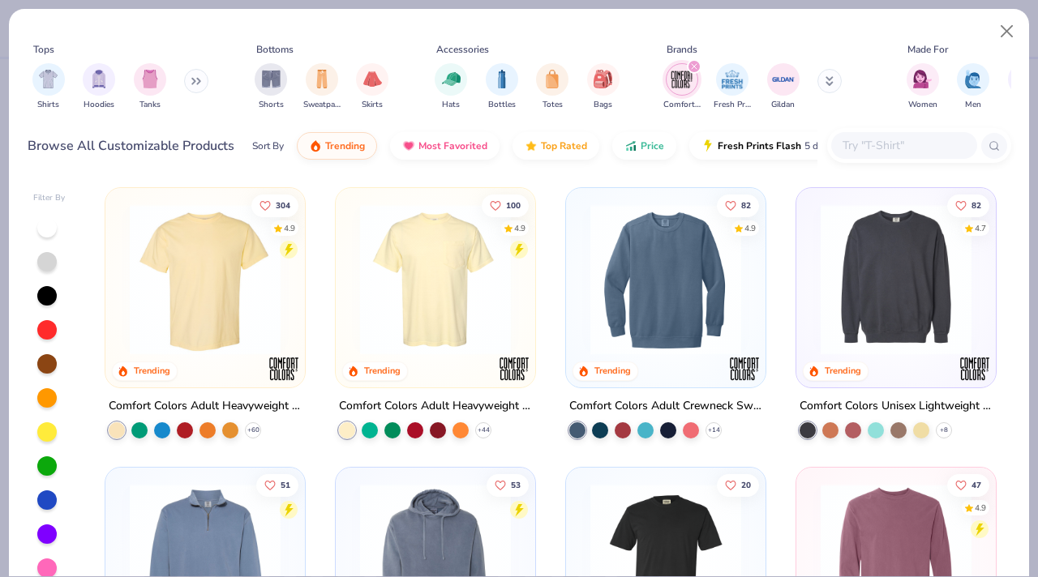
click at [882, 159] on div at bounding box center [919, 145] width 184 height 35
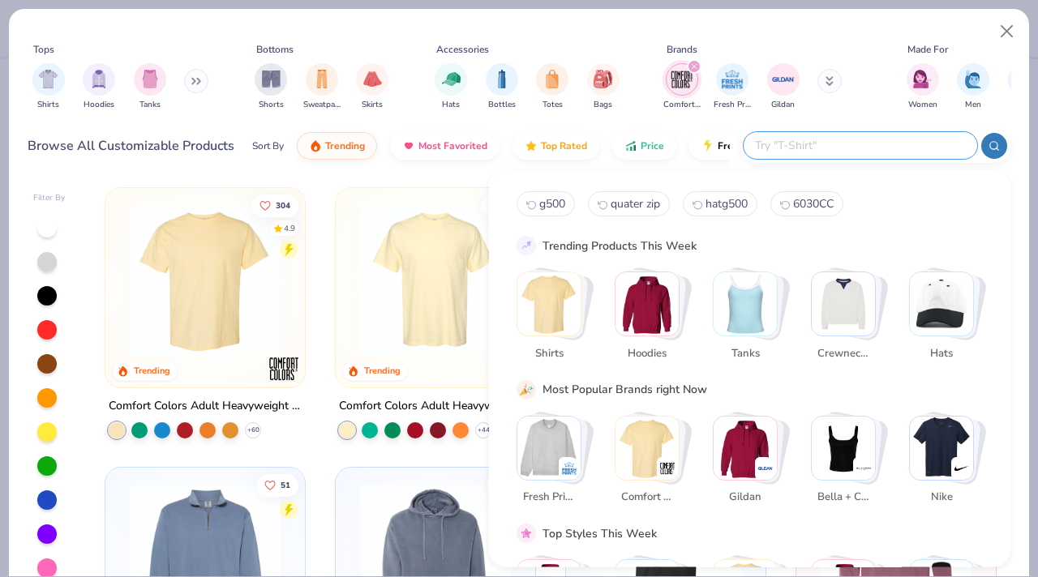
click at [551, 206] on span "g500" at bounding box center [552, 203] width 26 height 15
type input "g500"
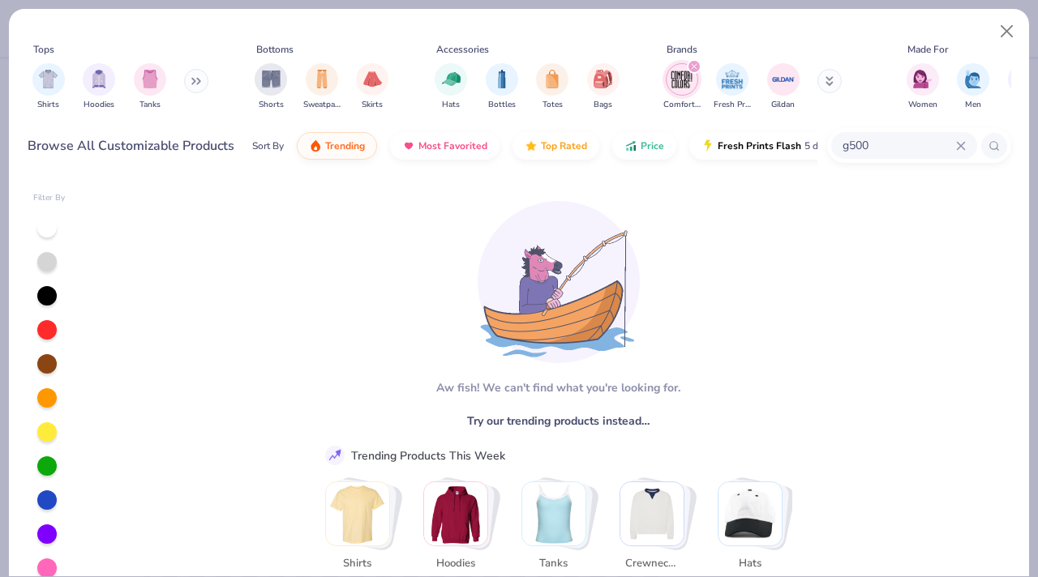
click at [696, 67] on icon "filter for Comfort Colors" at bounding box center [694, 66] width 6 height 6
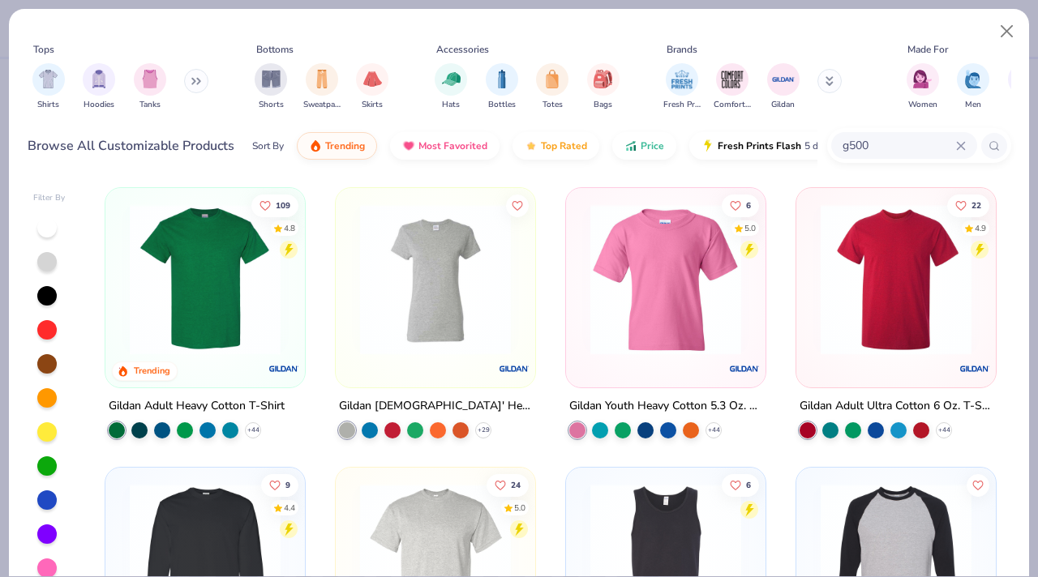
click at [203, 317] on img at bounding box center [205, 279] width 167 height 151
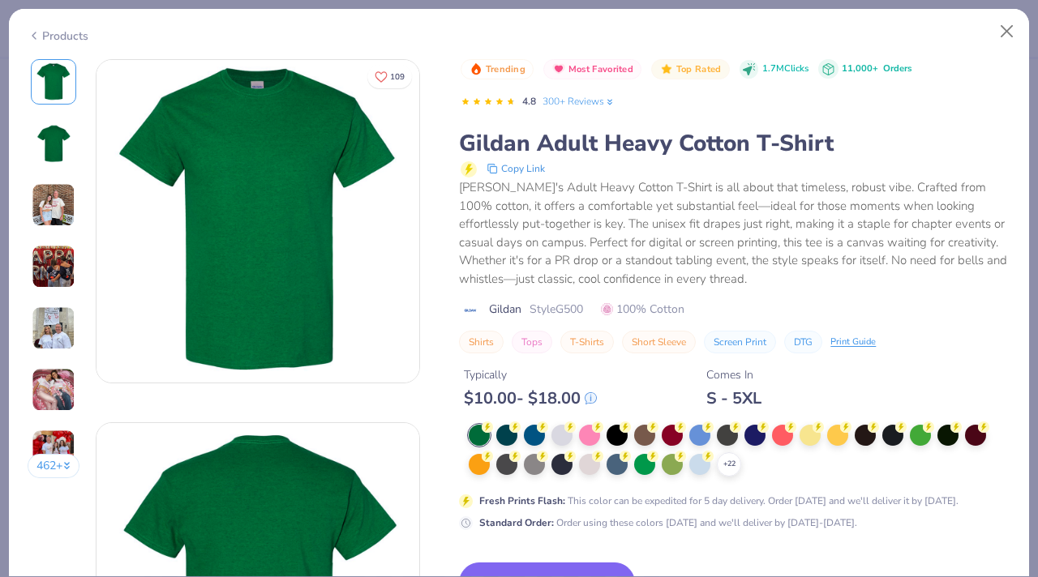
click at [559, 553] on div "Trending Most Favorited Top Rated 1.7M Clicks 11,000+ Orders 4.8 300+ Reviews G…" at bounding box center [734, 420] width 551 height 723
click at [731, 468] on icon at bounding box center [728, 464] width 13 height 13
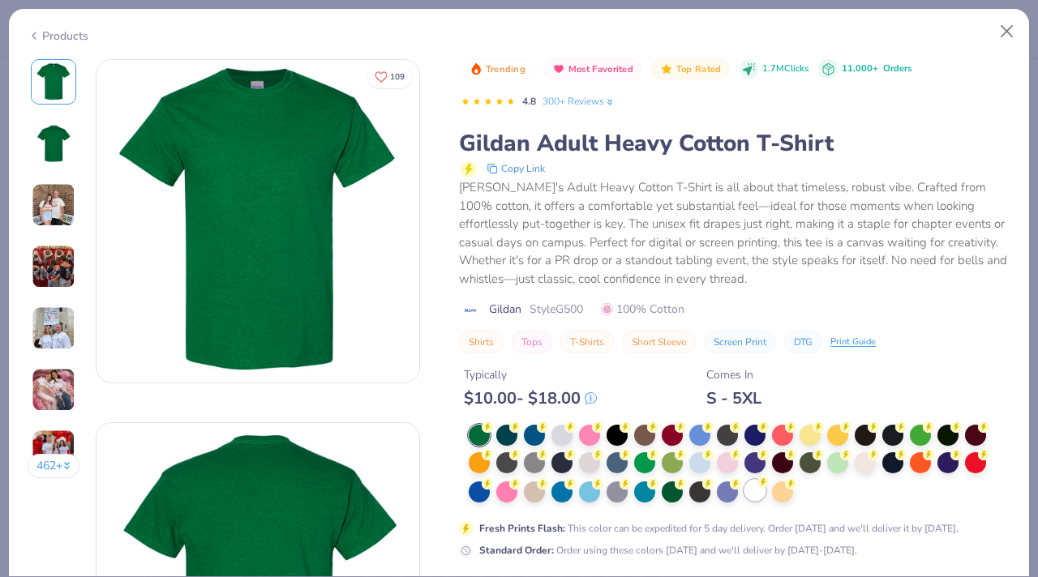
click at [756, 489] on div at bounding box center [754, 490] width 21 height 21
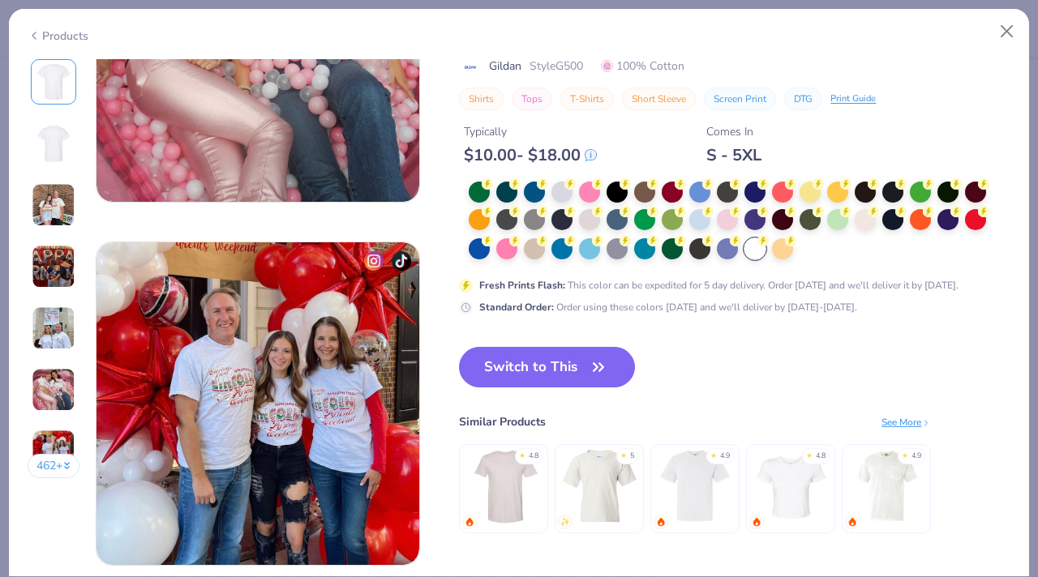
scroll to position [2096, 0]
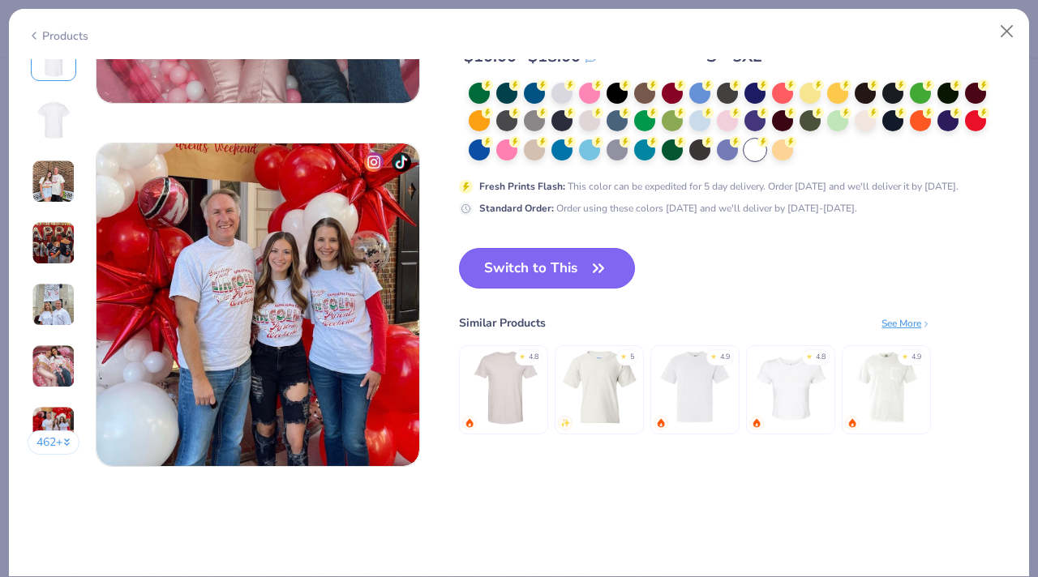
click at [486, 265] on button "Switch to This" at bounding box center [547, 268] width 176 height 41
click at [495, 269] on button "Switch to This" at bounding box center [547, 268] width 176 height 41
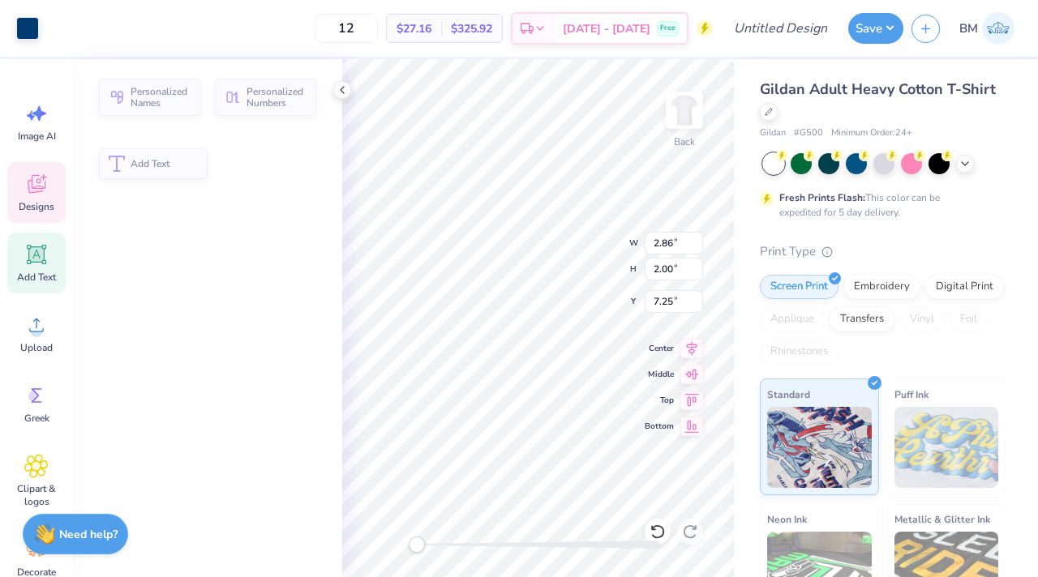
type input "2.86"
type input "2.00"
type input "7.25"
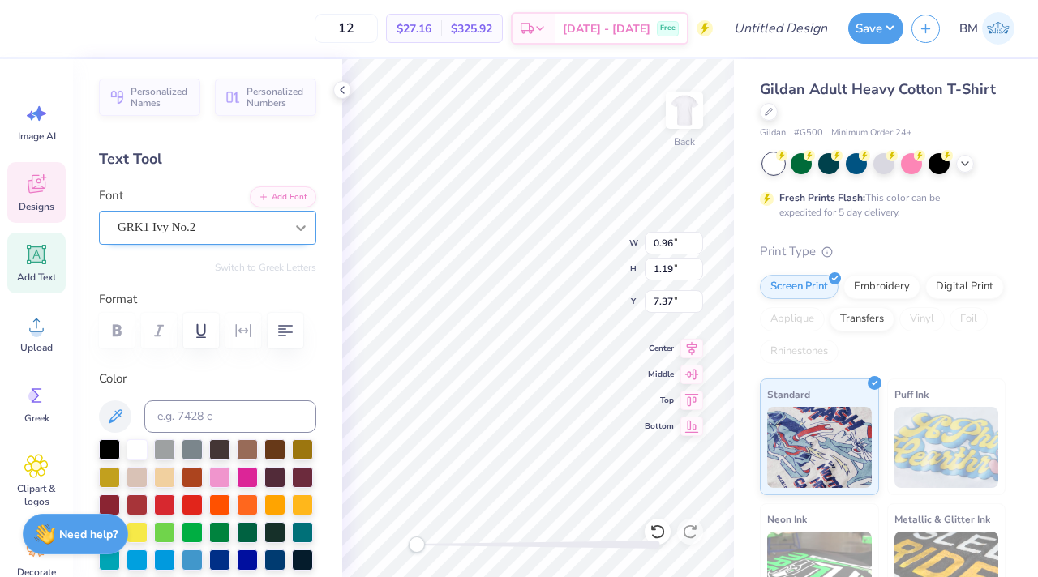
type textarea "D"
click at [290, 242] on div at bounding box center [300, 227] width 29 height 29
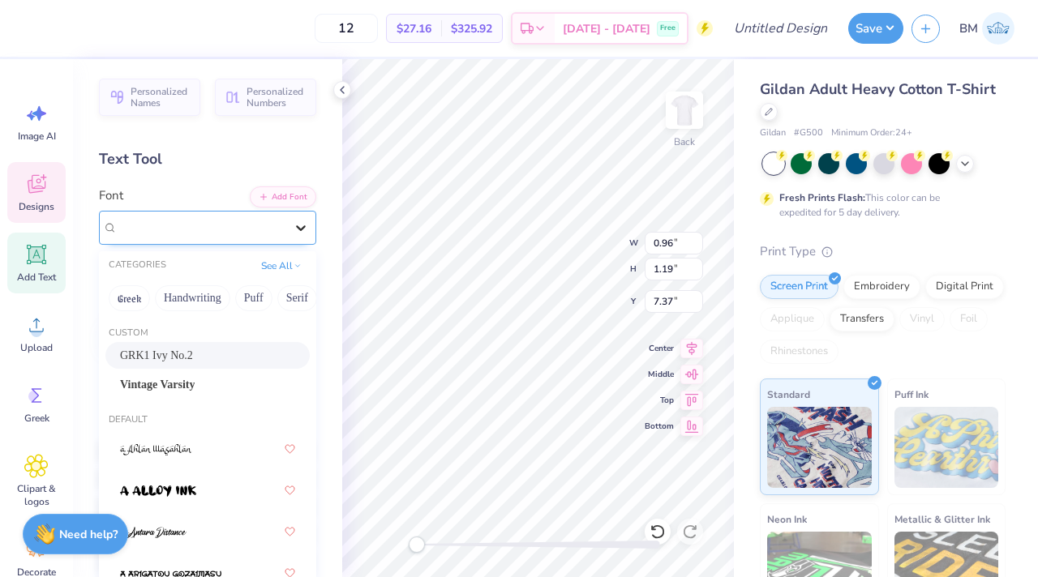
click at [290, 242] on div at bounding box center [300, 227] width 29 height 29
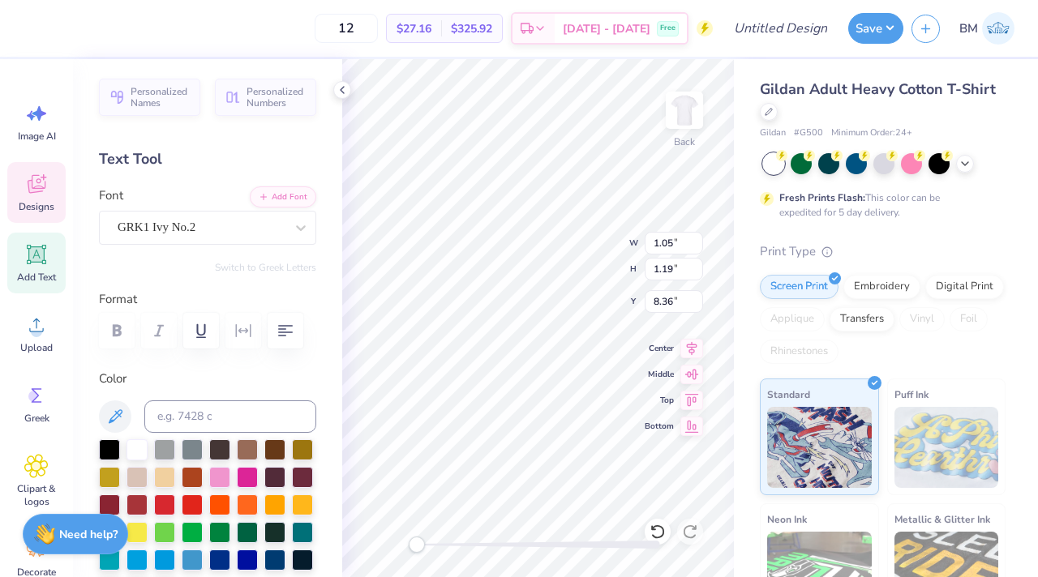
type input "1.05"
type input "8.36"
type textarea "r"
type textarea "P"
type textarea "p"
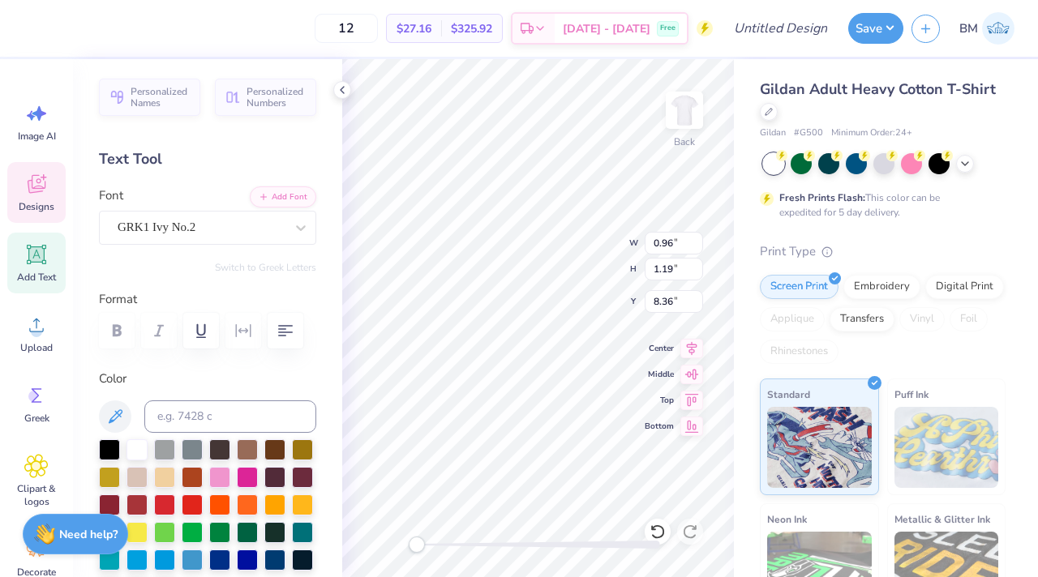
type textarea "R"
type textarea "Q"
type textarea "F"
type textarea "A"
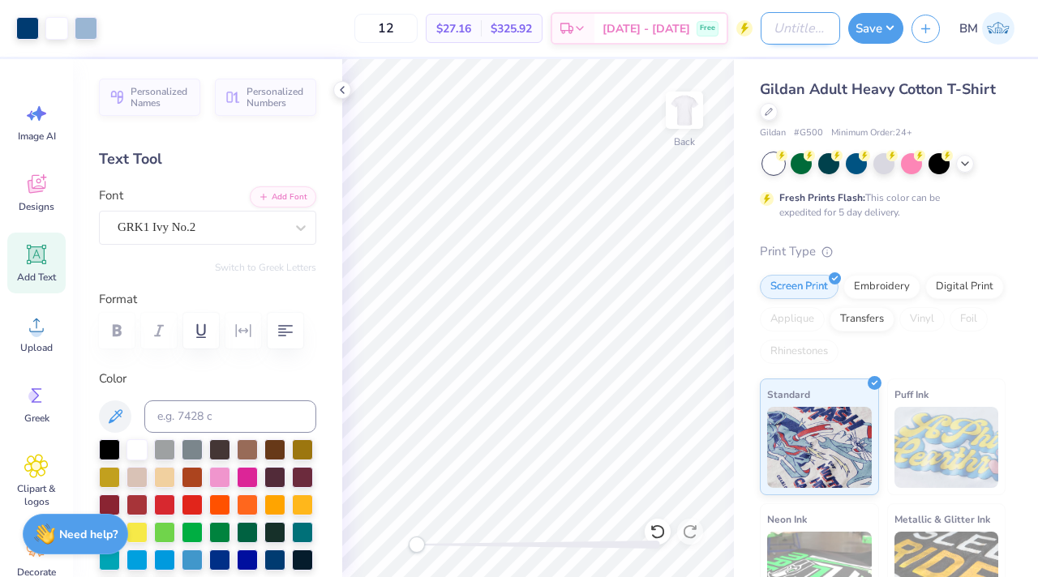
click at [790, 24] on input "Design Title" at bounding box center [799, 28] width 79 height 32
type input "flaghoco"
click at [883, 24] on button "Save" at bounding box center [875, 26] width 55 height 31
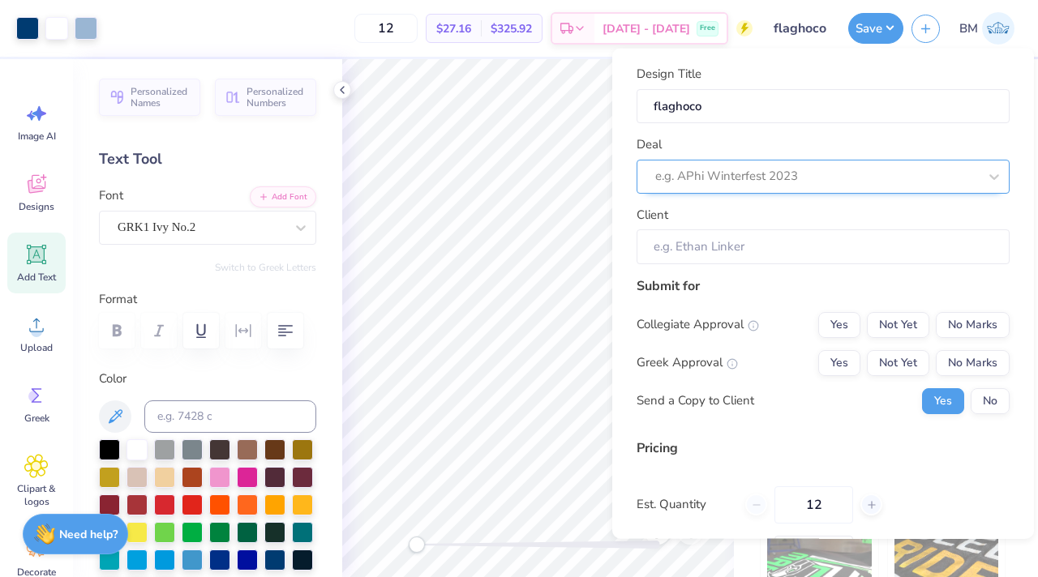
click at [809, 168] on div at bounding box center [816, 176] width 323 height 22
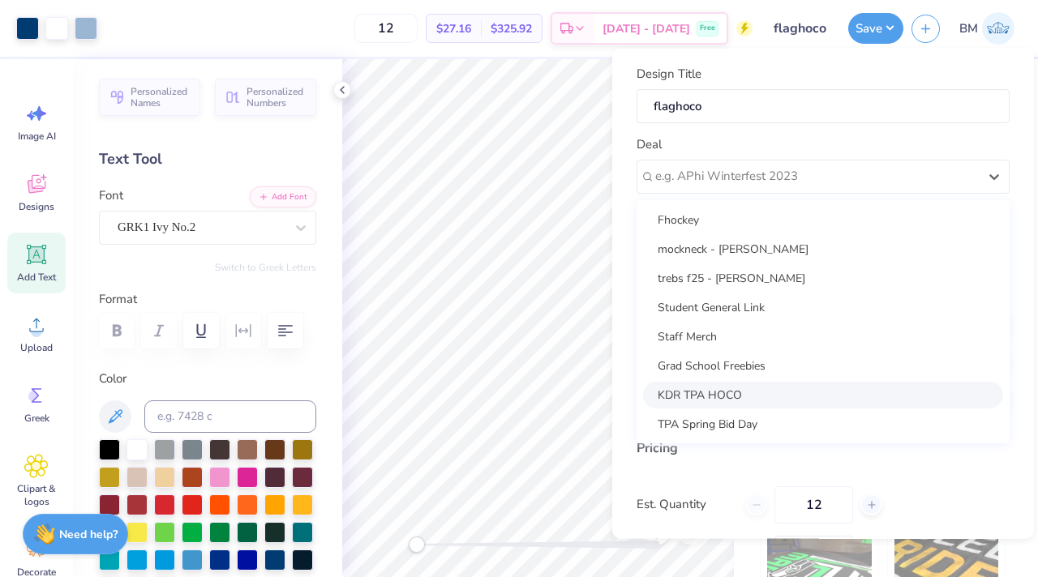
click at [777, 383] on div "KDR TPA HOCO" at bounding box center [823, 394] width 360 height 27
type input "Bella Moitoso"
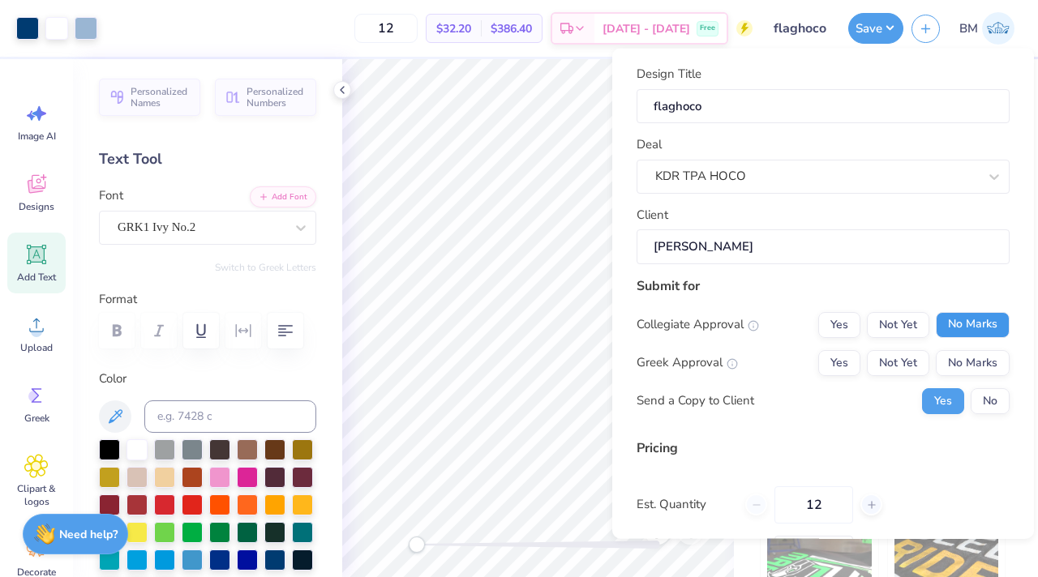
click at [958, 332] on button "No Marks" at bounding box center [973, 324] width 74 height 26
click at [959, 365] on button "No Marks" at bounding box center [973, 362] width 74 height 26
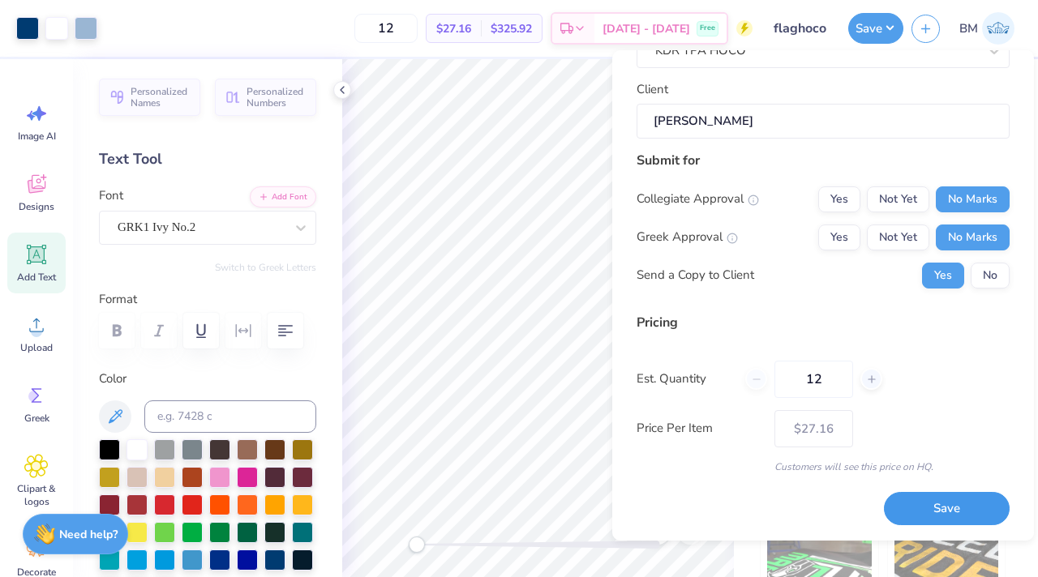
click at [949, 501] on button "Save" at bounding box center [947, 508] width 126 height 33
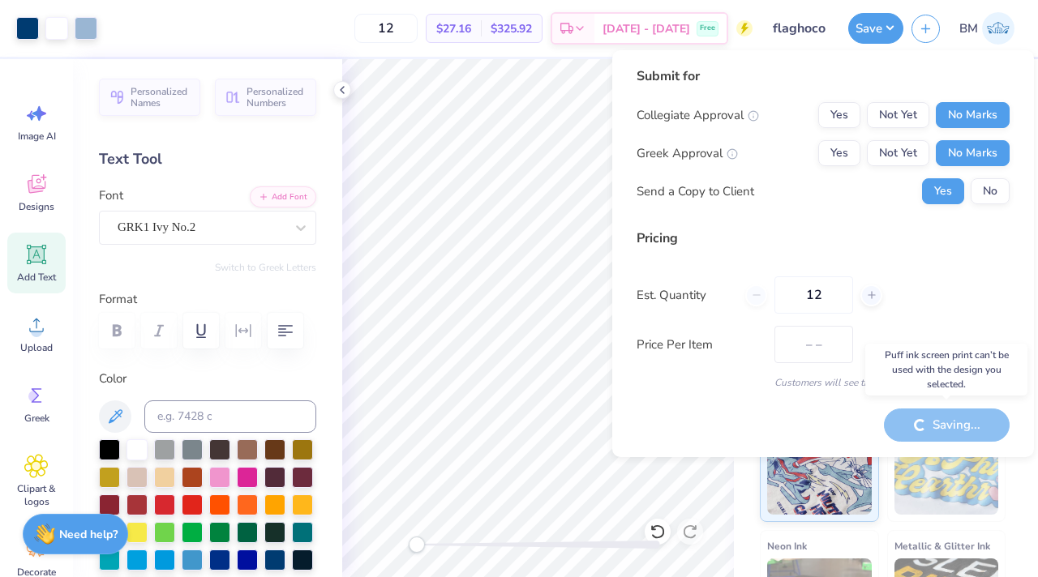
type input "$27.16"
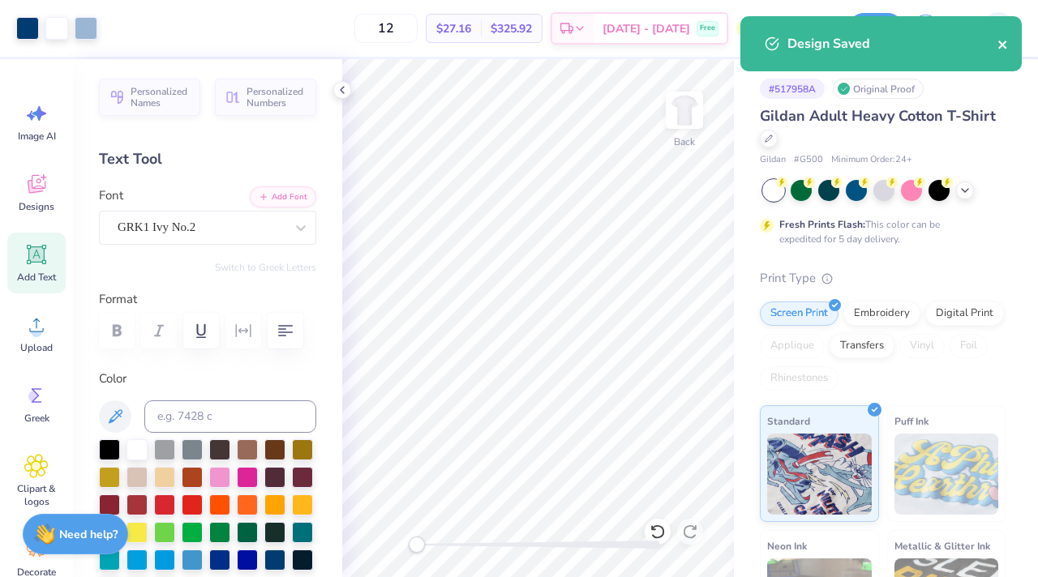
click at [1005, 45] on icon "close" at bounding box center [1002, 44] width 11 height 13
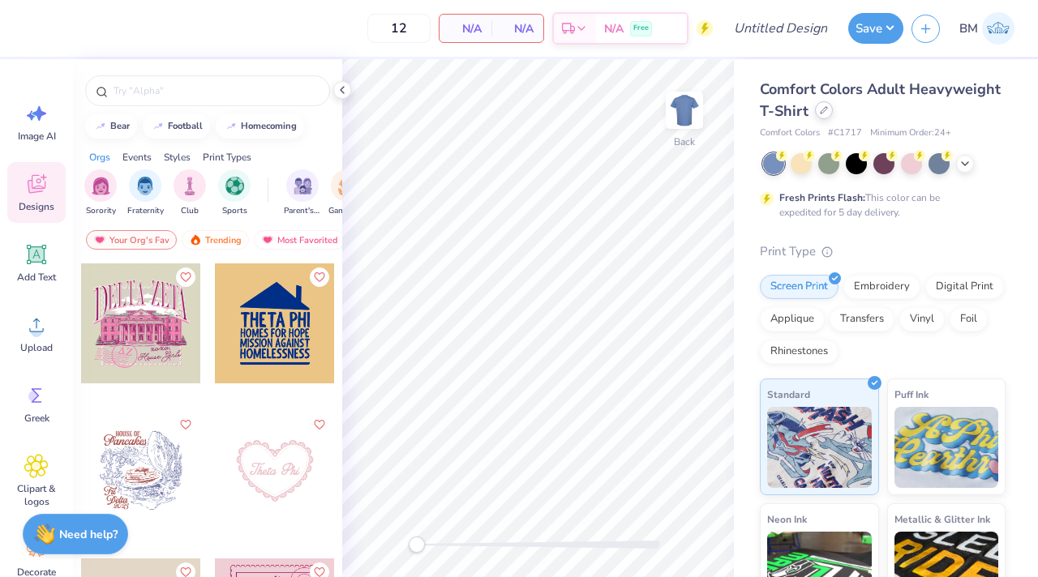
click at [822, 117] on div at bounding box center [824, 110] width 18 height 18
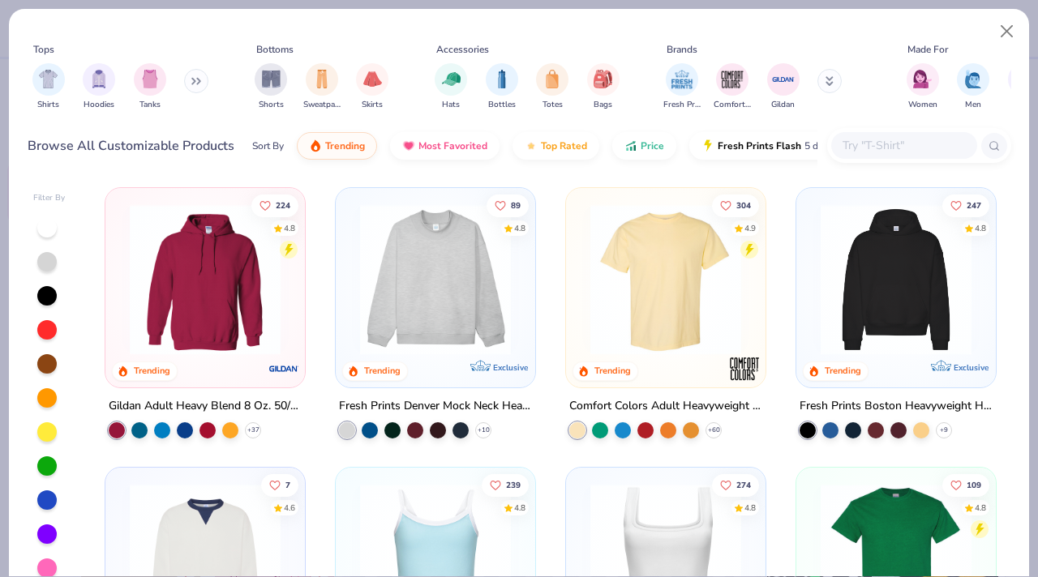
click at [906, 137] on input "text" at bounding box center [903, 145] width 125 height 19
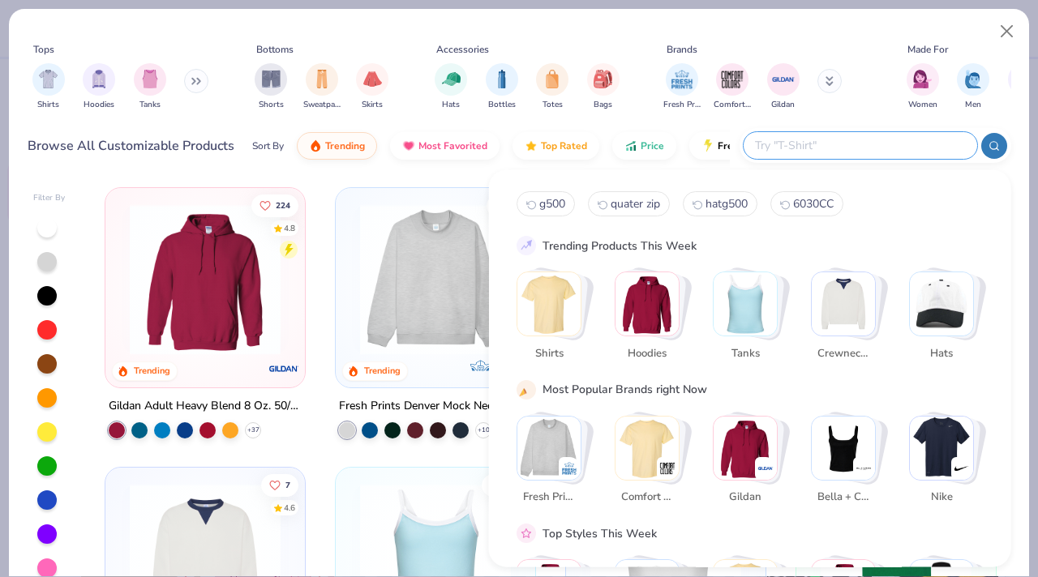
click at [550, 207] on span "g500" at bounding box center [552, 203] width 26 height 15
type input "g500"
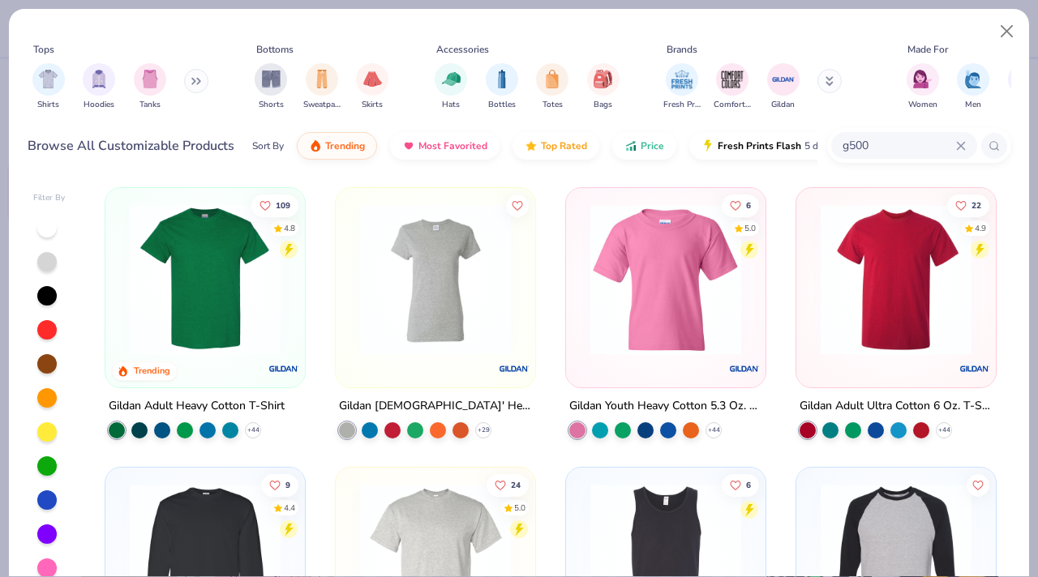
click at [221, 283] on img at bounding box center [205, 279] width 167 height 151
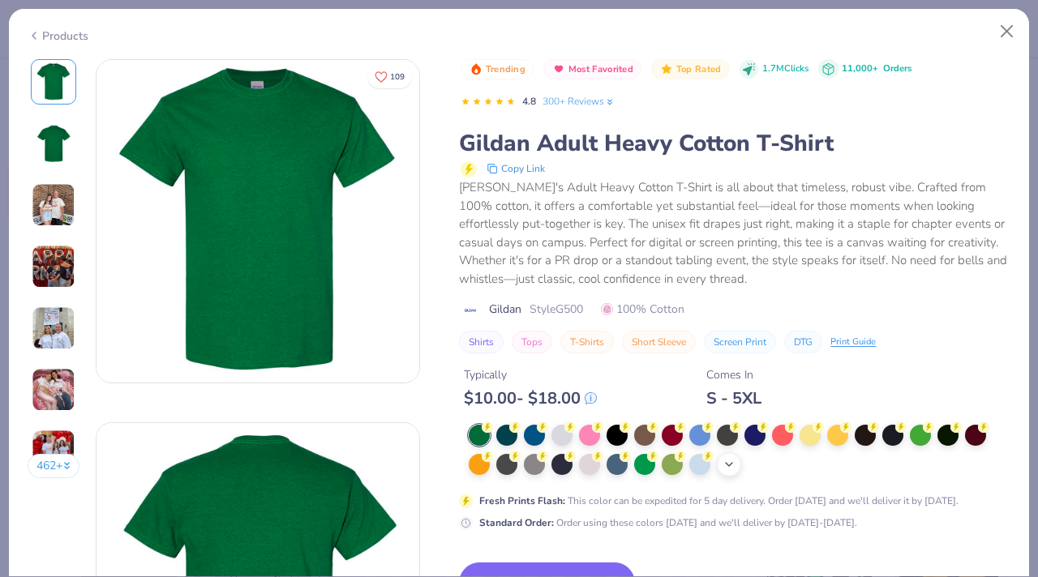
click at [730, 460] on icon at bounding box center [728, 464] width 13 height 13
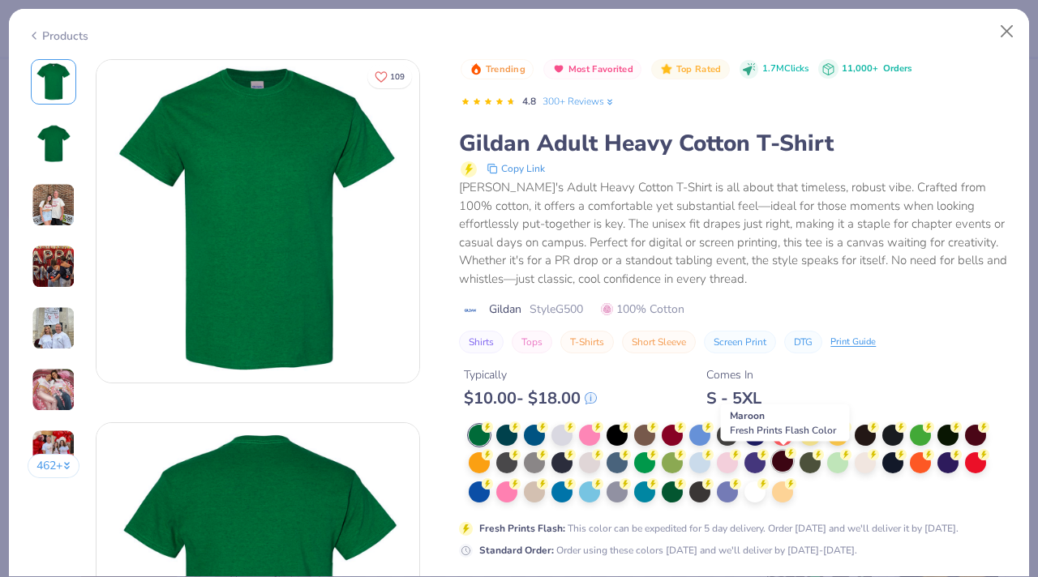
click at [782, 465] on div at bounding box center [782, 461] width 21 height 21
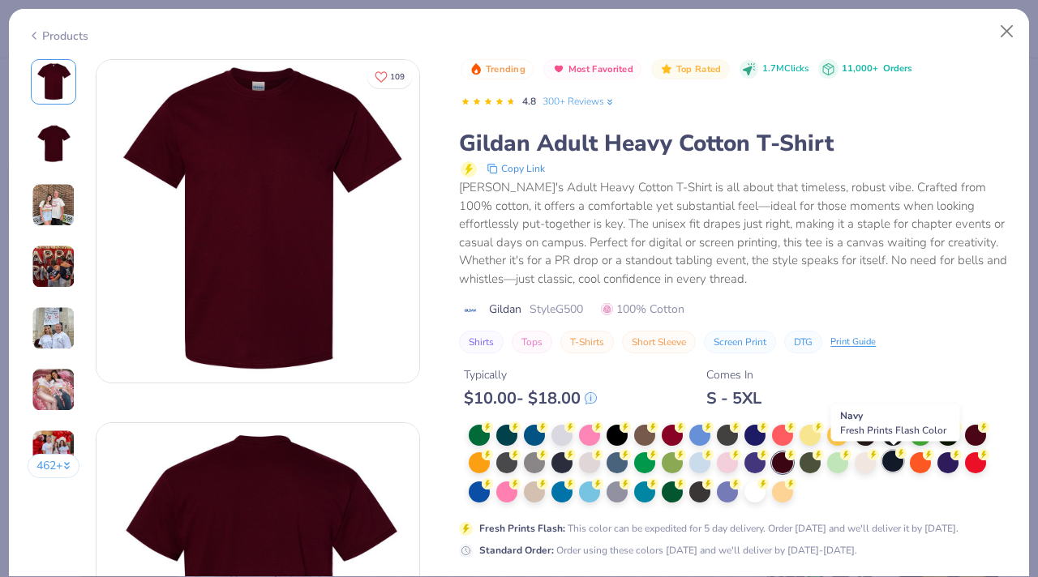
click at [890, 465] on div at bounding box center [892, 461] width 21 height 21
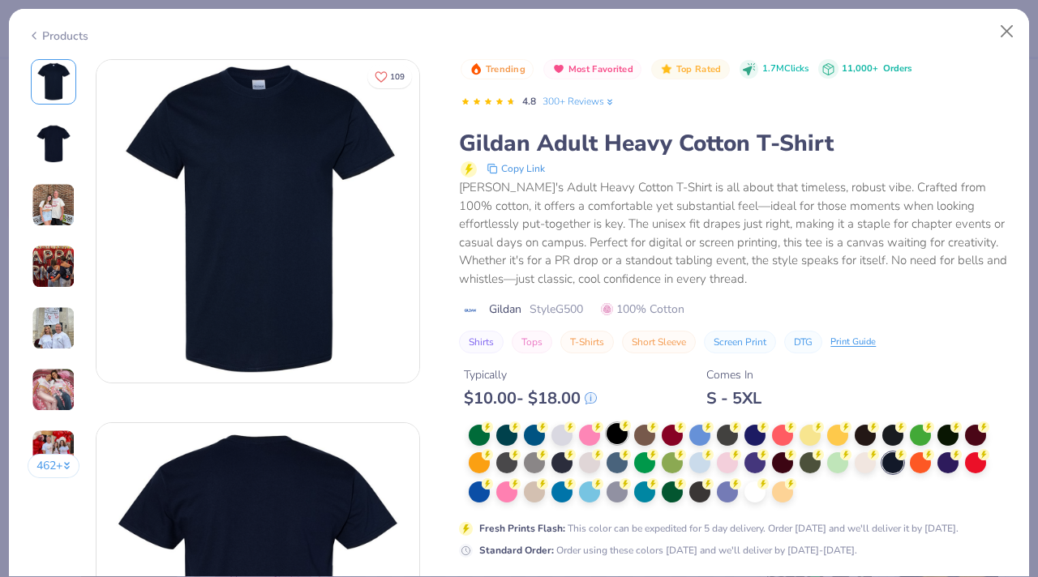
click at [627, 439] on div at bounding box center [616, 433] width 21 height 21
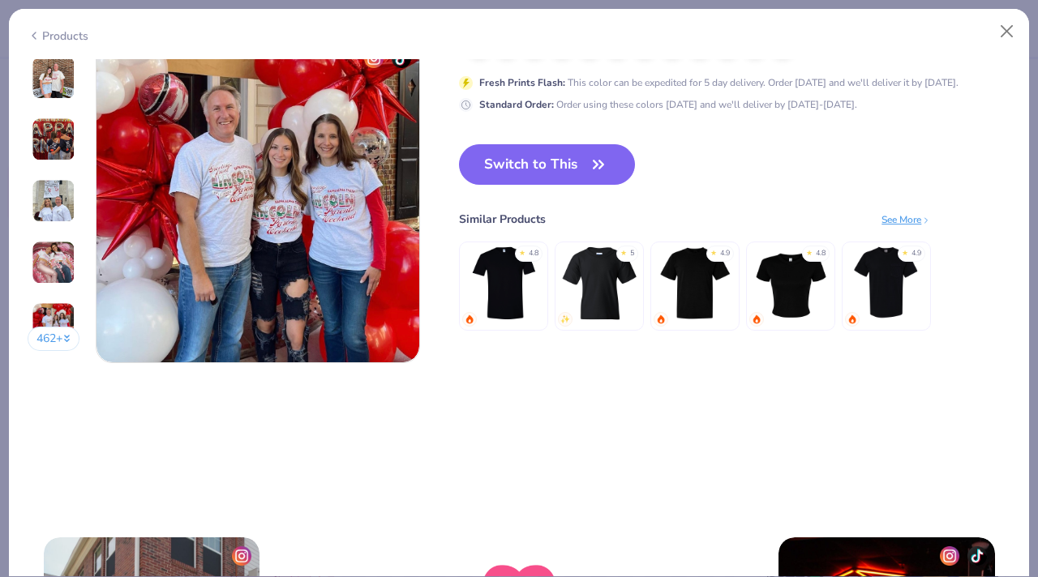
scroll to position [2163, 0]
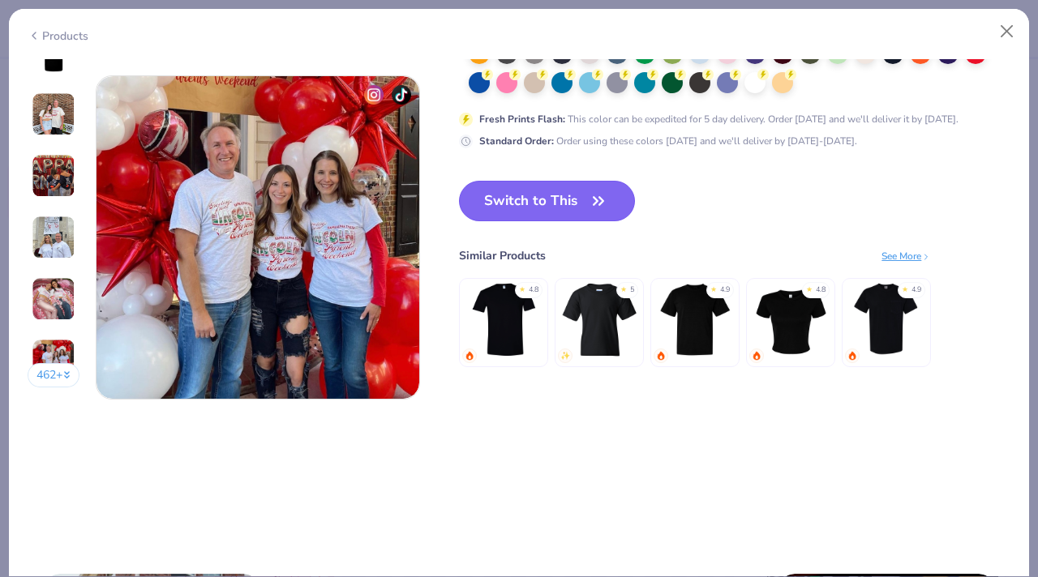
click at [538, 208] on button "Switch to This" at bounding box center [547, 201] width 176 height 41
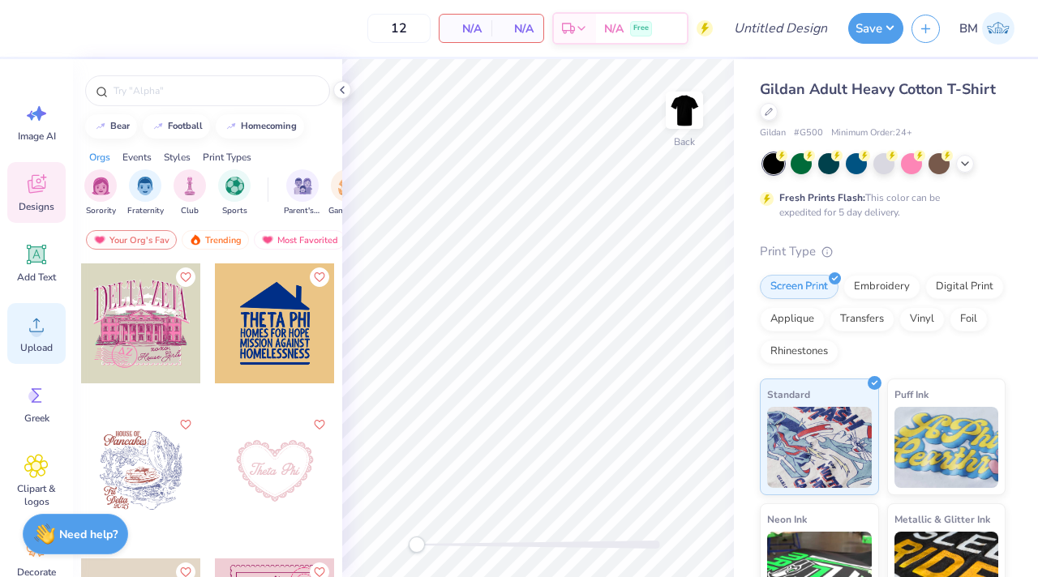
click at [42, 319] on icon at bounding box center [36, 325] width 24 height 24
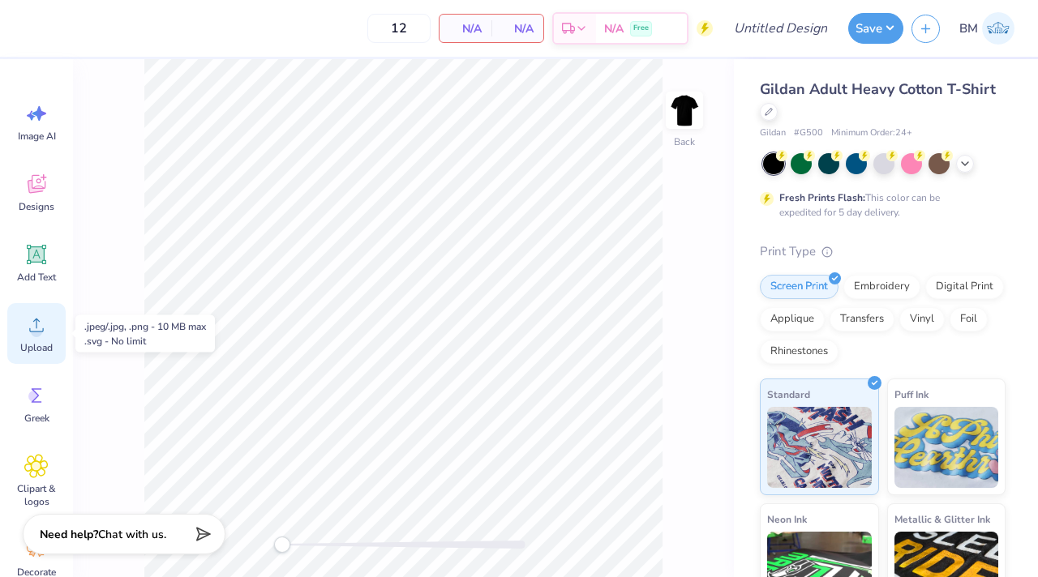
click at [36, 332] on icon at bounding box center [36, 326] width 15 height 14
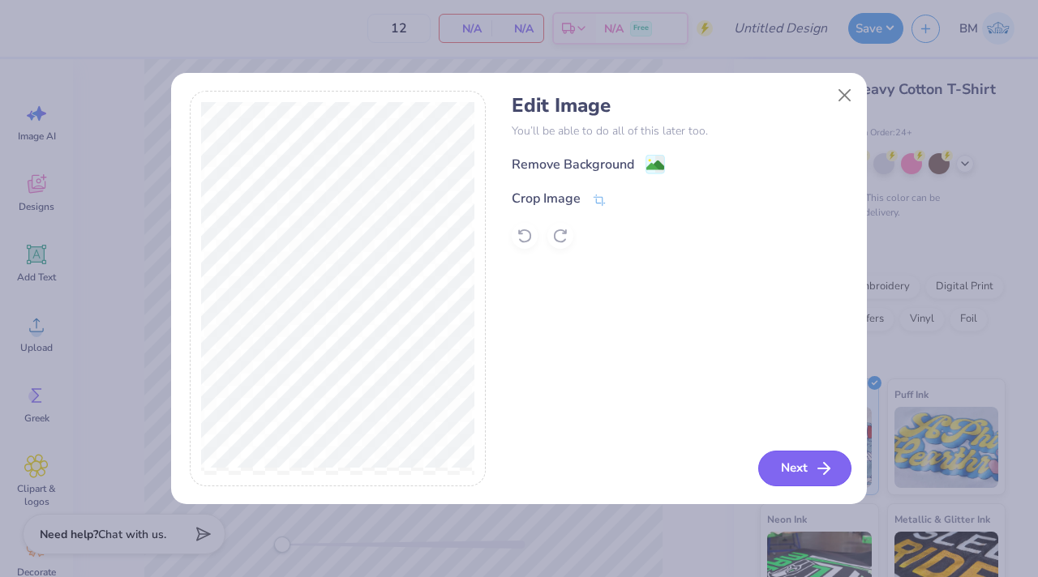
click at [803, 470] on button "Next" at bounding box center [804, 469] width 93 height 36
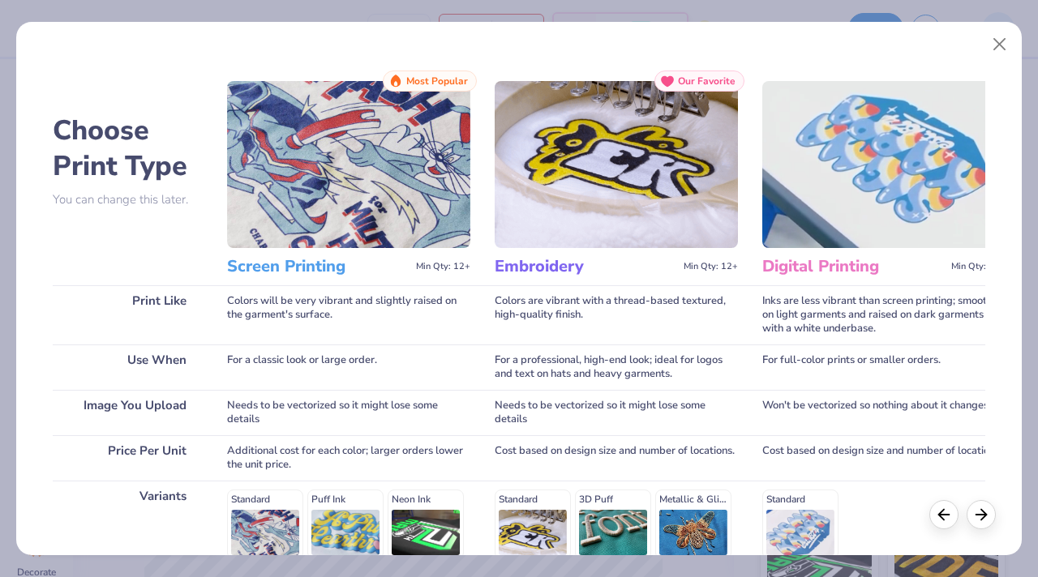
scroll to position [231, 0]
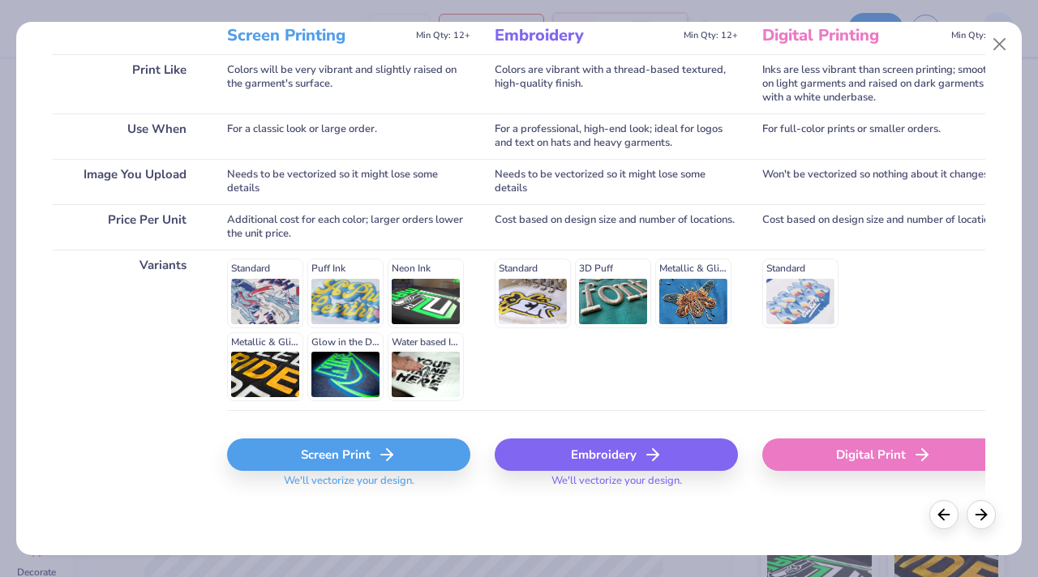
click at [301, 457] on div "Screen Print" at bounding box center [348, 455] width 243 height 32
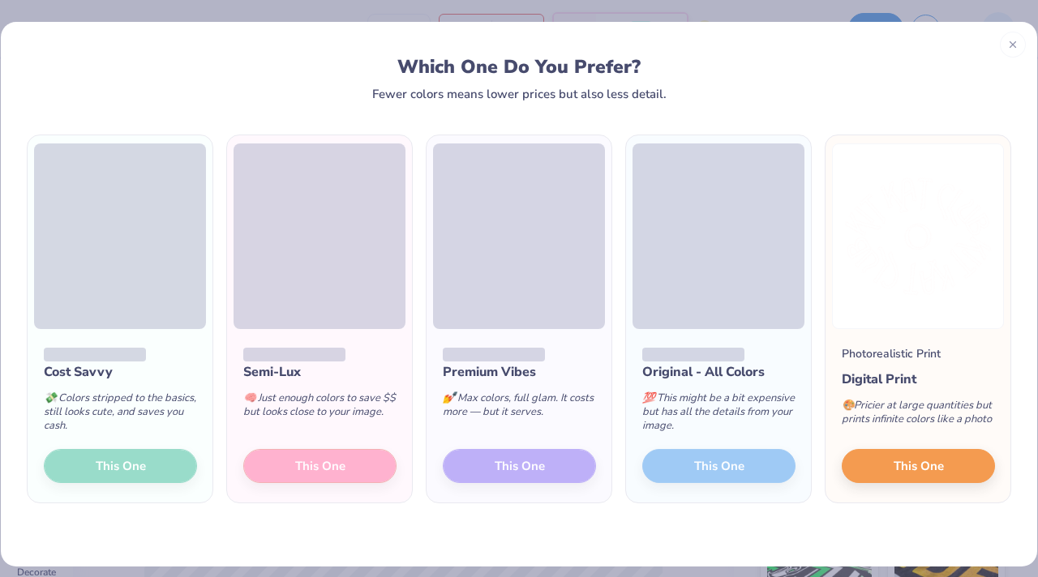
scroll to position [11, 0]
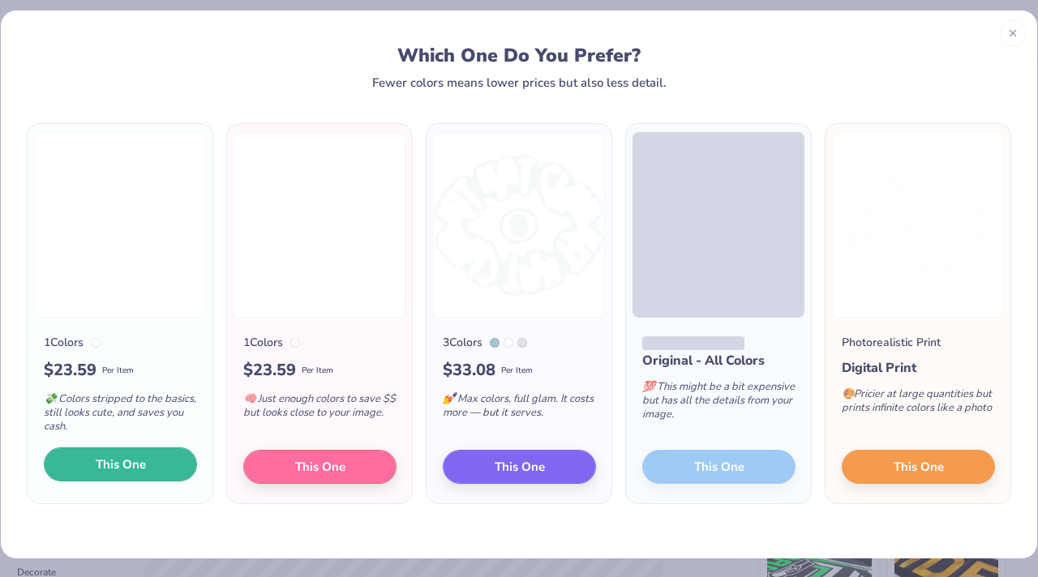
click at [108, 466] on span "This One" at bounding box center [121, 465] width 50 height 19
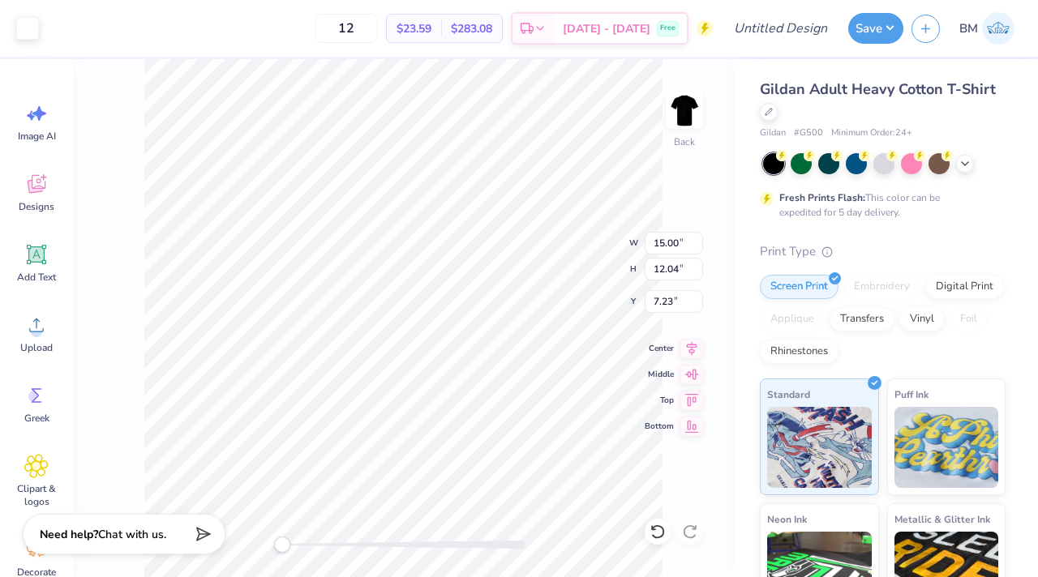
type input "6.19"
type input "4.97"
type input "14.30"
type input "4.52"
type input "3.63"
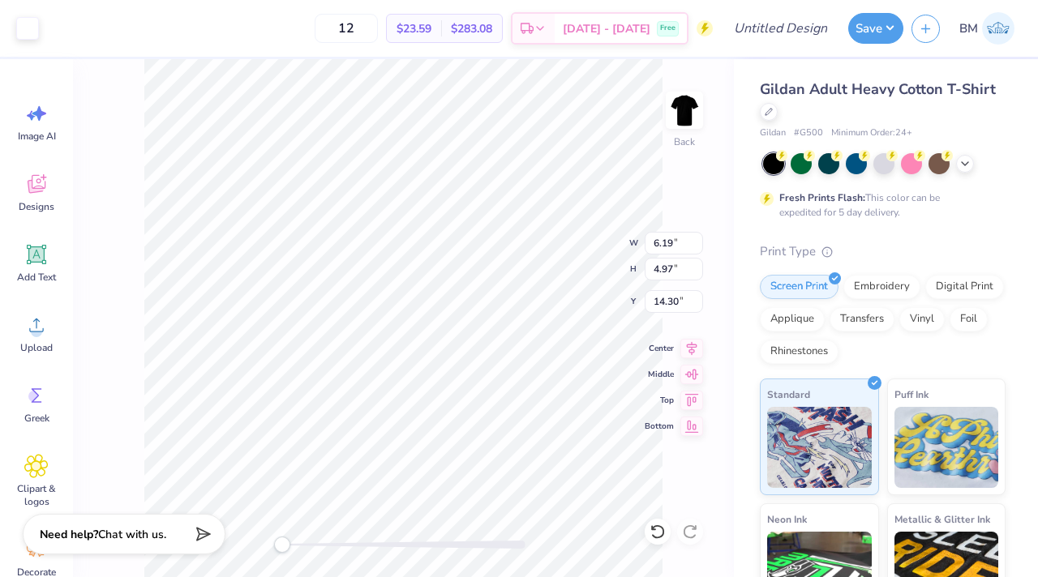
type input "1.36"
type input "2.25"
type input "1.81"
type input "3.32"
type input "3.75"
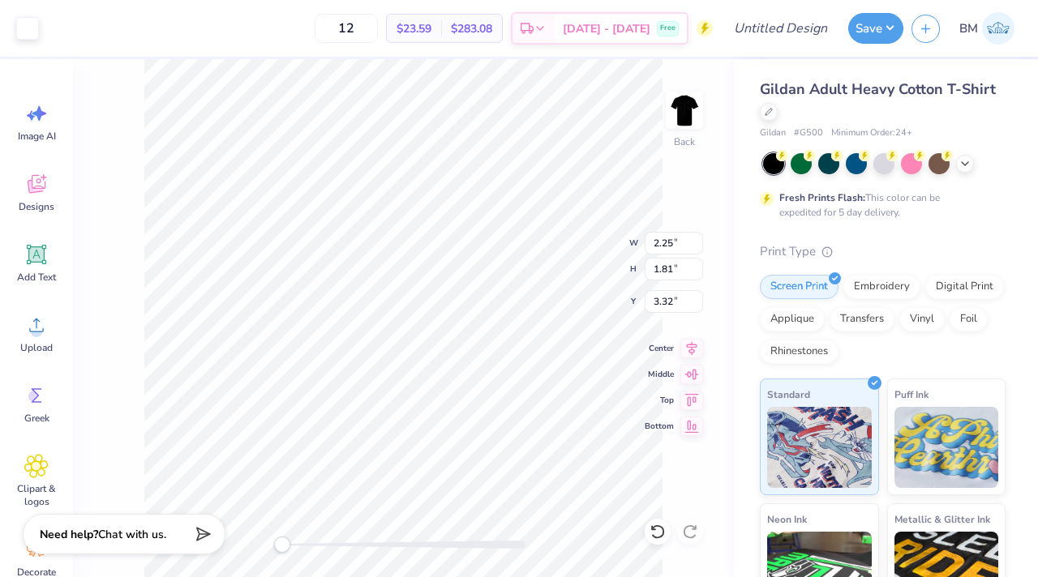
type input "3.01"
type input "2.10"
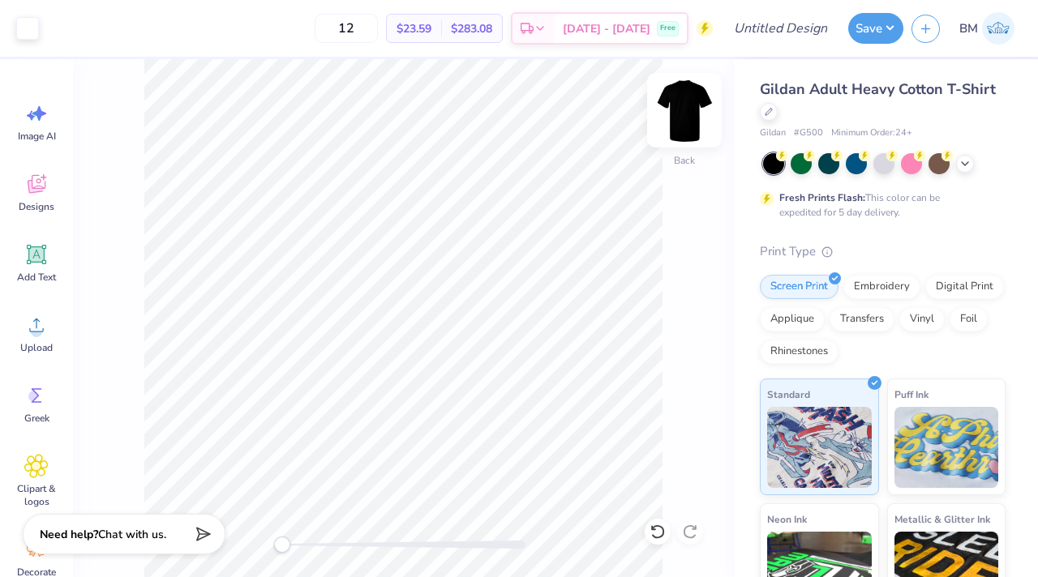
click at [681, 116] on img at bounding box center [684, 110] width 65 height 65
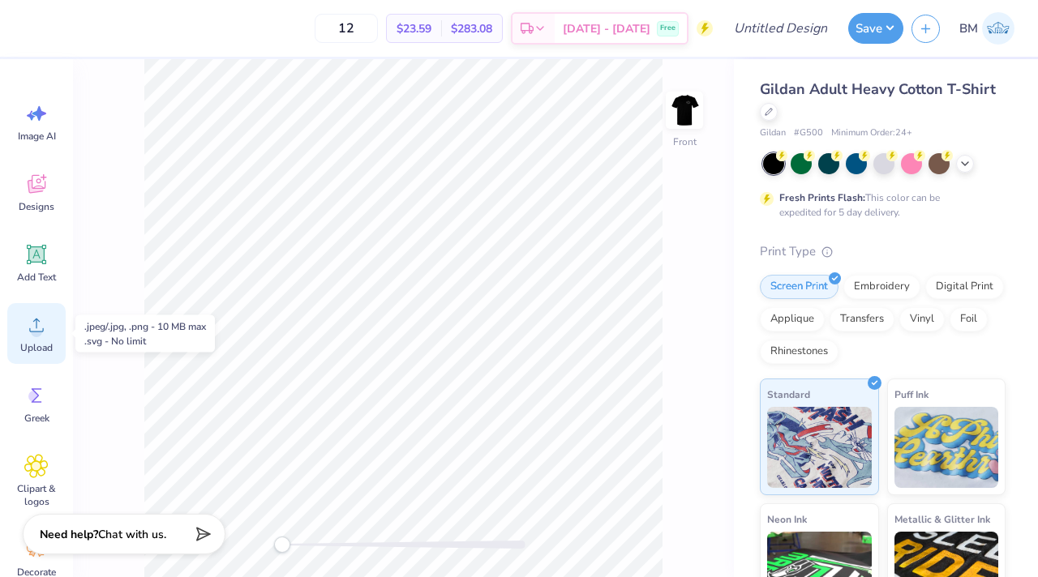
click at [34, 332] on circle at bounding box center [36, 331] width 11 height 11
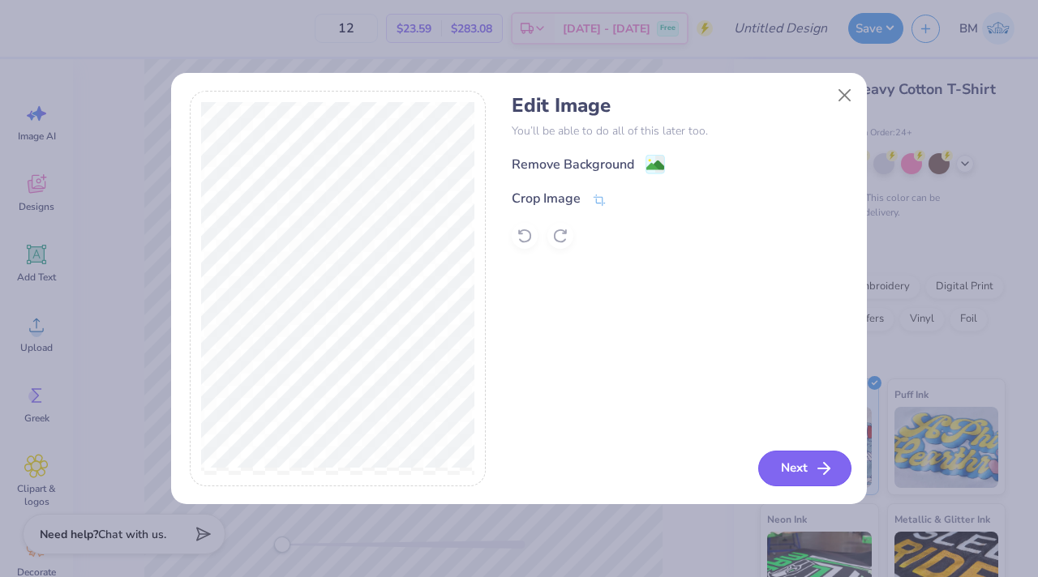
click at [784, 469] on button "Next" at bounding box center [804, 469] width 93 height 36
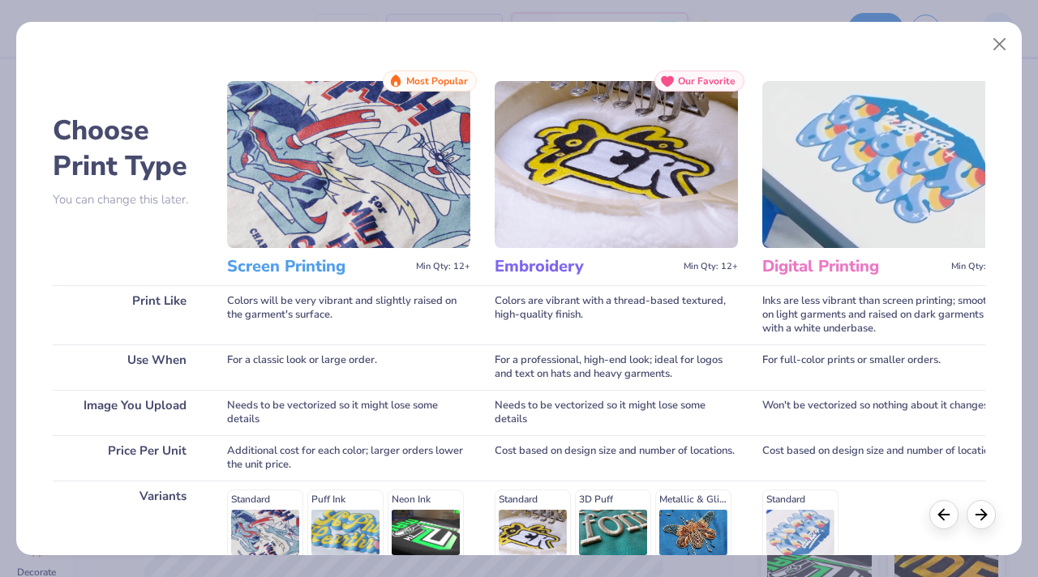
scroll to position [231, 0]
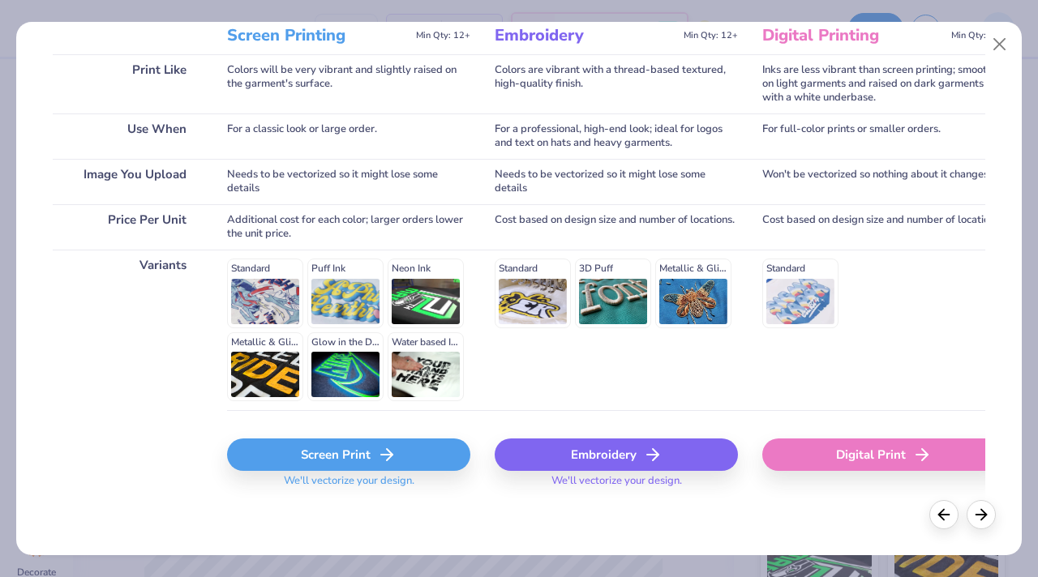
click at [288, 452] on div "Screen Print" at bounding box center [348, 455] width 243 height 32
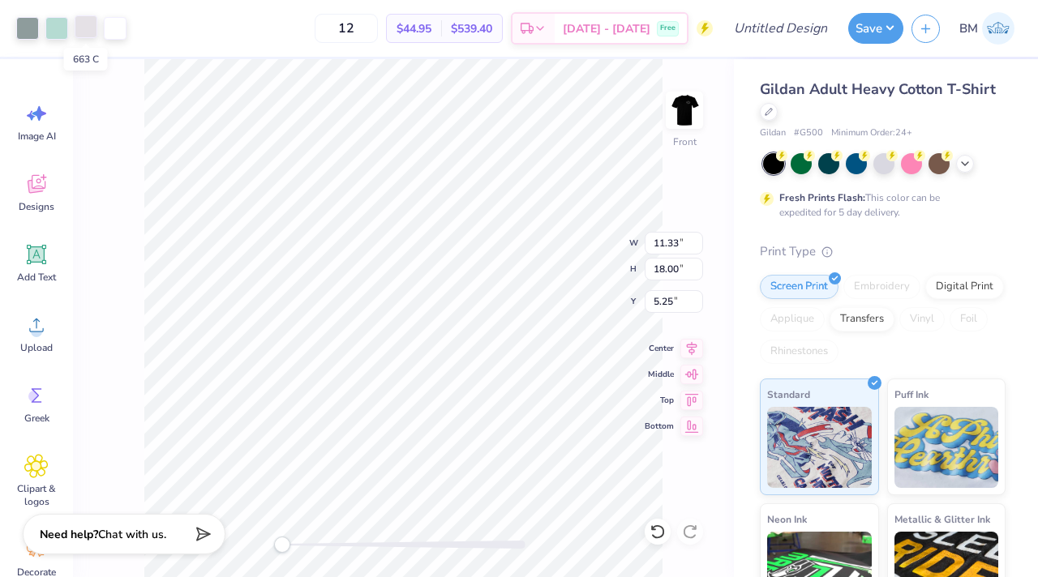
click at [88, 27] on div at bounding box center [86, 26] width 23 height 23
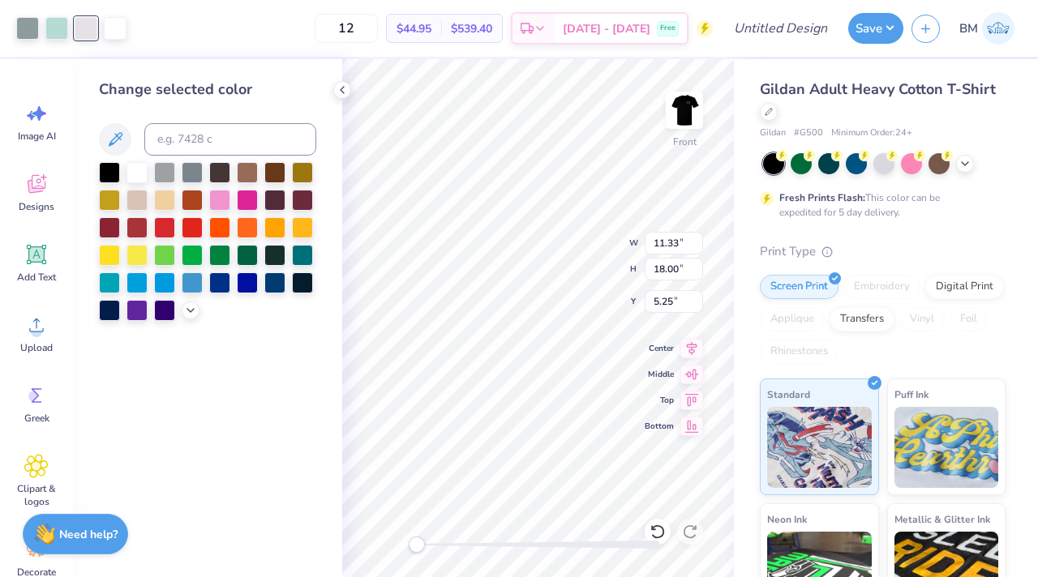
click at [124, 170] on div at bounding box center [207, 241] width 217 height 159
click at [131, 170] on div at bounding box center [136, 171] width 21 height 21
click at [52, 24] on div at bounding box center [56, 26] width 23 height 23
click at [135, 165] on div at bounding box center [136, 171] width 21 height 21
click at [80, 32] on div at bounding box center [86, 26] width 23 height 23
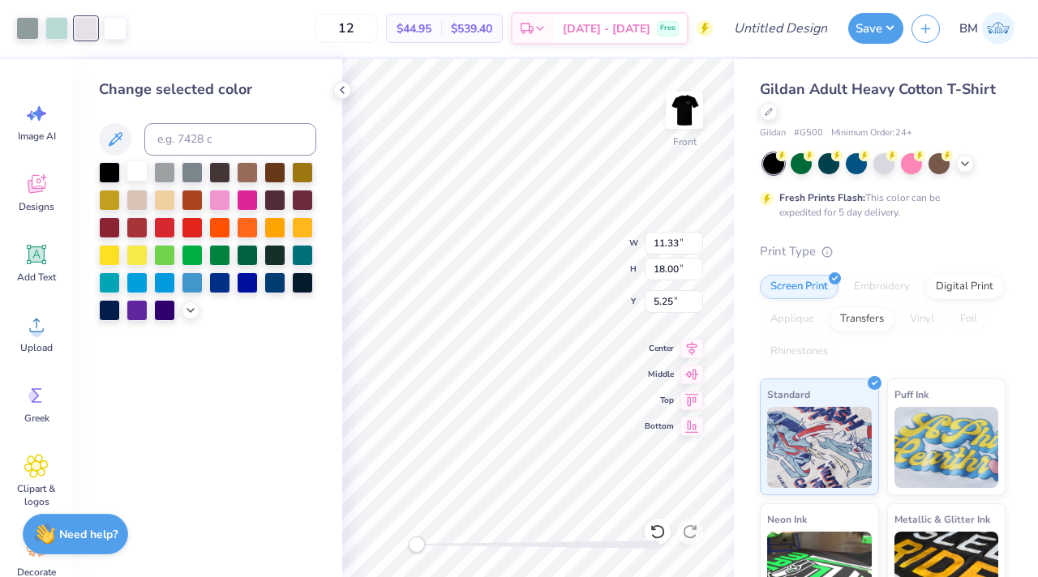
click at [131, 168] on div at bounding box center [136, 171] width 21 height 21
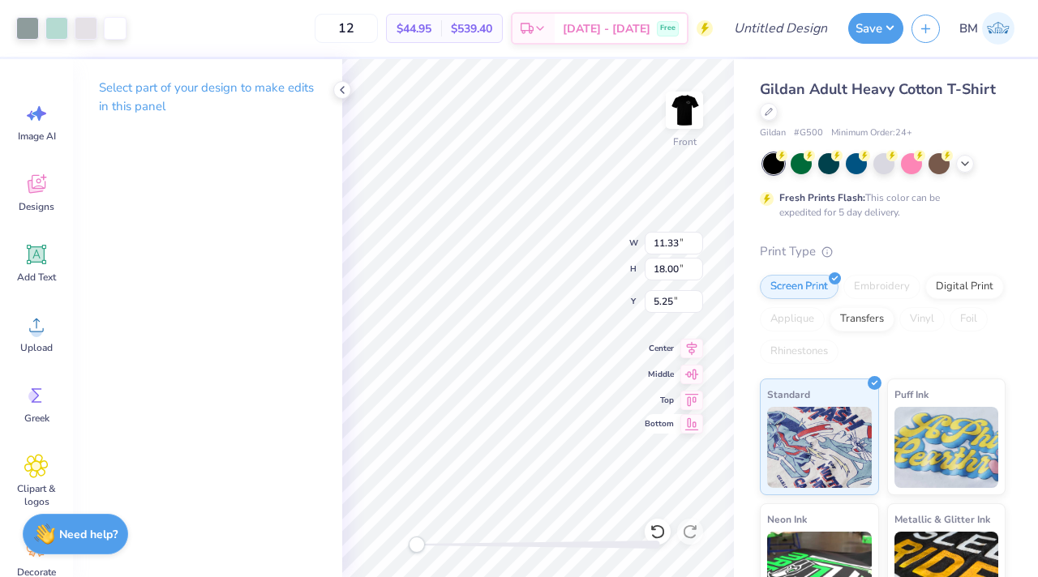
type input "9.41"
type input "14.95"
type input "3.00"
click at [79, 23] on div at bounding box center [86, 26] width 23 height 23
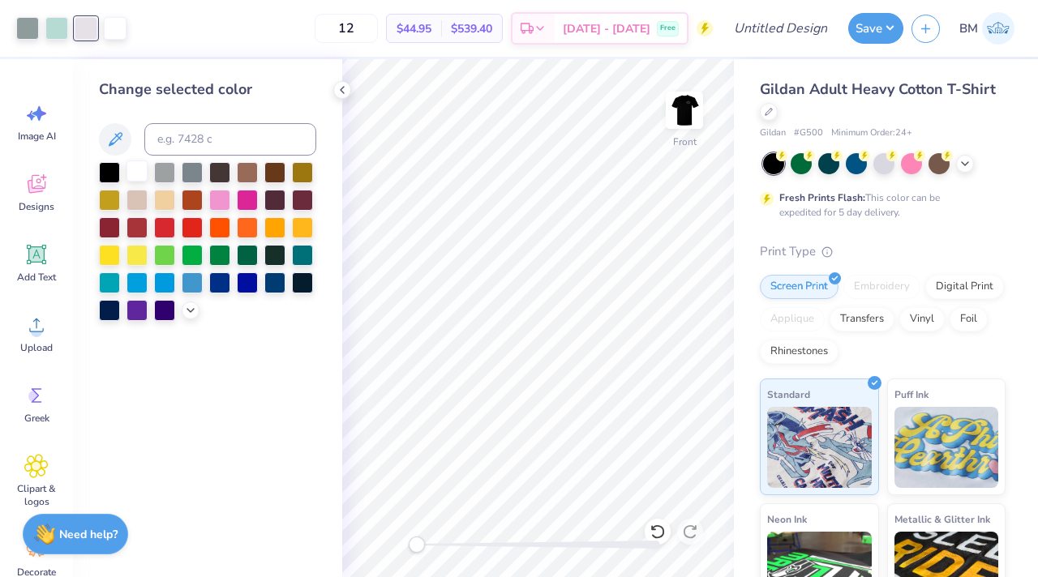
click at [139, 165] on div at bounding box center [136, 171] width 21 height 21
click at [48, 11] on div "Art colors" at bounding box center [63, 28] width 126 height 57
click at [49, 24] on div at bounding box center [56, 26] width 23 height 23
click at [141, 191] on div at bounding box center [136, 198] width 21 height 21
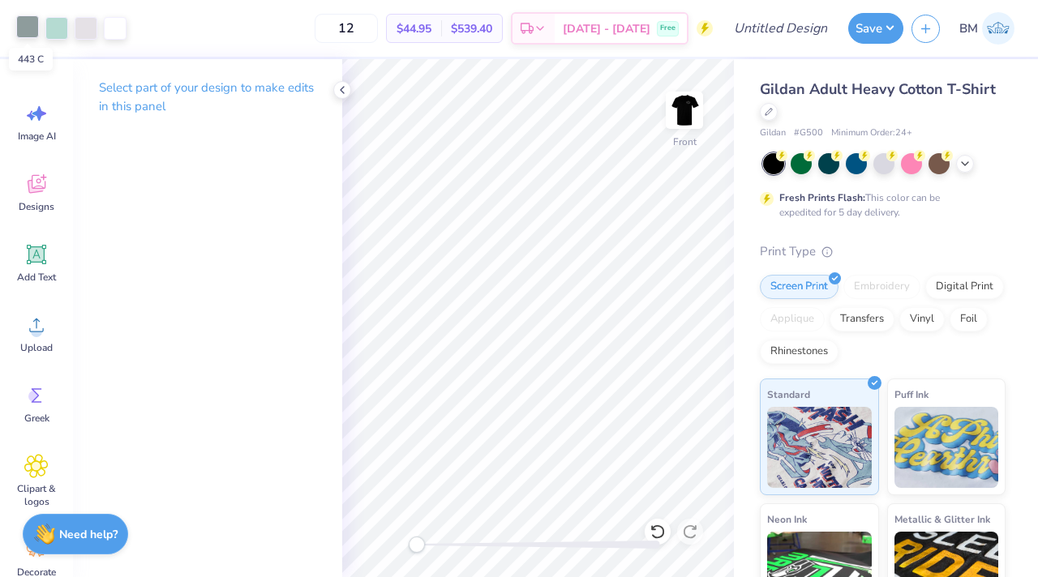
click at [31, 31] on div at bounding box center [27, 26] width 23 height 23
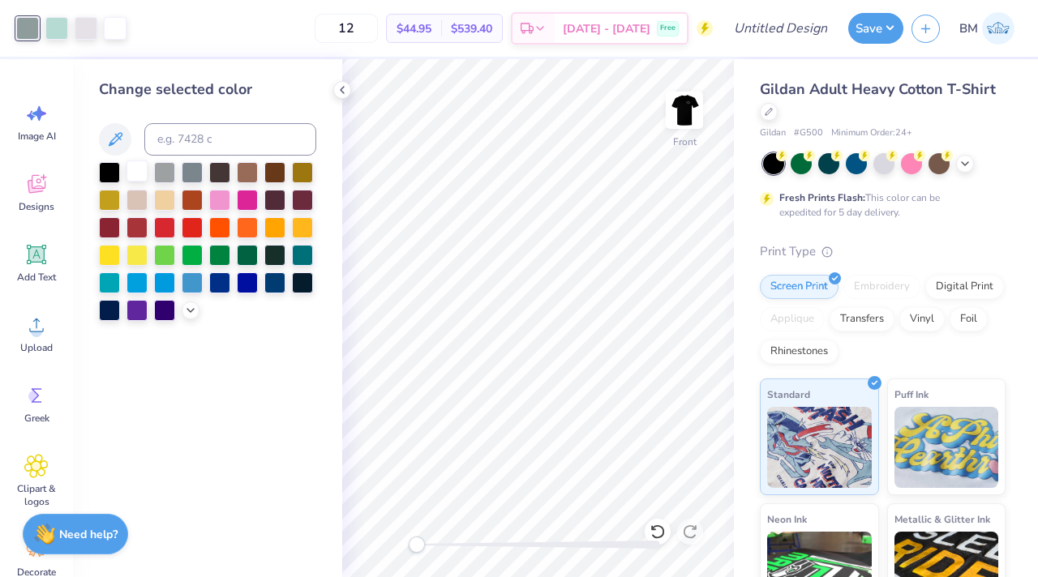
click at [139, 172] on div at bounding box center [136, 171] width 21 height 21
